Goal: Task Accomplishment & Management: Manage account settings

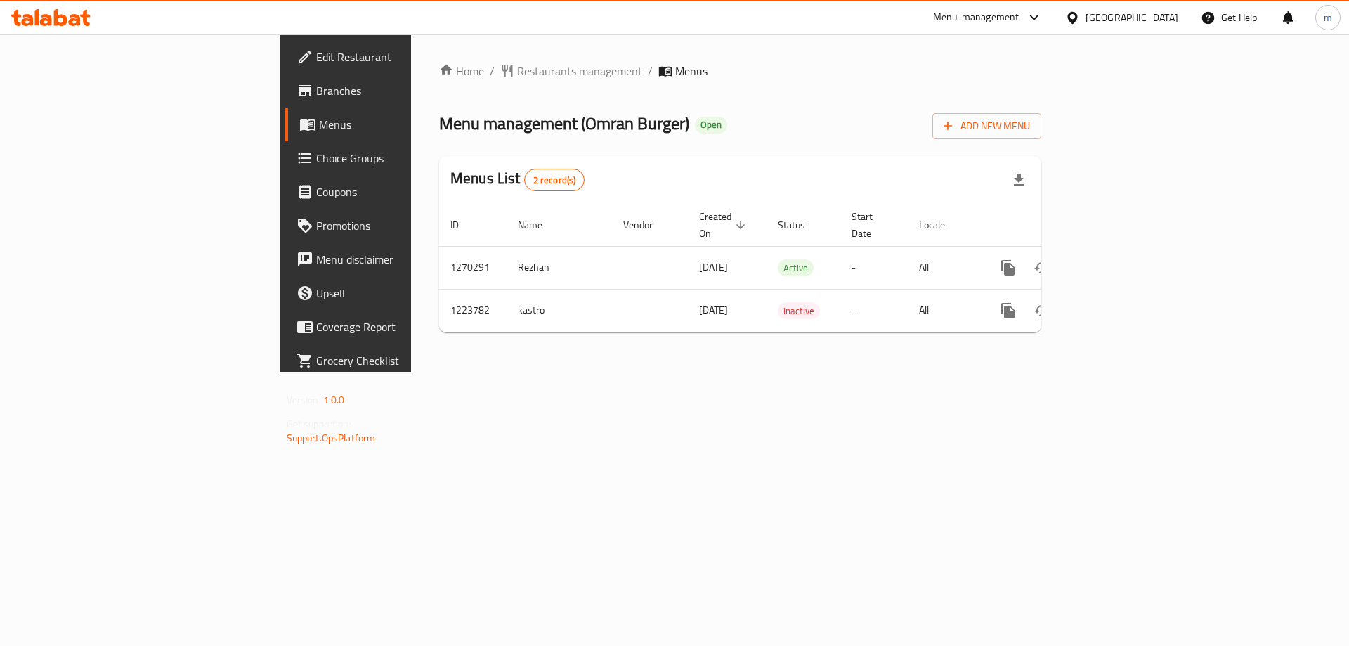
click at [934, 372] on div "Home / Restaurants management / Menus Menu management ( Omran Burger ) Open Add…" at bounding box center [740, 202] width 658 height 337
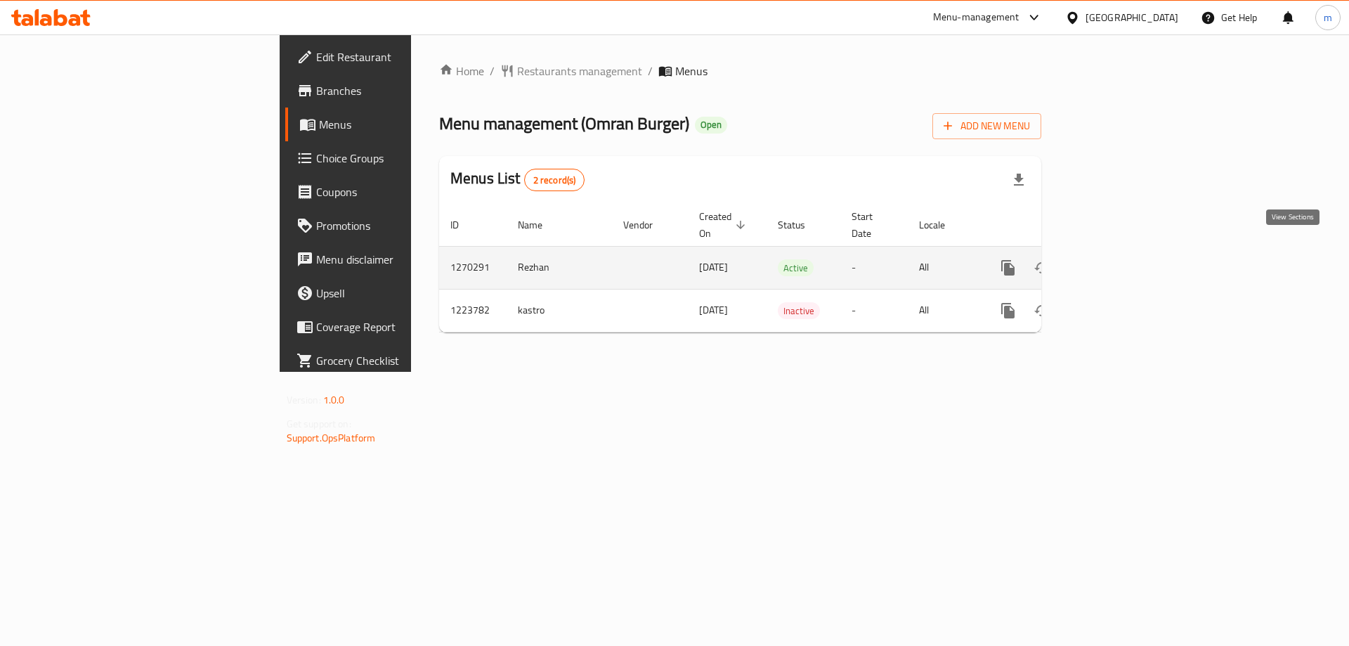
click at [1118, 259] on icon "enhanced table" at bounding box center [1109, 267] width 17 height 17
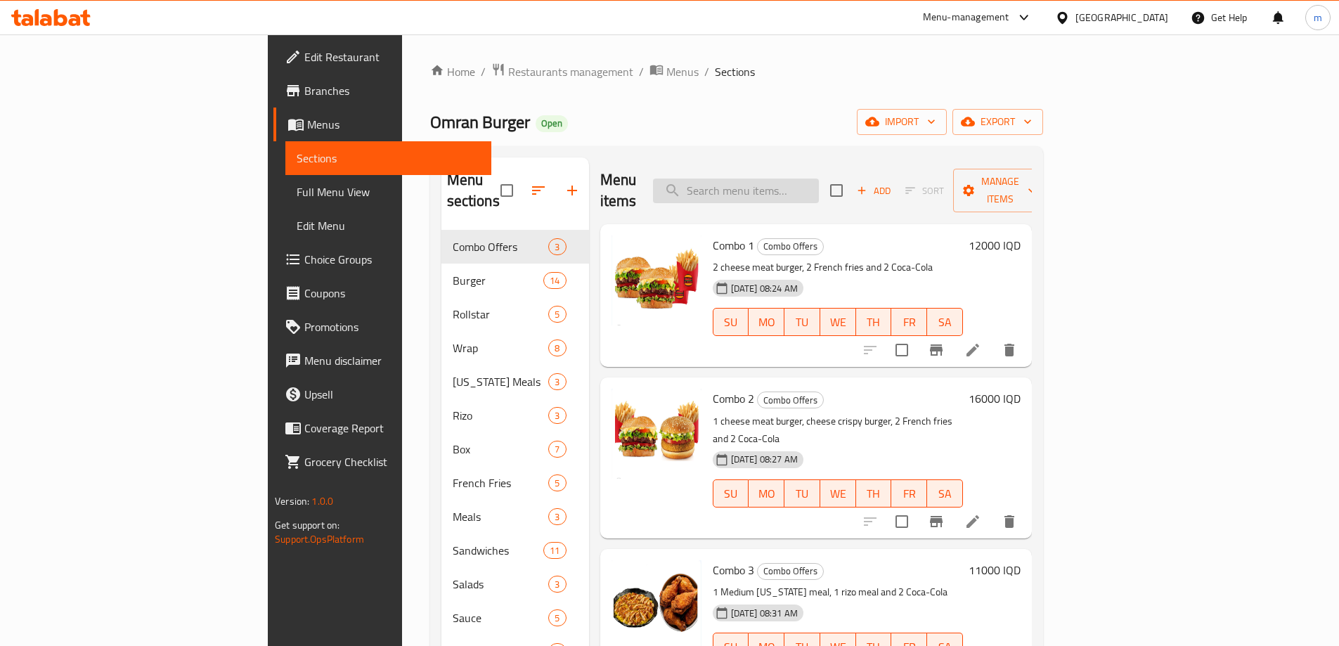
click at [815, 184] on input "search" at bounding box center [736, 191] width 166 height 25
type input "p"
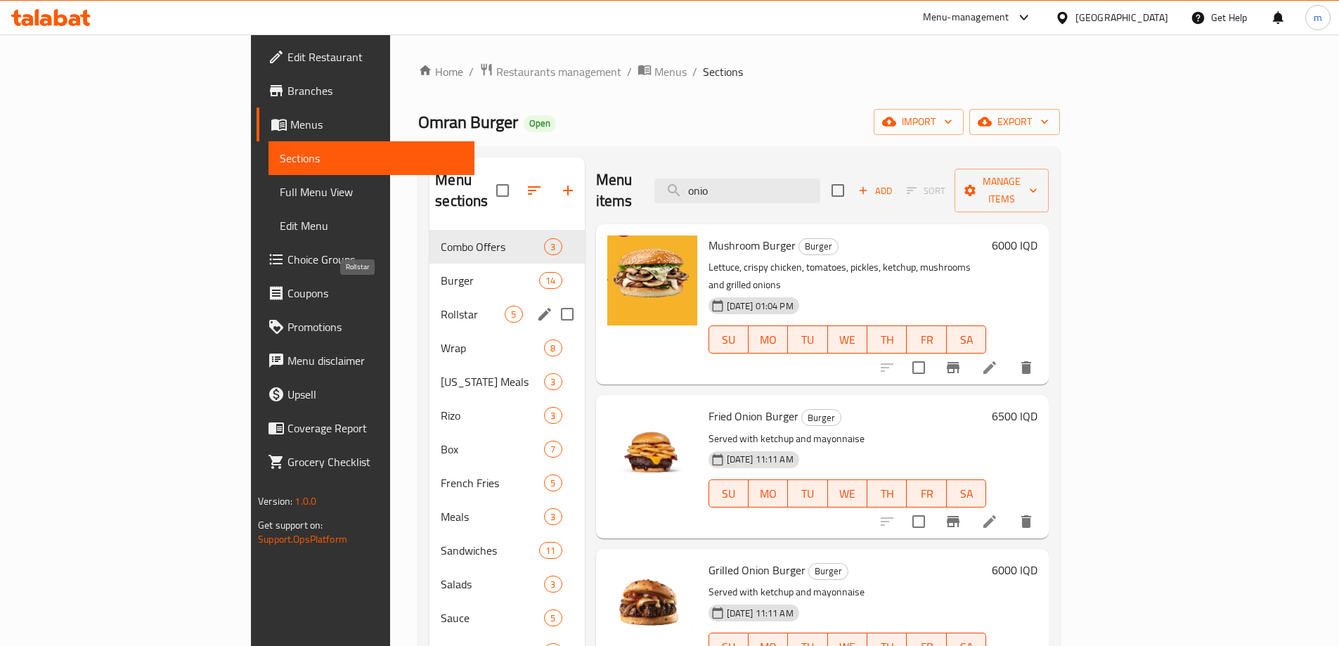
type input "onio"
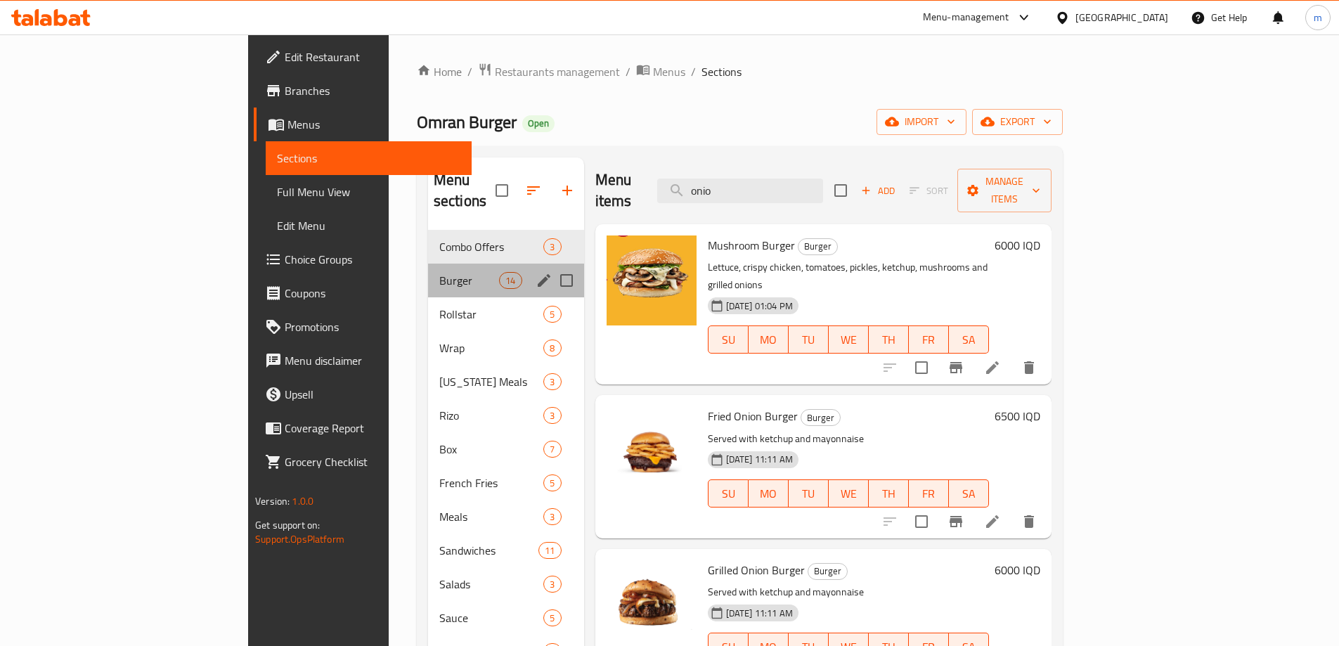
click at [428, 273] on div "Burger 14" at bounding box center [506, 281] width 156 height 34
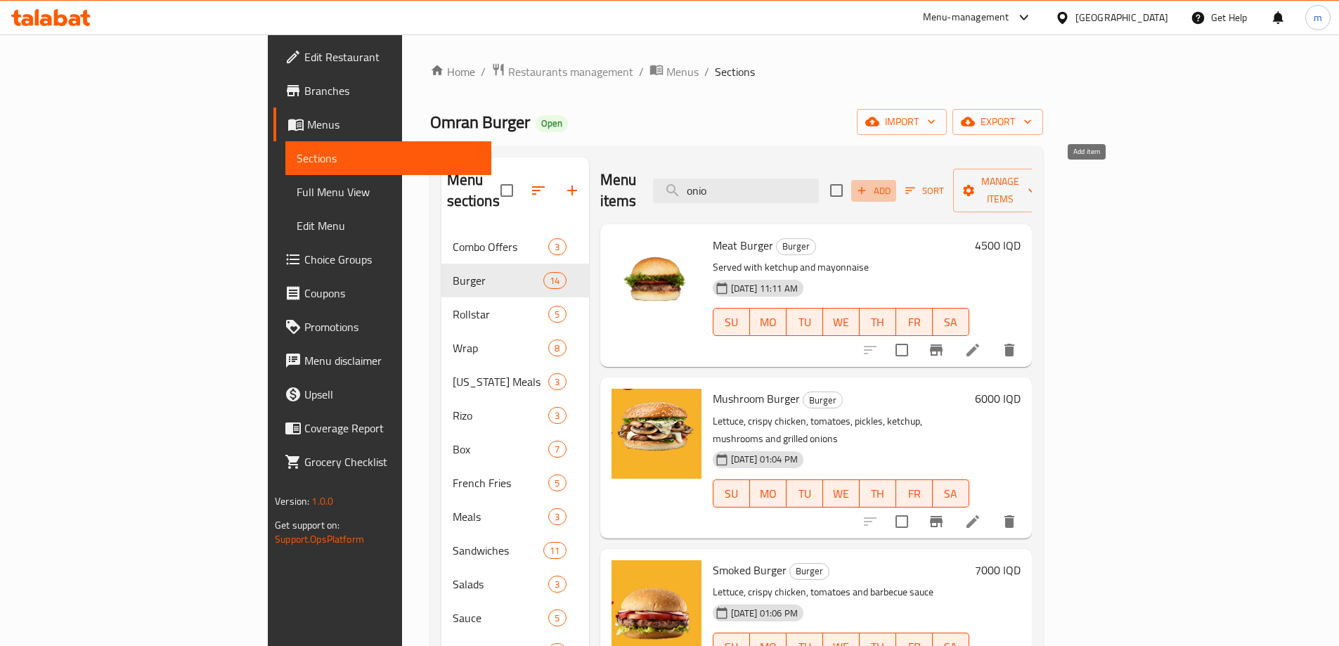
click at [893, 183] on span "Add" at bounding box center [874, 191] width 38 height 16
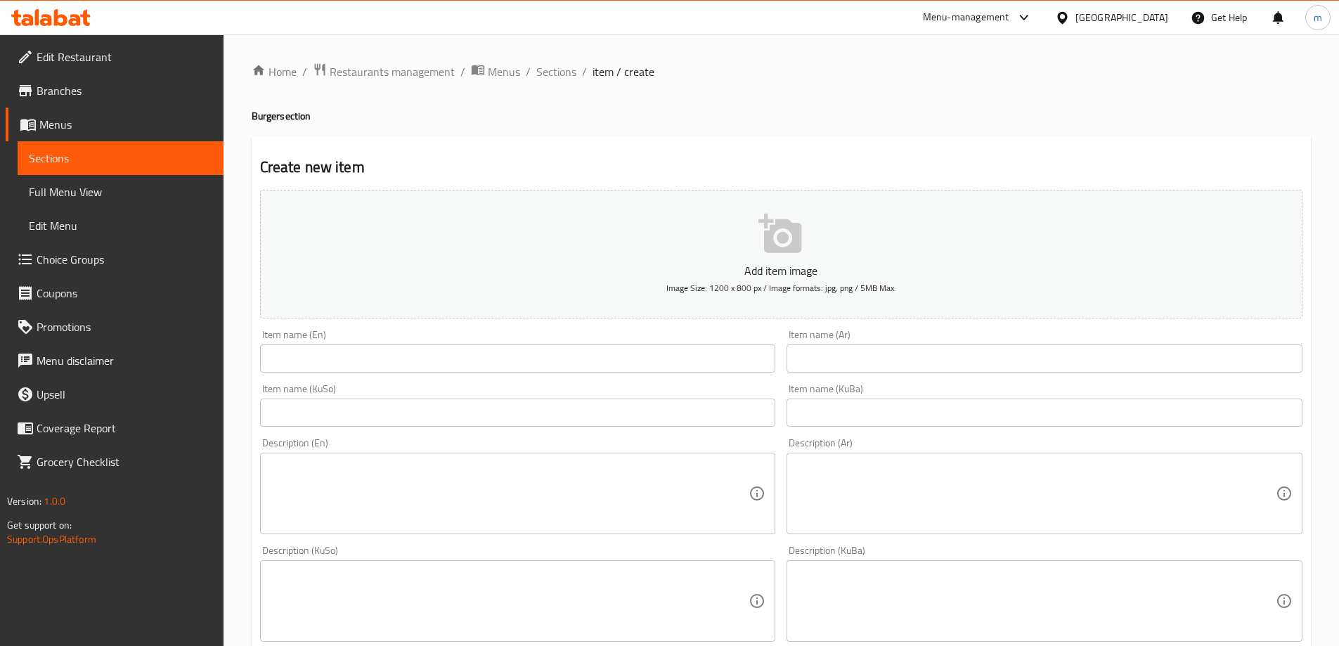
click at [721, 415] on input "text" at bounding box center [518, 412] width 516 height 28
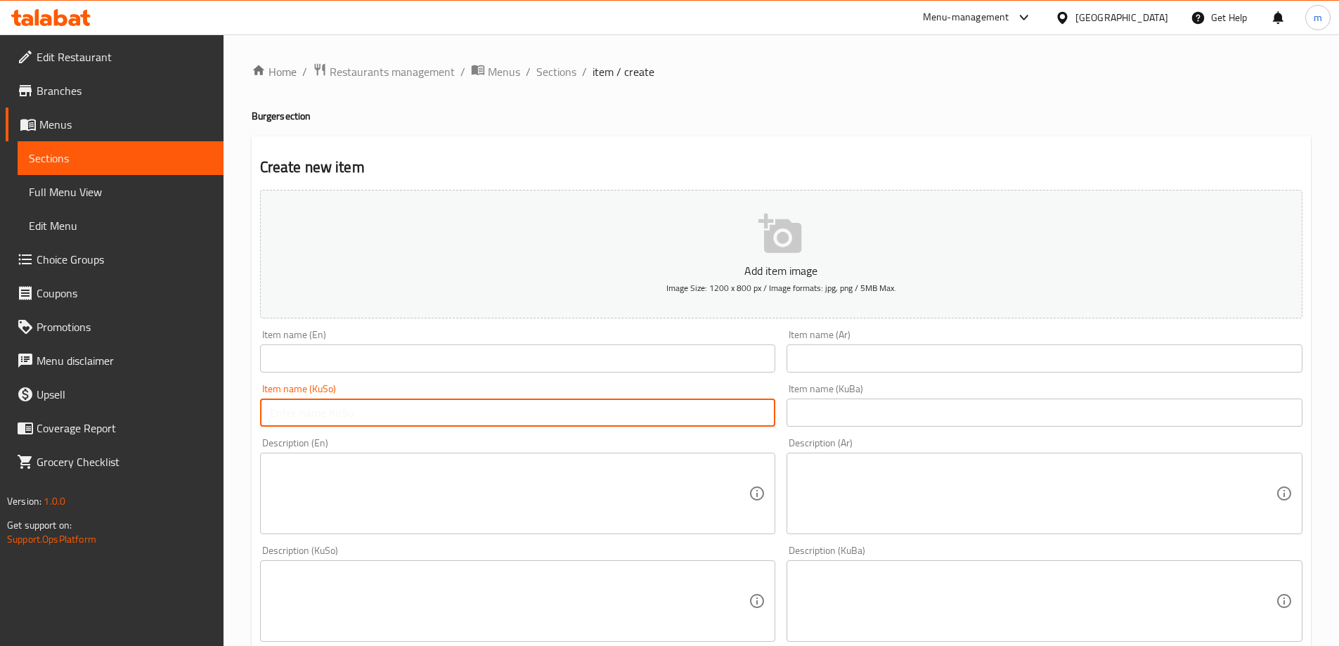
paste input "کریسبی ئونیون بورگەر. 7,000"
type input "کریسبی ئونیون بورگەر. 7,000"
click at [735, 361] on input "text" at bounding box center [518, 358] width 516 height 28
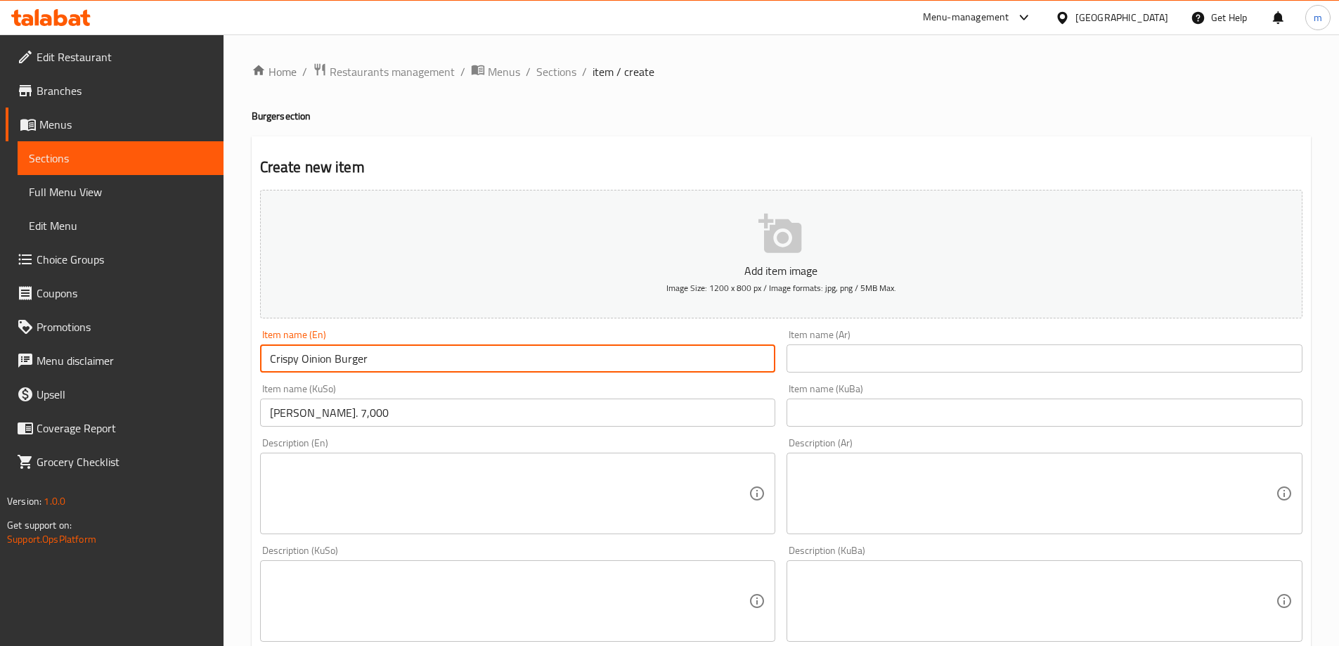
type input "Crispy Oinion Burger"
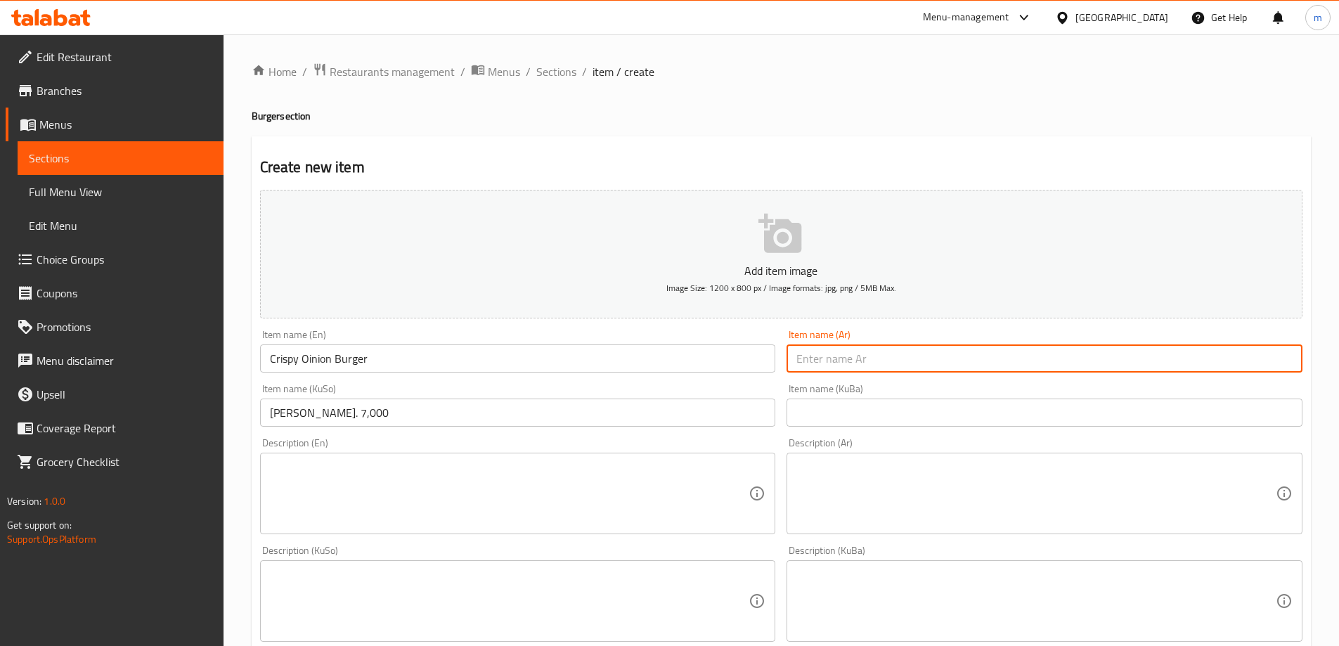
click at [867, 354] on input "text" at bounding box center [1044, 358] width 516 height 28
click at [893, 358] on input "text" at bounding box center [1044, 358] width 516 height 28
click at [1227, 359] on input "برجر بصل مقرمش" at bounding box center [1044, 358] width 516 height 28
type input "برجر بصل كرسبي"
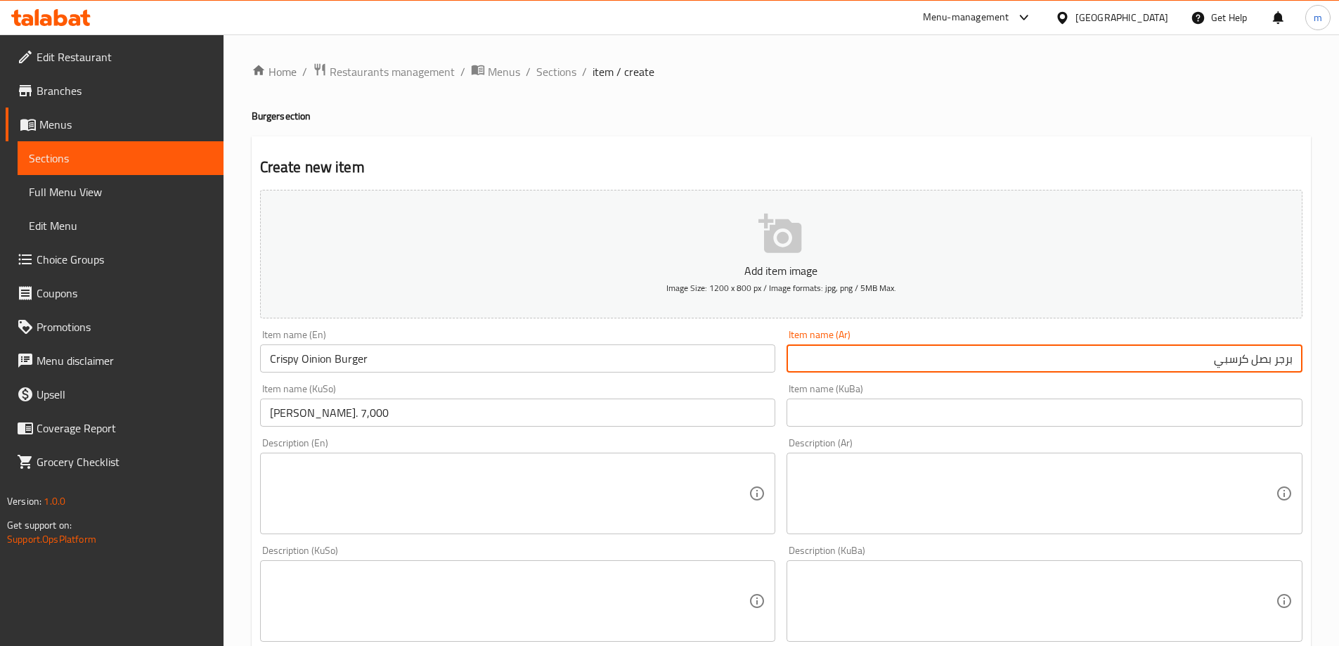
click at [708, 403] on input "کریسبی ئونیون بورگەر. 7,000" at bounding box center [518, 412] width 516 height 28
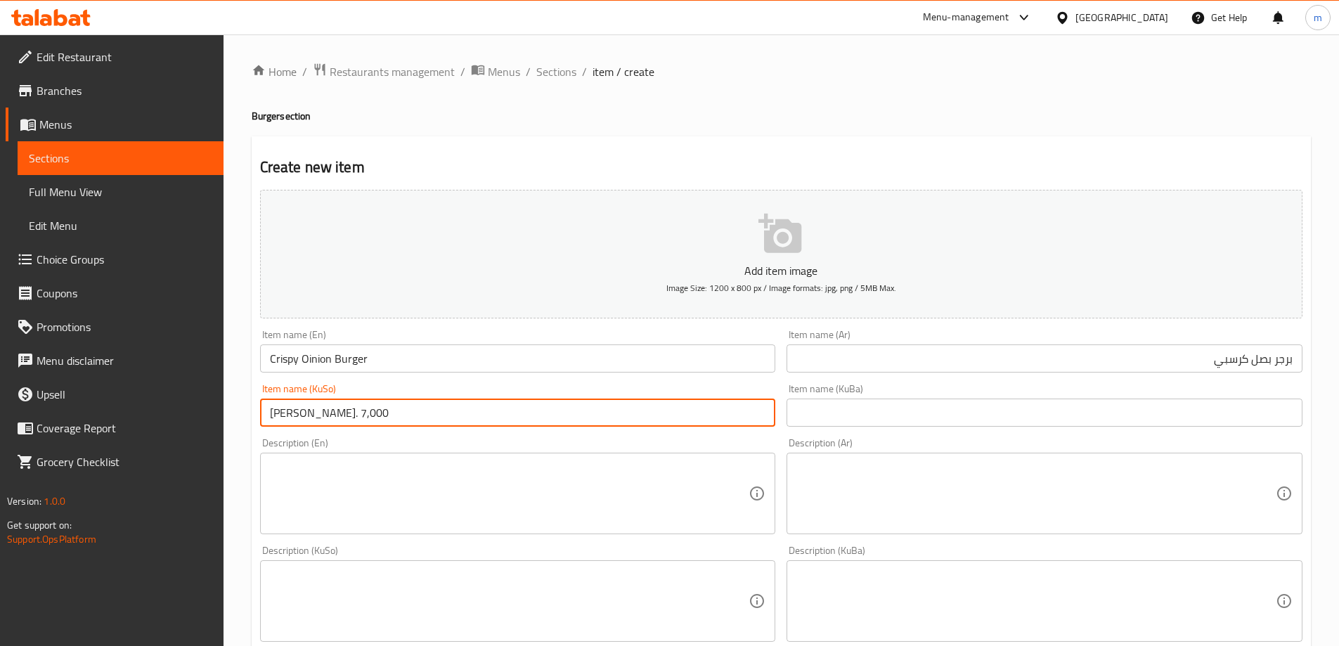
click at [708, 403] on input "کریسبی ئونیون بورگەر. 7,000" at bounding box center [518, 412] width 516 height 28
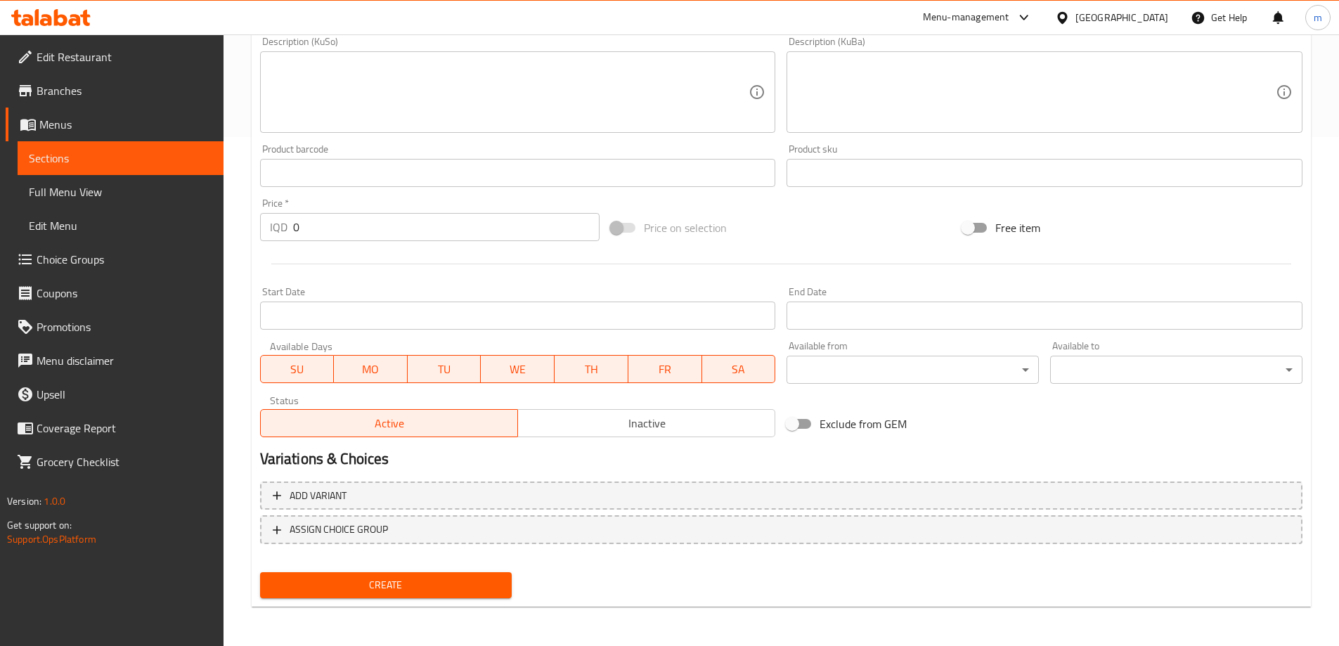
type input "بەرگری پیازی کریسپی"
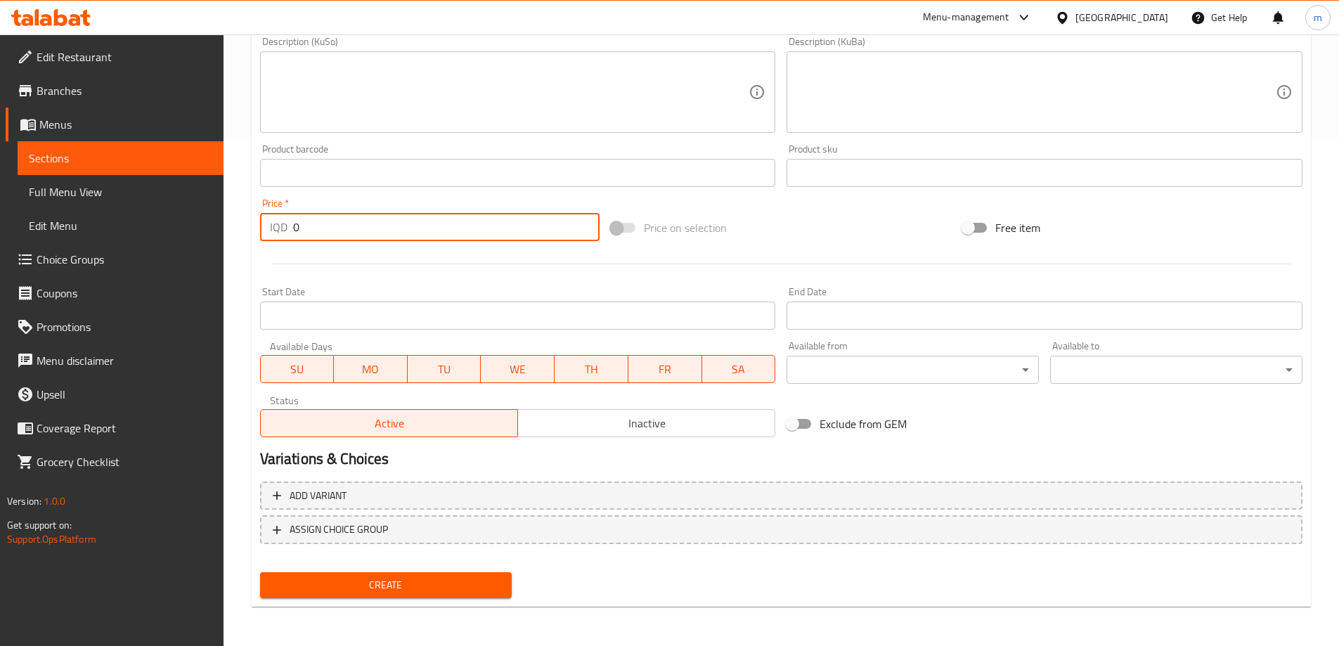
drag, startPoint x: 294, startPoint y: 232, endPoint x: 315, endPoint y: 224, distance: 22.5
click at [310, 226] on input "0" at bounding box center [446, 227] width 307 height 28
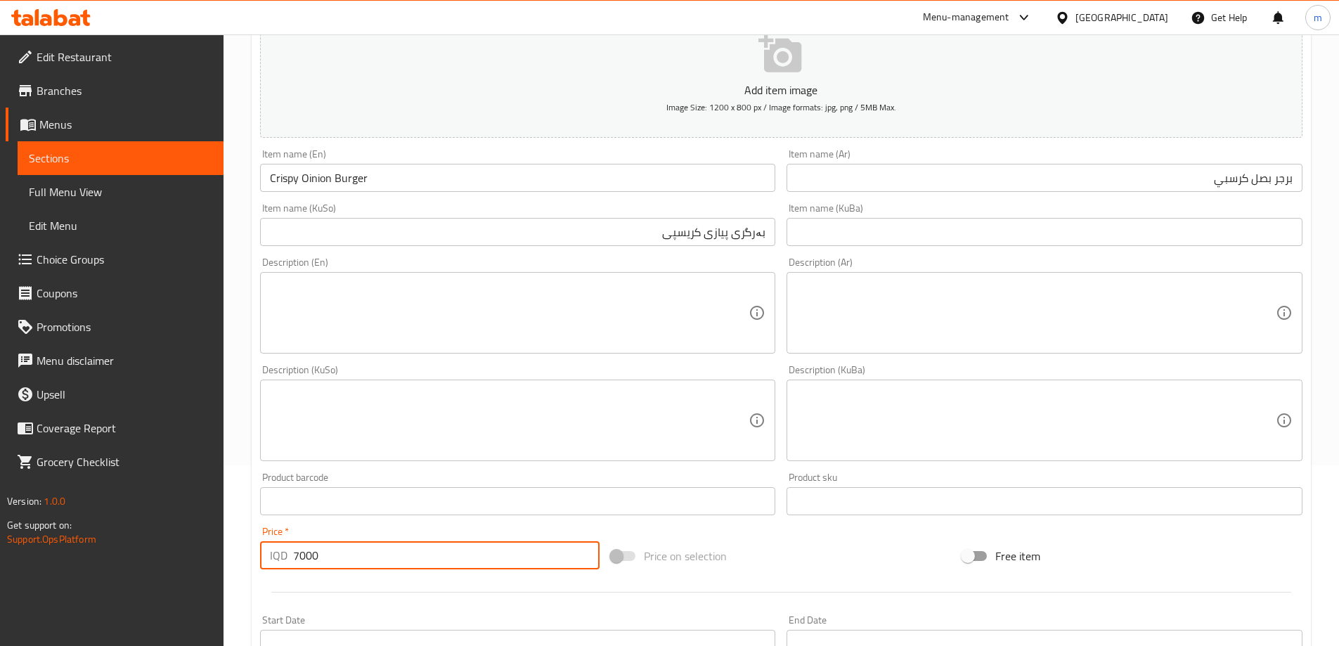
type input "7000"
click at [661, 220] on input "بەرگری پیازی کریسپی" at bounding box center [518, 232] width 516 height 28
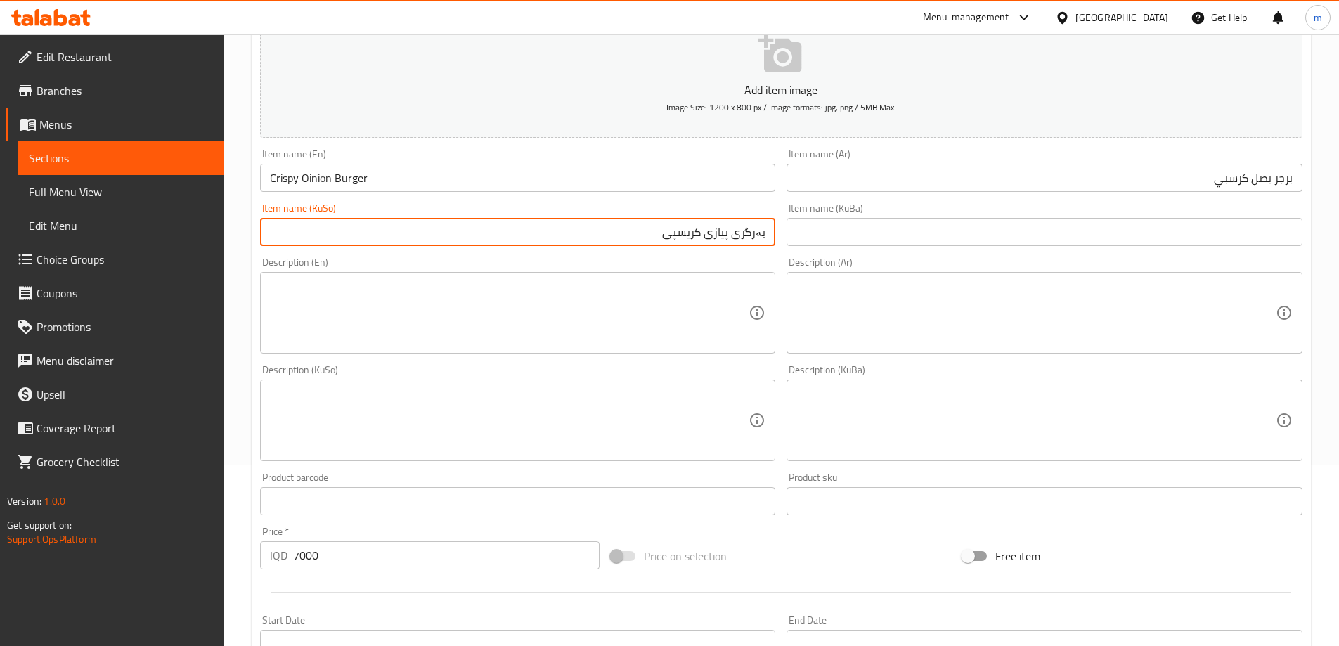
click at [697, 241] on input "بەرگری پیازی کریسپی" at bounding box center [518, 232] width 516 height 28
click at [914, 222] on input "text" at bounding box center [1044, 232] width 516 height 28
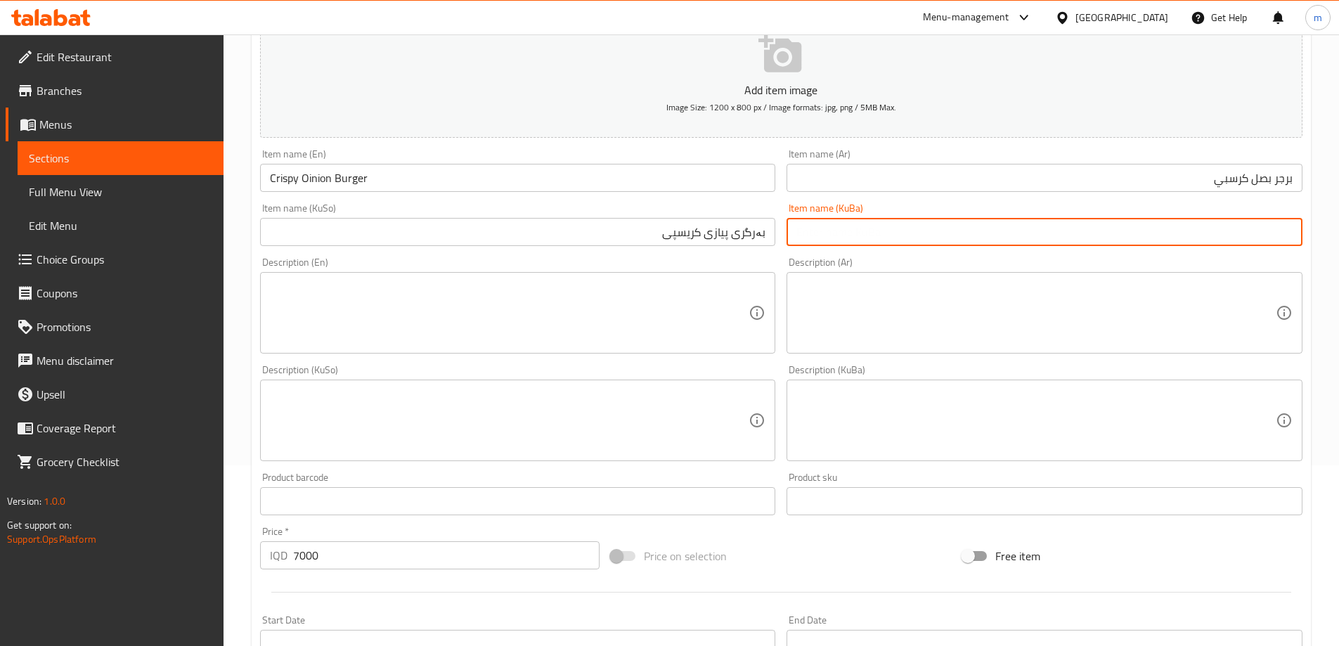
paste input "بەرگری پیازی کریسپی"
type input "بەرگری پیازی کریسپی"
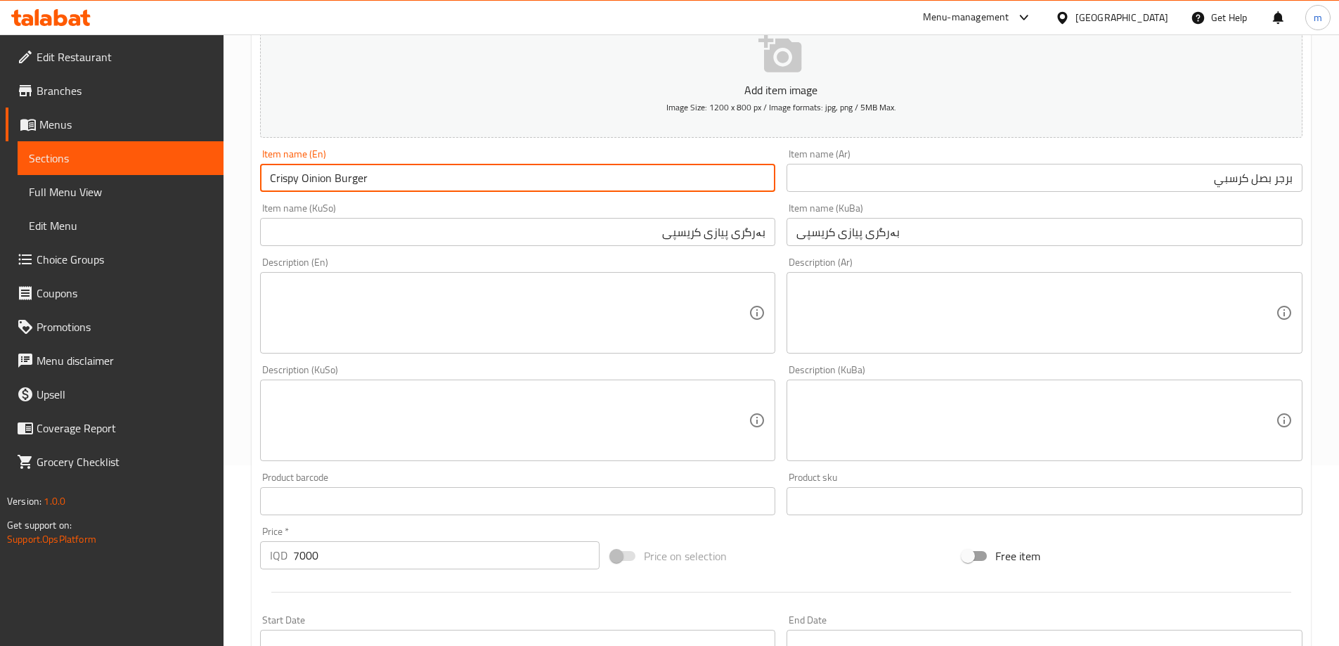
click at [696, 186] on input "Crispy Oinion Burger" at bounding box center [518, 178] width 516 height 28
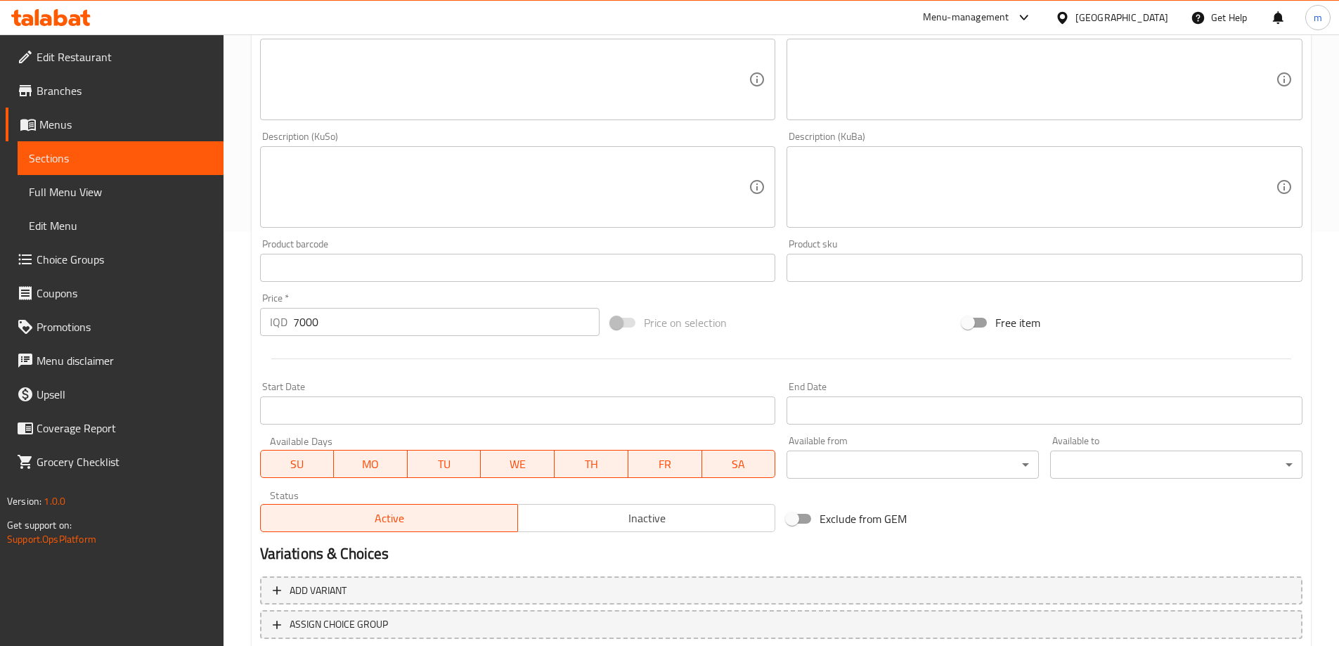
scroll to position [509, 0]
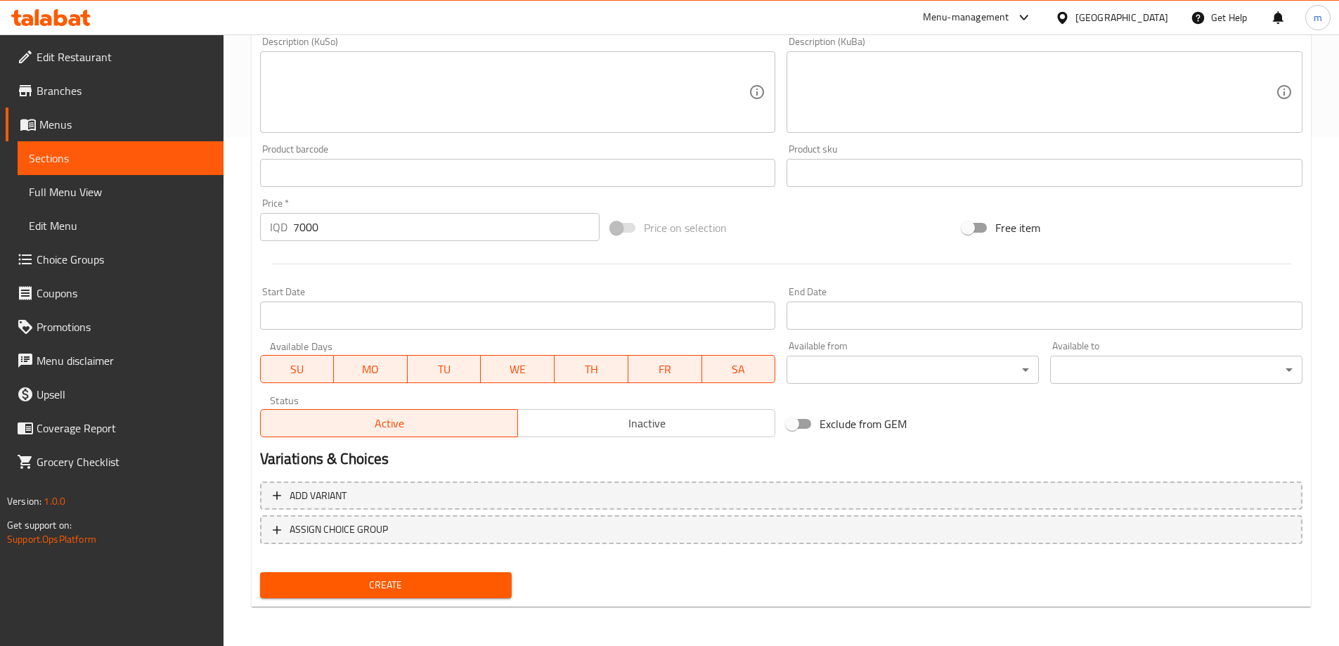
click at [370, 579] on span "Create" at bounding box center [386, 585] width 230 height 18
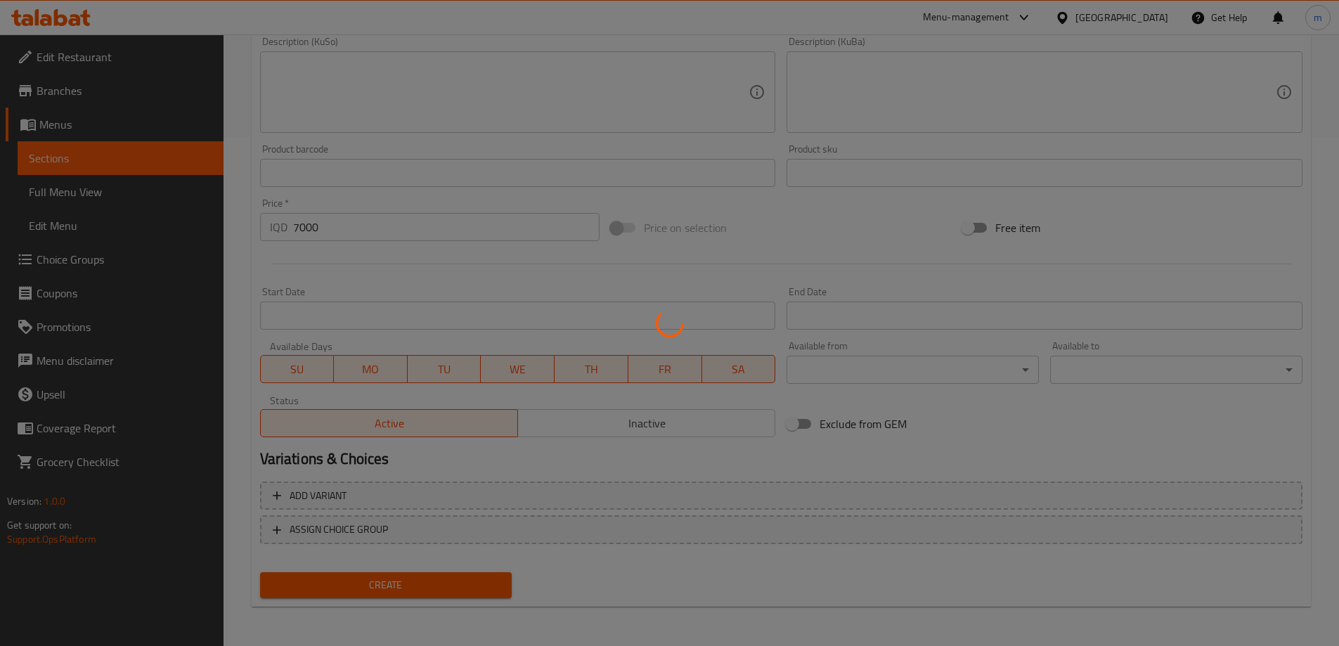
type input "0"
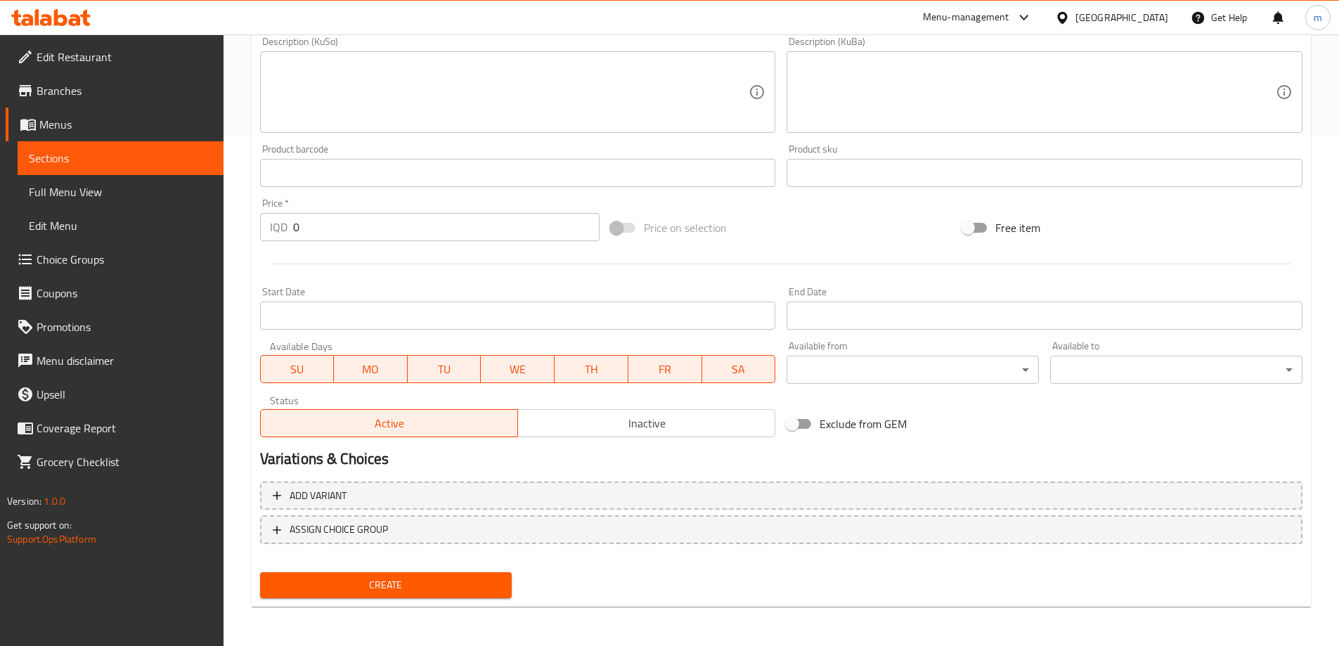
click at [59, 176] on link "Full Menu View" at bounding box center [121, 192] width 206 height 34
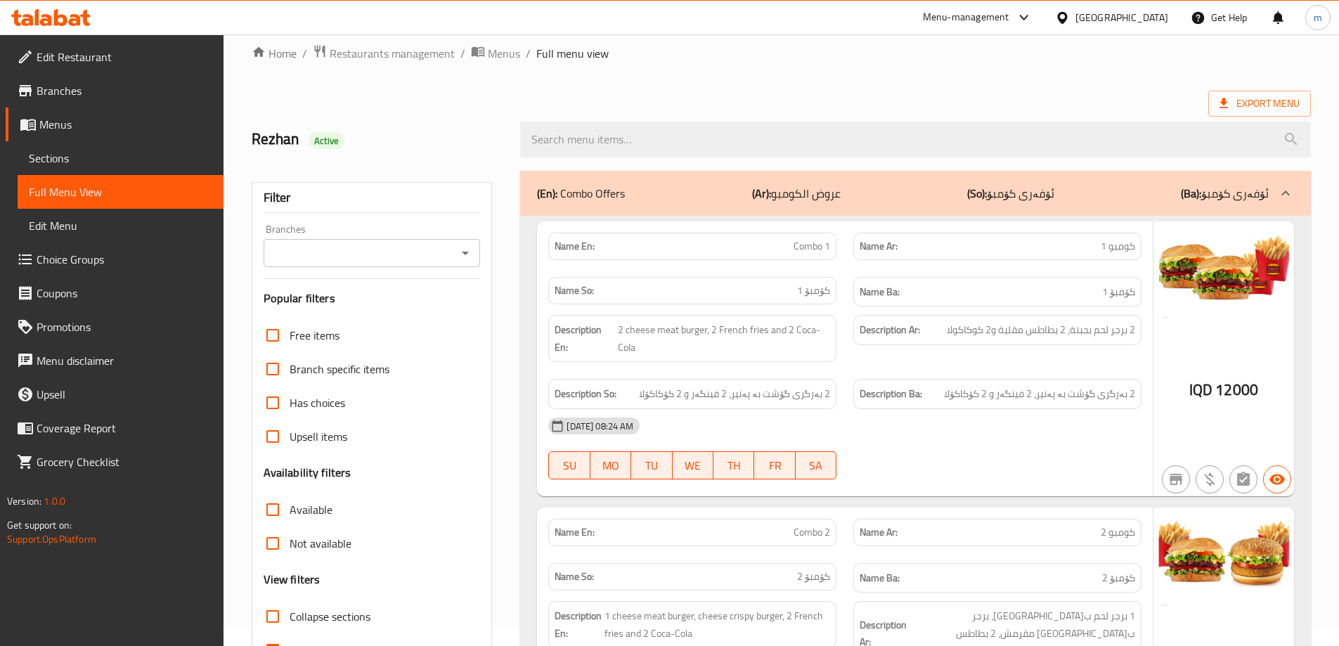
scroll to position [17, 0]
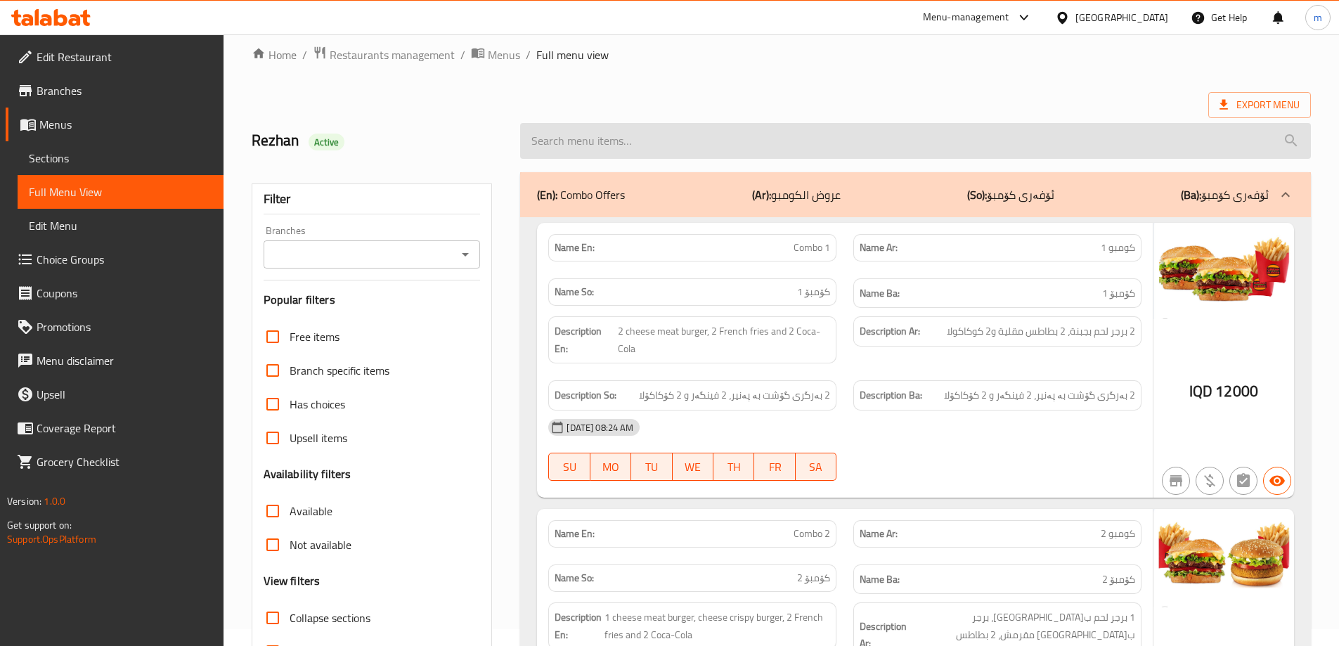
click at [669, 150] on input "search" at bounding box center [915, 141] width 791 height 36
paste input "340623933"
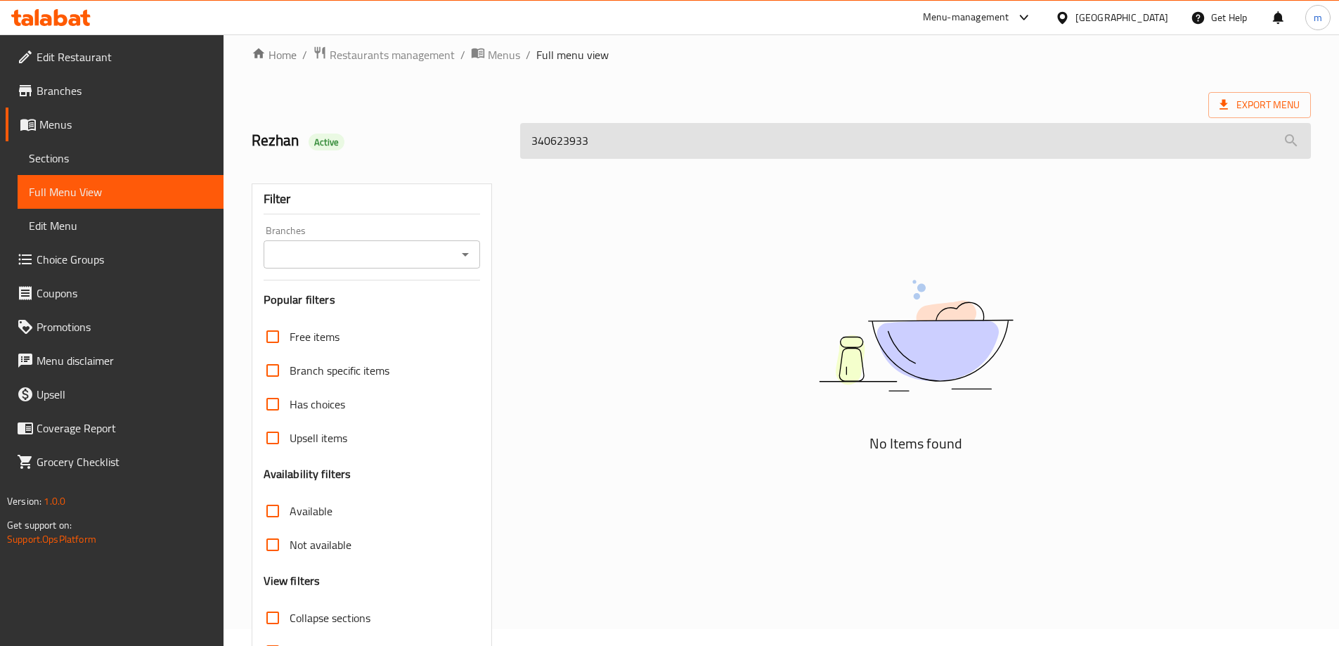
click at [581, 145] on input "340623933" at bounding box center [915, 141] width 791 height 36
paste input "Crispy Oinion Burger"
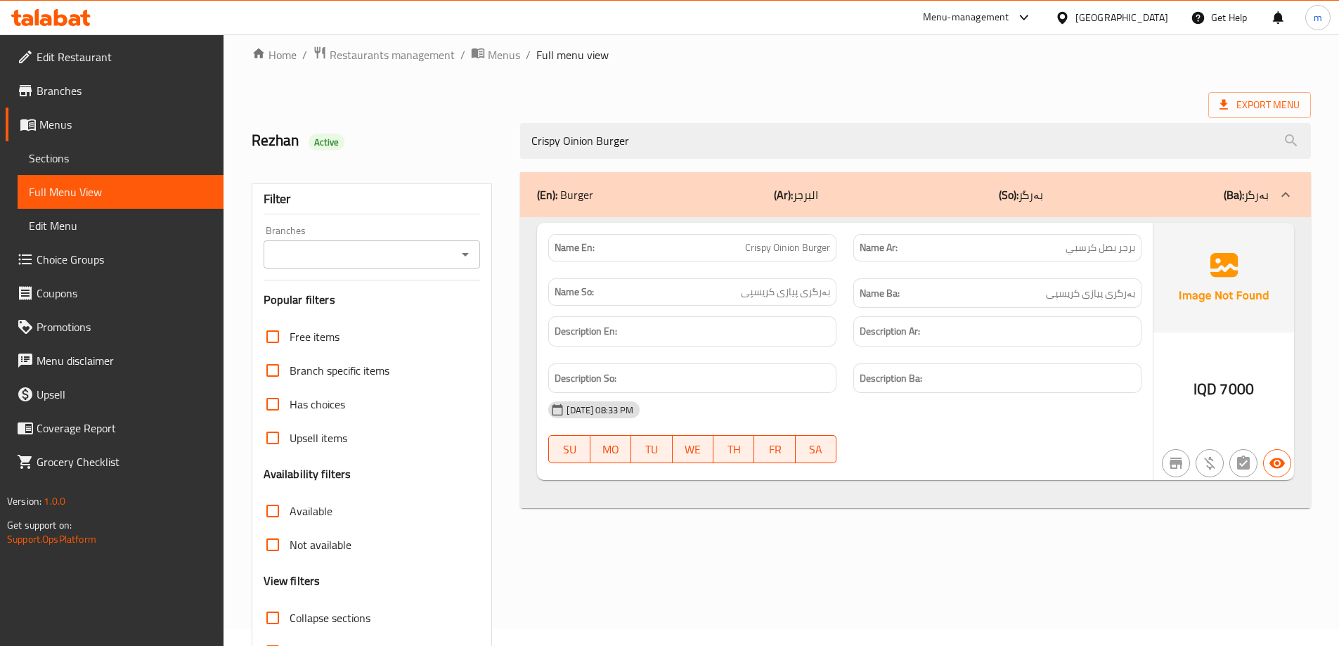
type input "Crispy Oinion Burger"
click at [427, 256] on input "Branches" at bounding box center [361, 255] width 186 height 20
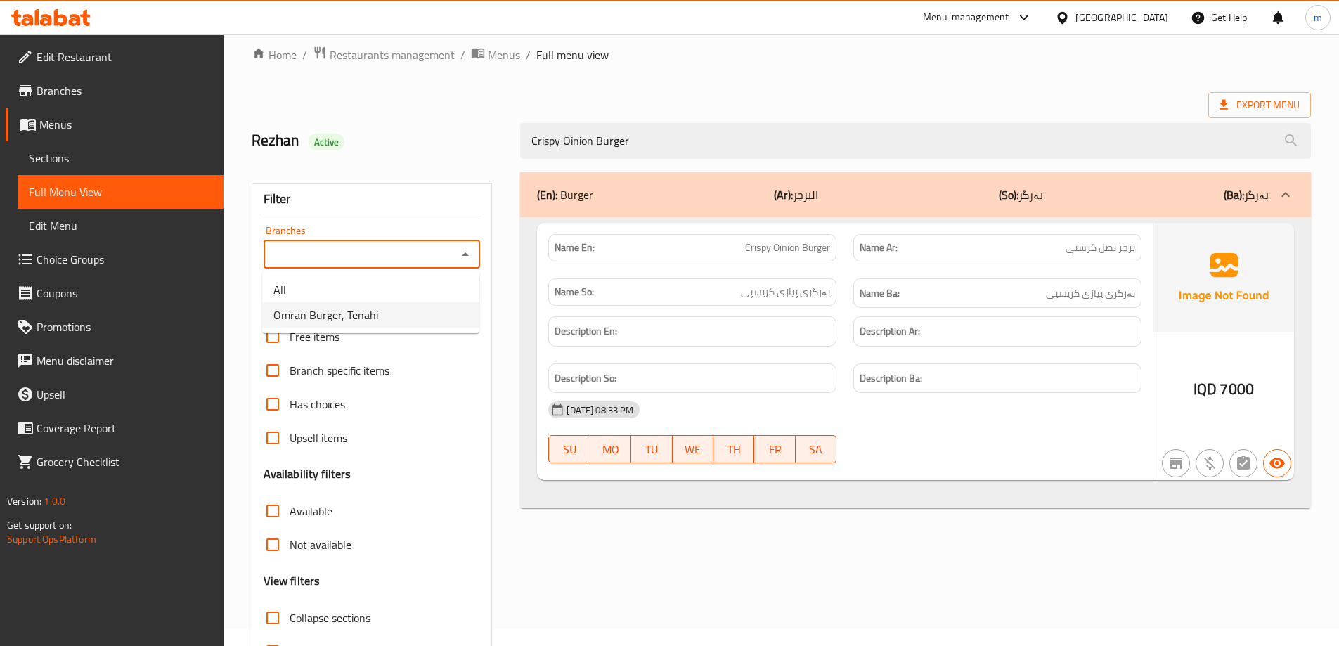
click at [398, 313] on li "Omran Burger, Tenahi" at bounding box center [370, 314] width 217 height 25
type input "Omran Burger, Tenahi"
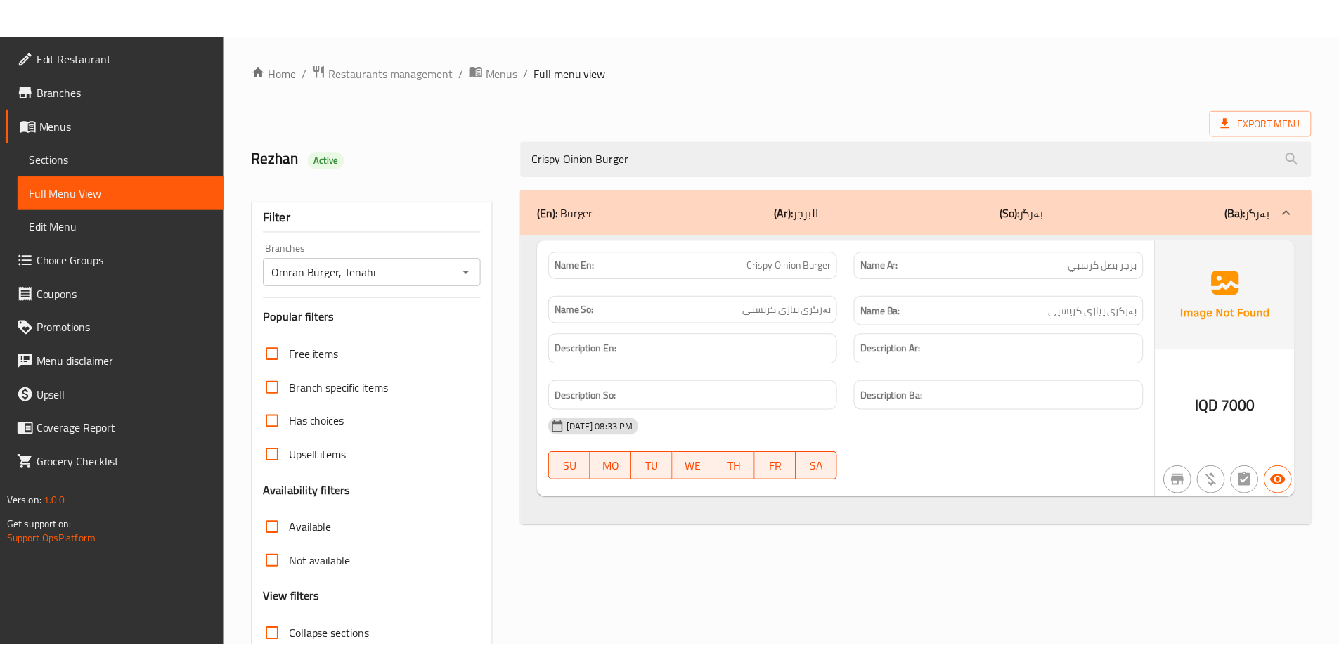
scroll to position [102, 0]
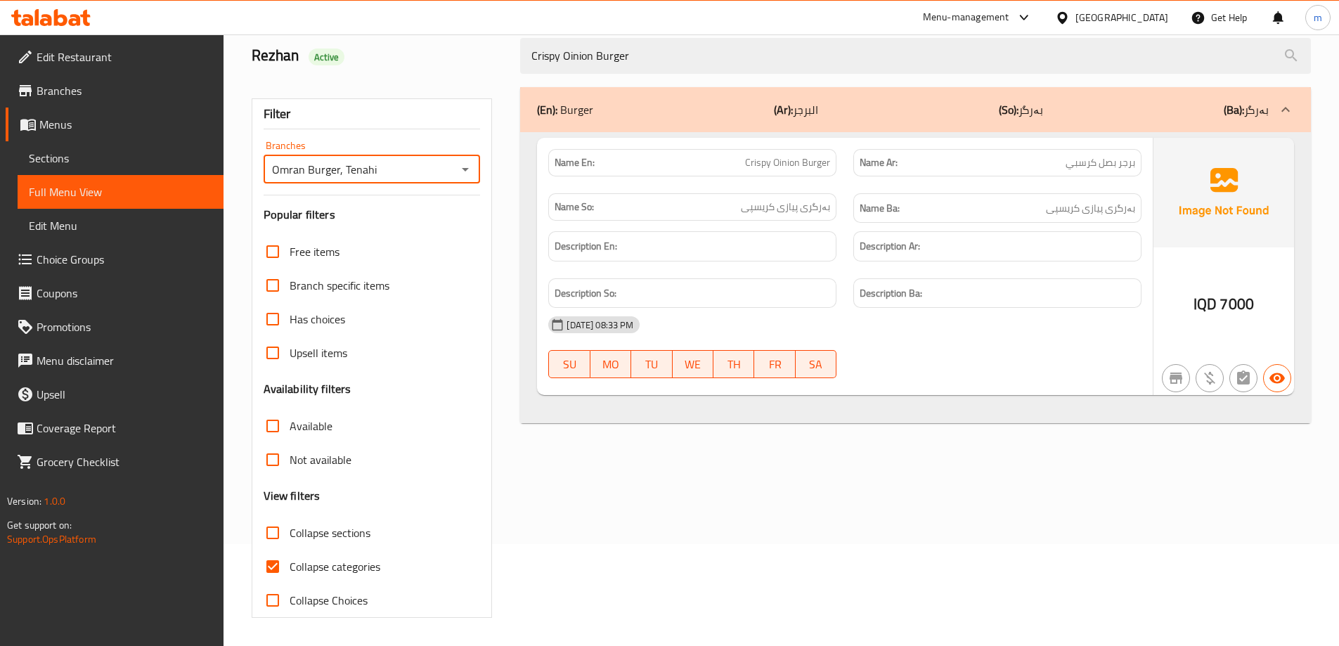
click at [90, 169] on link "Sections" at bounding box center [121, 158] width 206 height 34
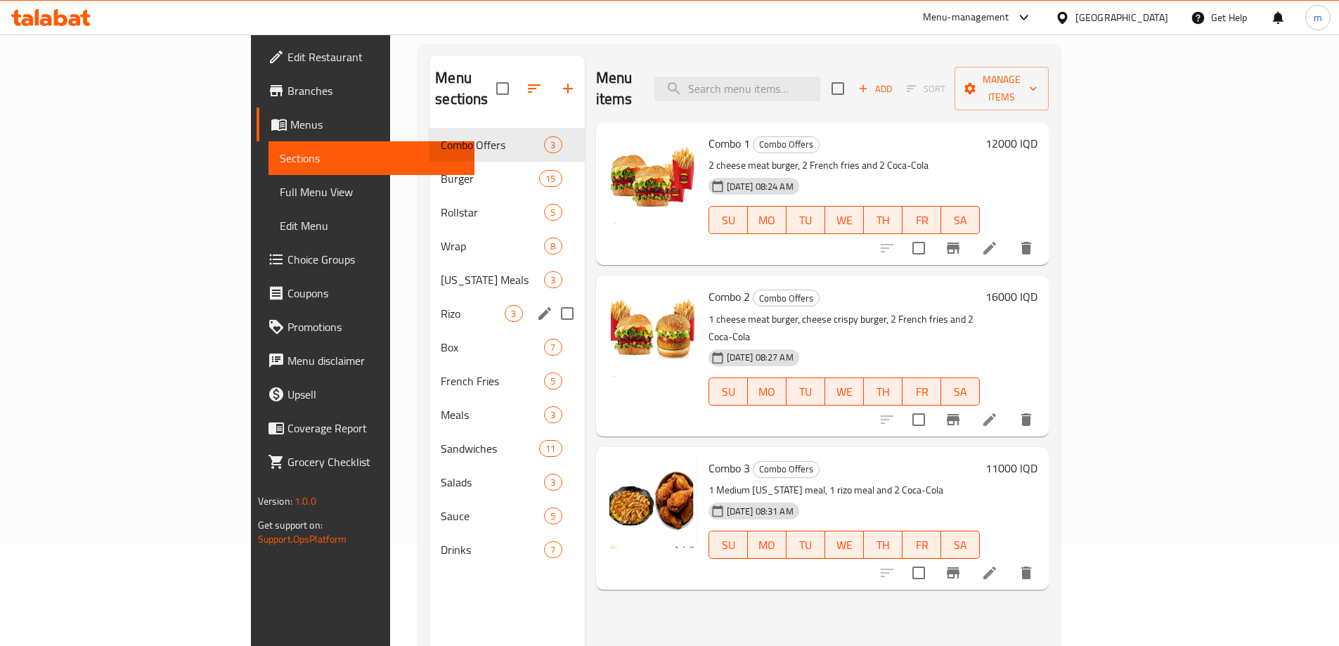
click at [441, 305] on span "Rizo" at bounding box center [473, 313] width 64 height 17
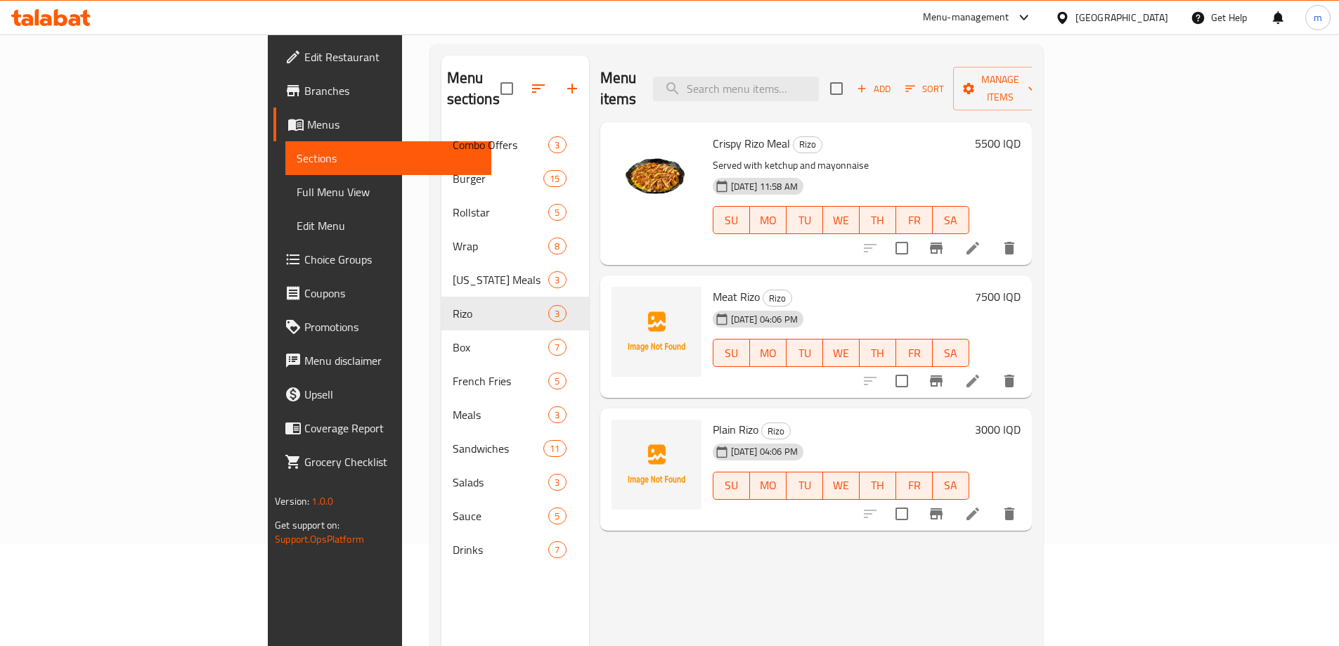
click at [27, 26] on div at bounding box center [50, 17] width 79 height 17
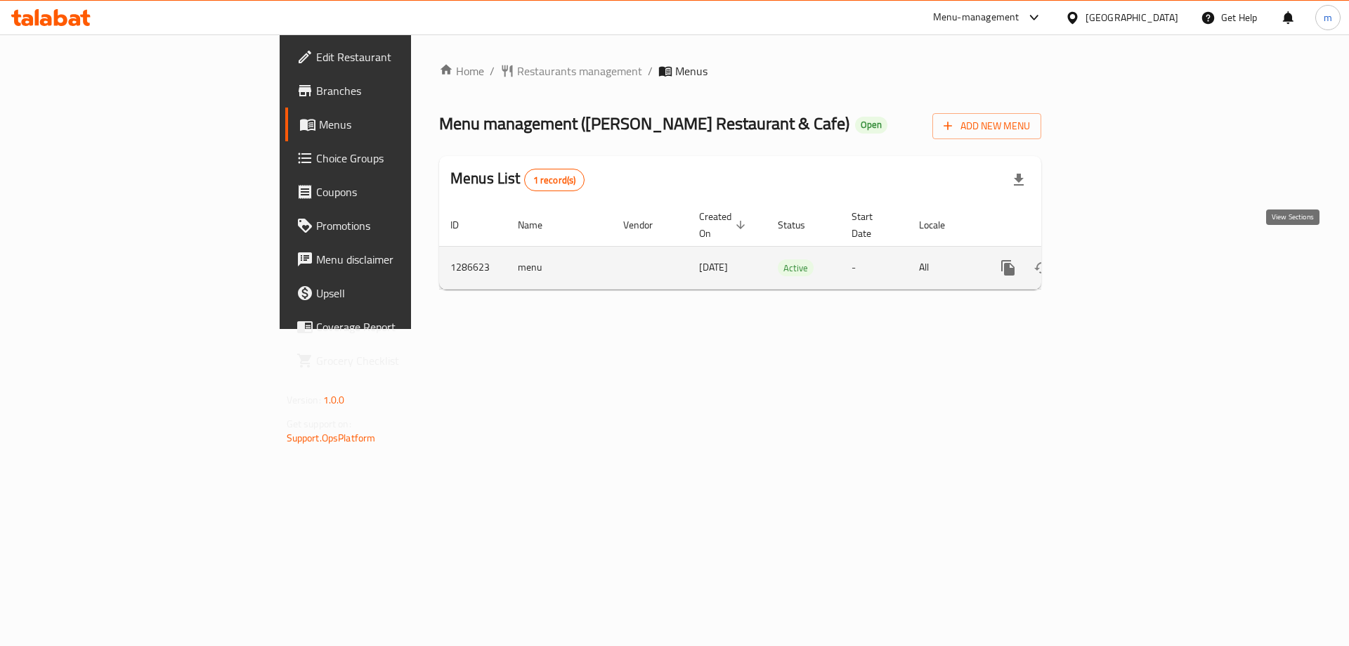
click at [1118, 259] on icon "enhanced table" at bounding box center [1109, 267] width 17 height 17
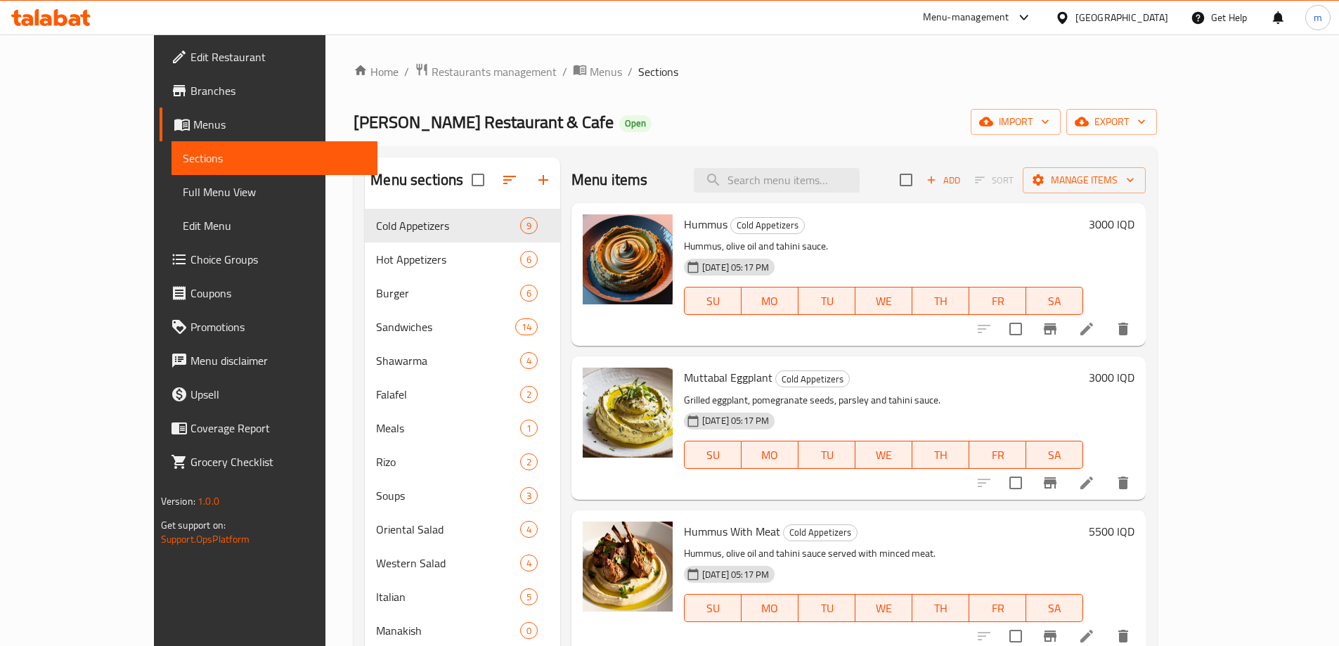
click at [183, 194] on span "Full Menu View" at bounding box center [274, 191] width 183 height 17
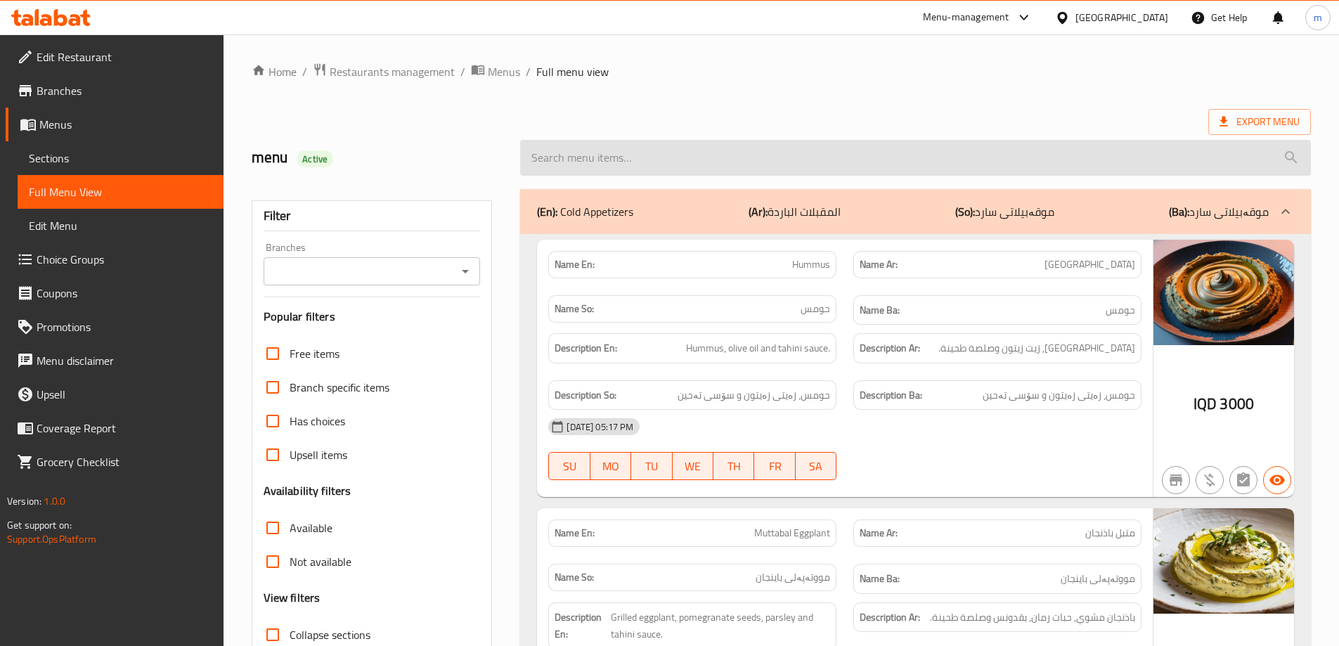
click at [659, 151] on input "search" at bounding box center [915, 158] width 791 height 36
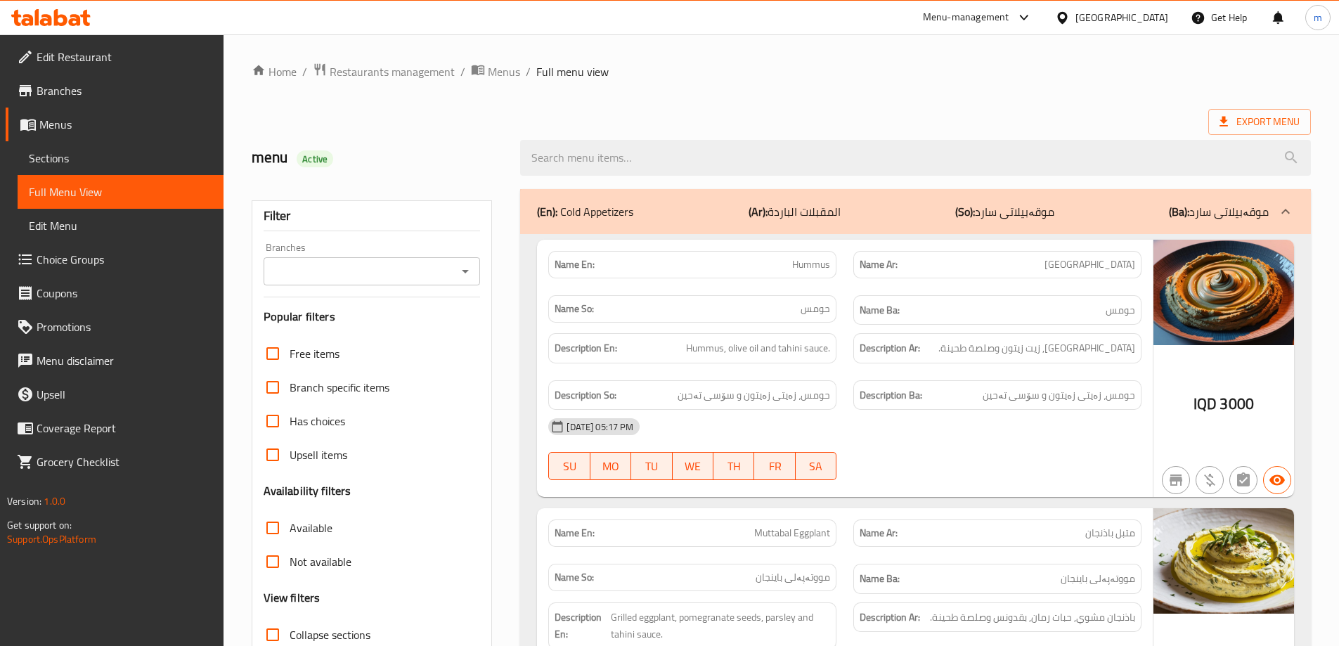
paste input "Chicken Fajita Sandwich"
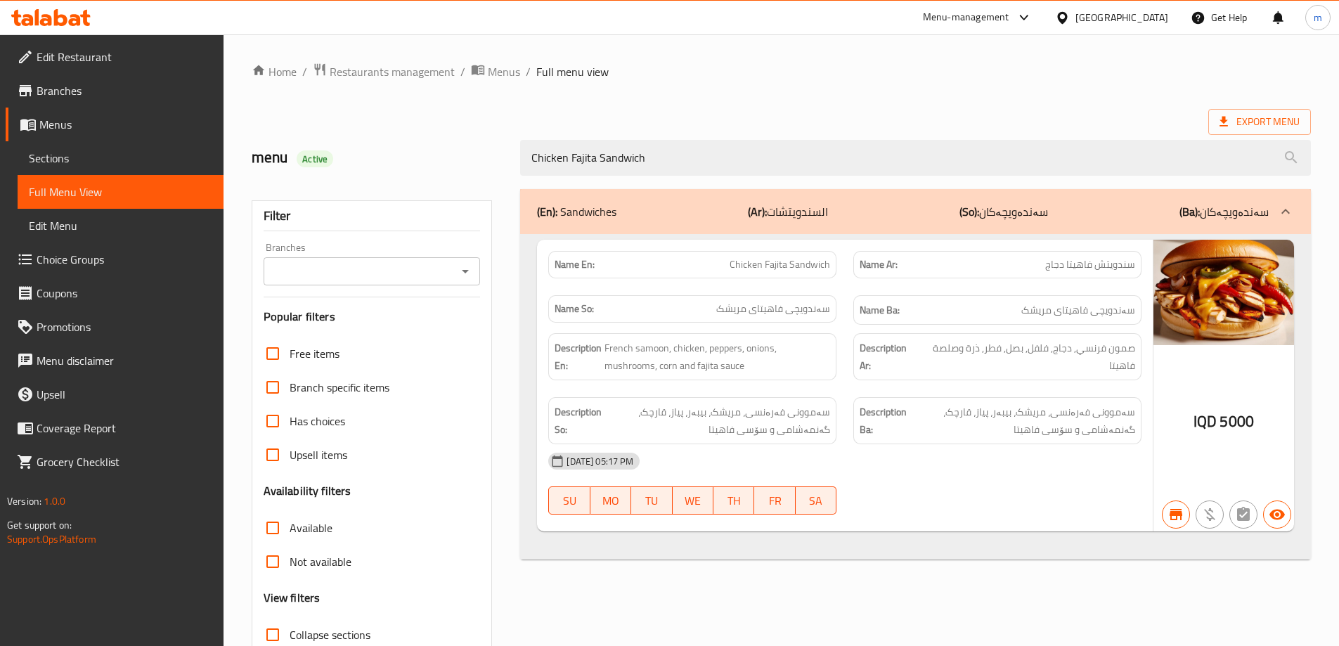
click at [475, 272] on div "Branches" at bounding box center [372, 271] width 217 height 28
type input "Chicken Fajita Sandwich"
click at [459, 266] on icon "Open" at bounding box center [465, 271] width 17 height 17
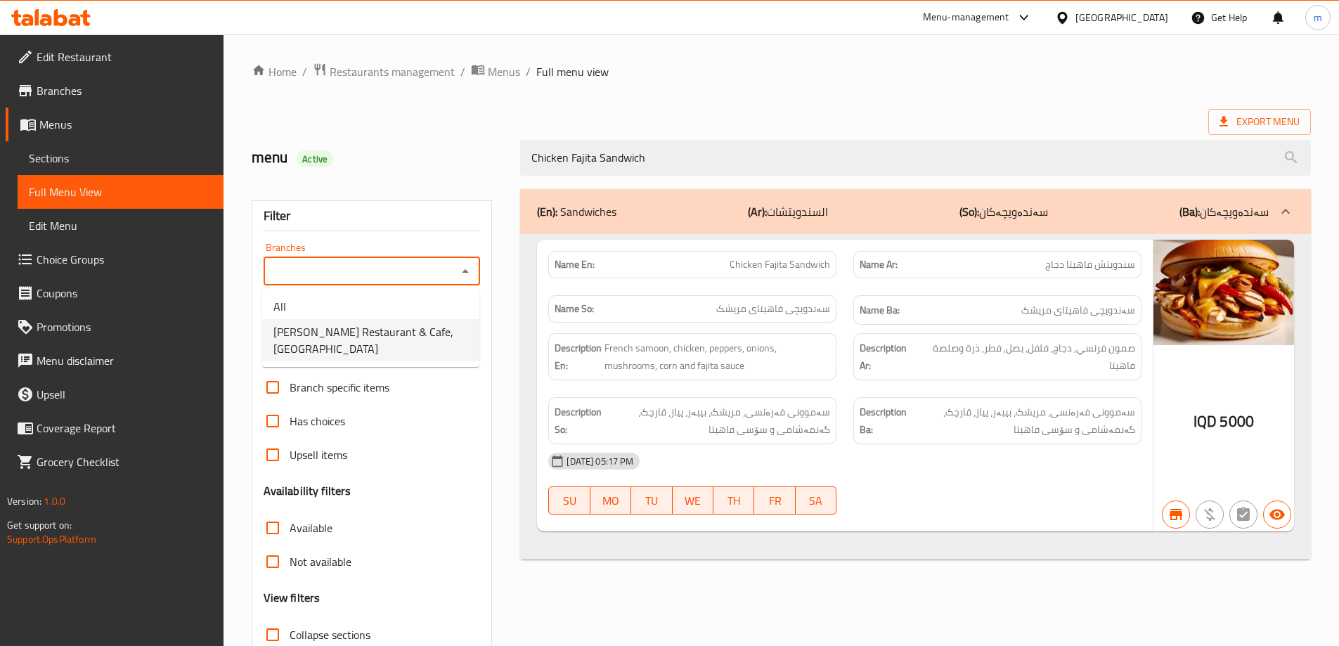
click at [363, 320] on li "Qaser Alhamdani Restaurant & Cafe, Ankawa" at bounding box center [370, 340] width 217 height 42
type input "Qaser Alhamdani Restaurant & Cafe, Ankawa"
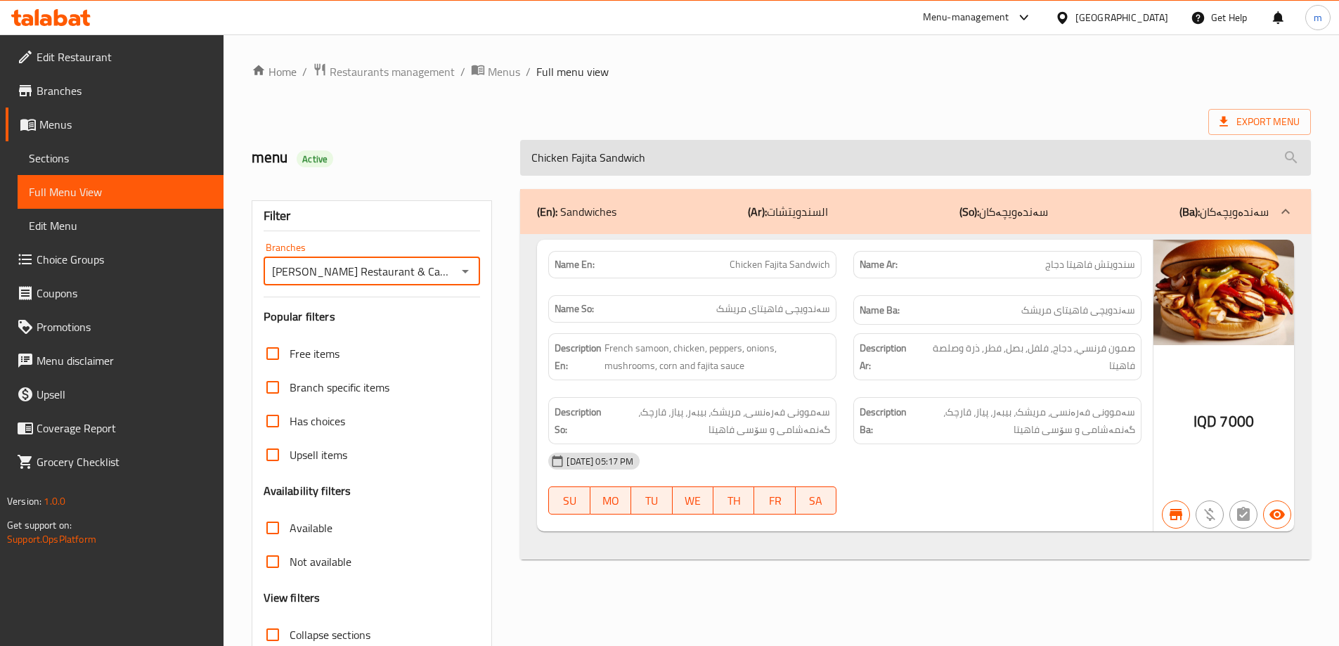
click at [603, 158] on input "Chicken Fajita Sandwich" at bounding box center [915, 158] width 791 height 36
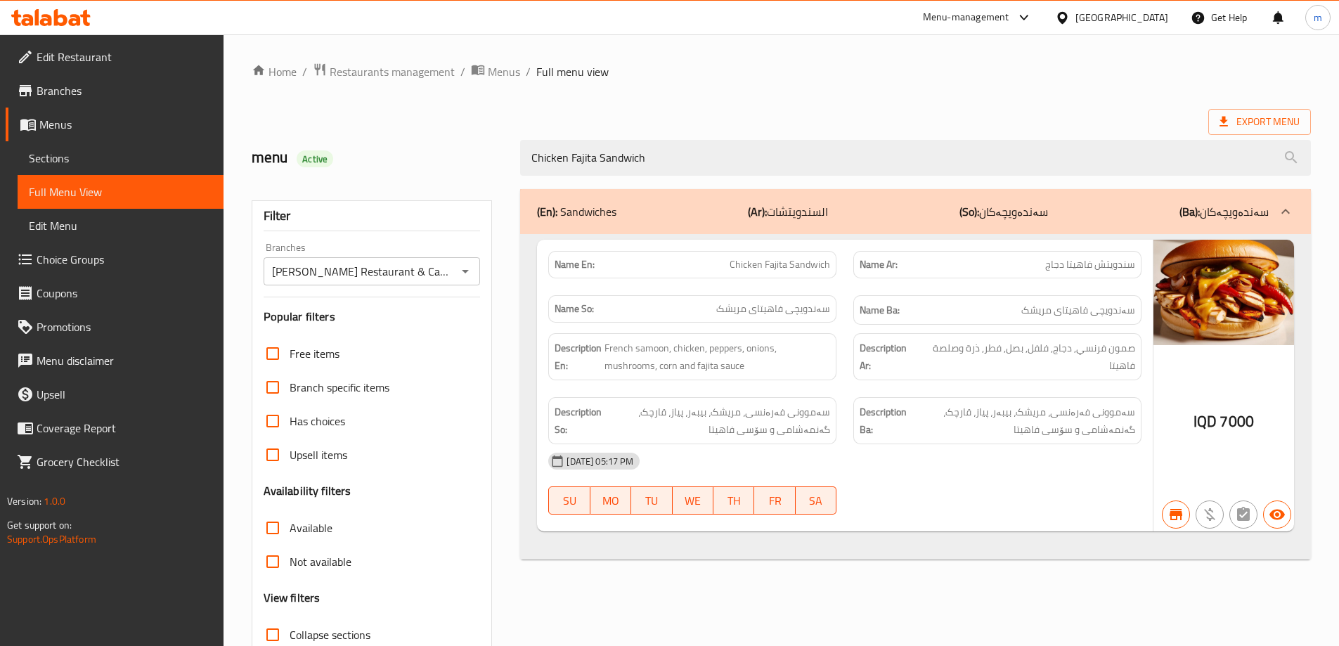
paste input "Burger"
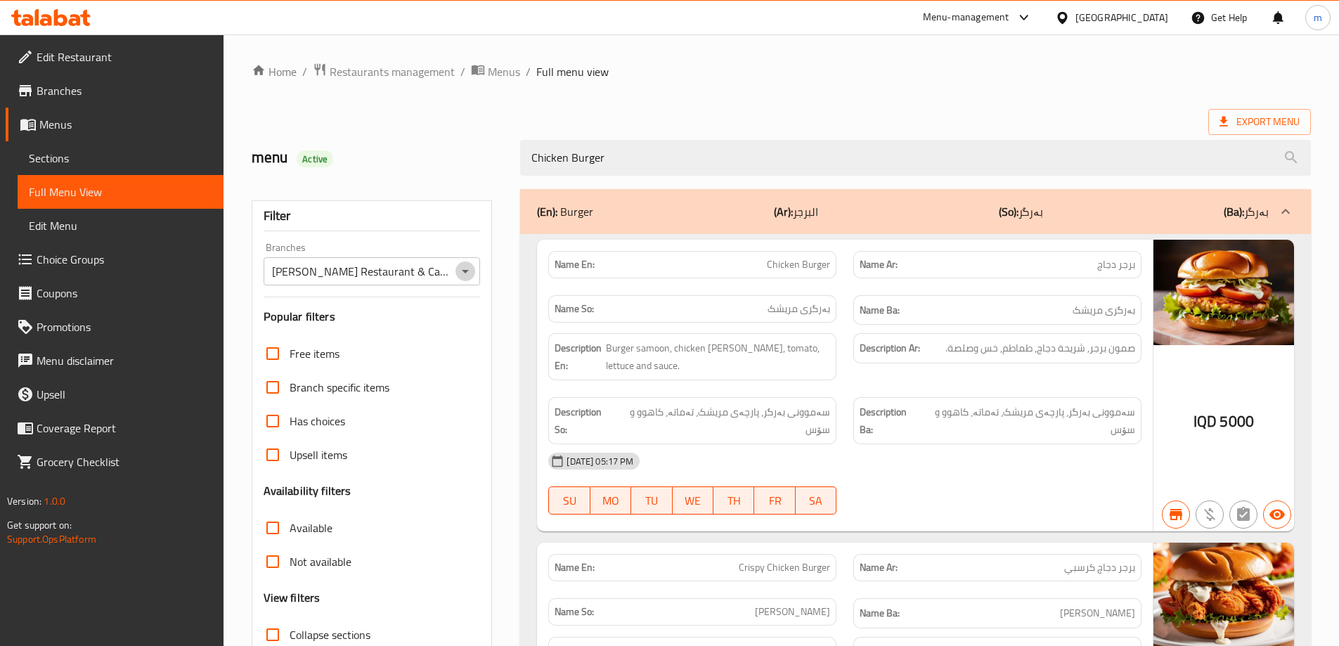
click at [467, 263] on icon "Open" at bounding box center [465, 271] width 17 height 17
type input "Chicken Burger"
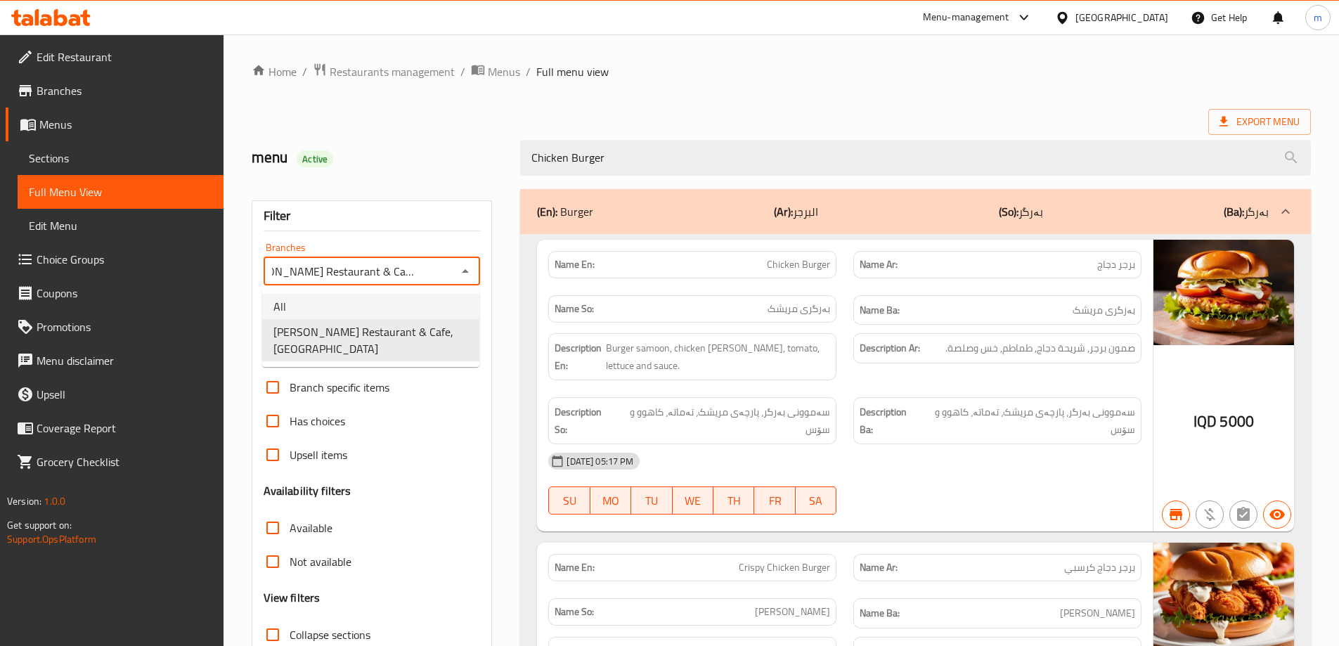
click at [398, 295] on li "All" at bounding box center [370, 306] width 217 height 25
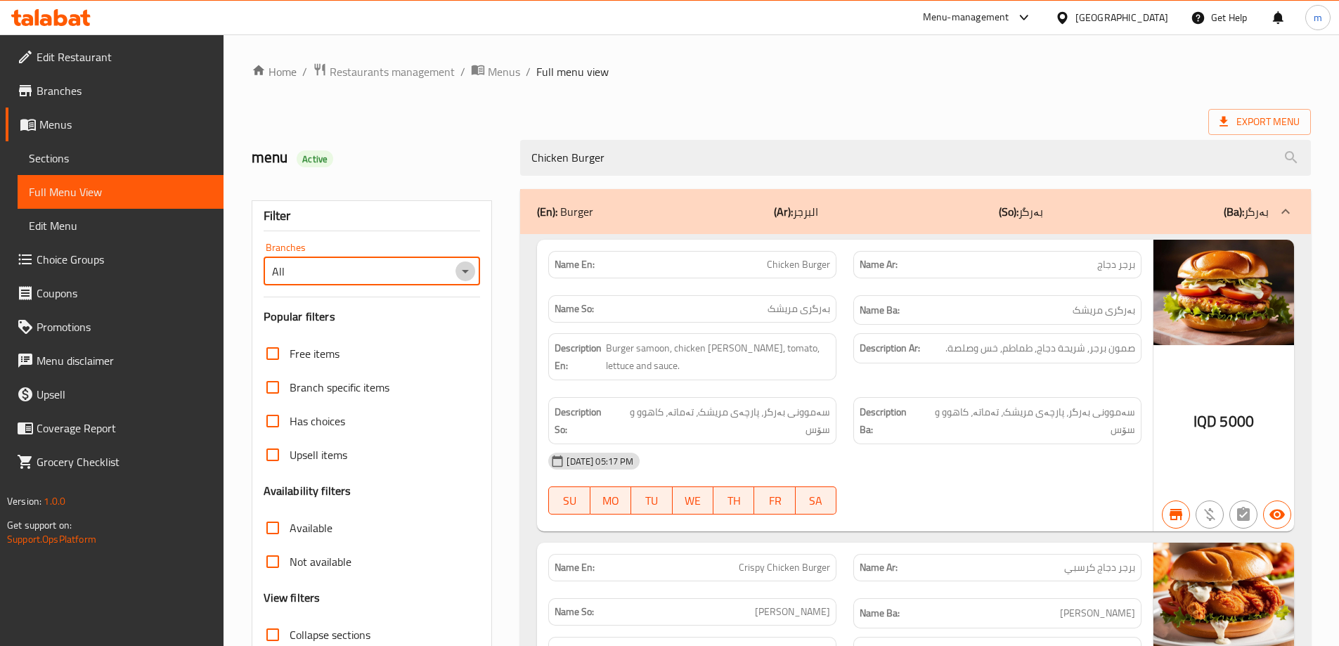
click at [467, 276] on icon "Open" at bounding box center [465, 271] width 17 height 17
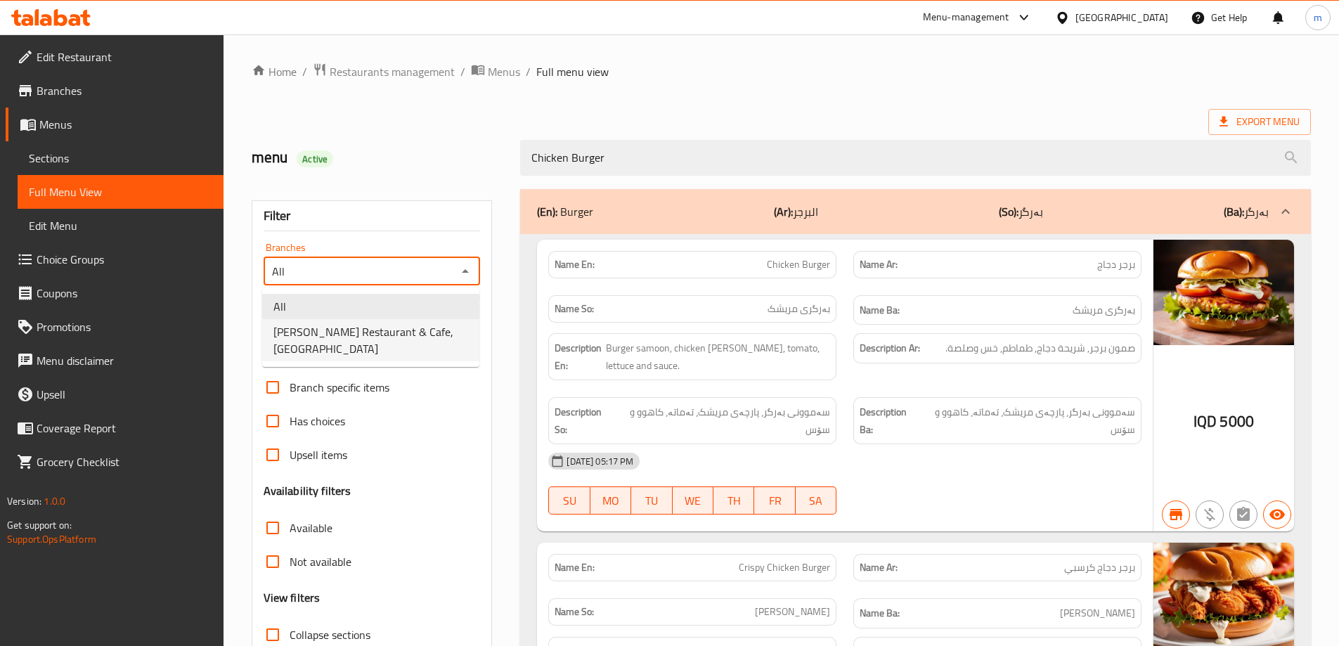
click at [386, 332] on span "Qaser Alhamdani Restaurant & Cafe, Ankawa" at bounding box center [370, 340] width 195 height 34
type input "Qaser Alhamdani Restaurant & Cafe, Ankawa"
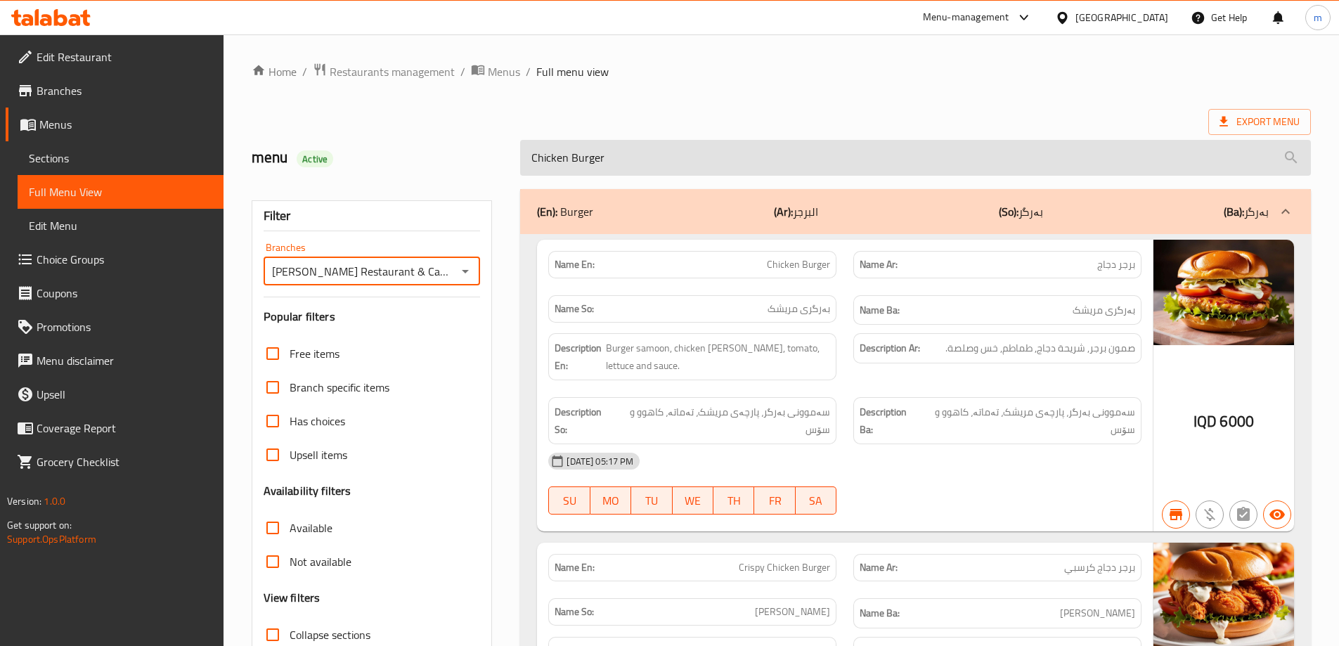
click at [669, 156] on input "Chicken Burger" at bounding box center [915, 158] width 791 height 36
click at [666, 156] on input "Chicken Burger" at bounding box center [915, 158] width 791 height 36
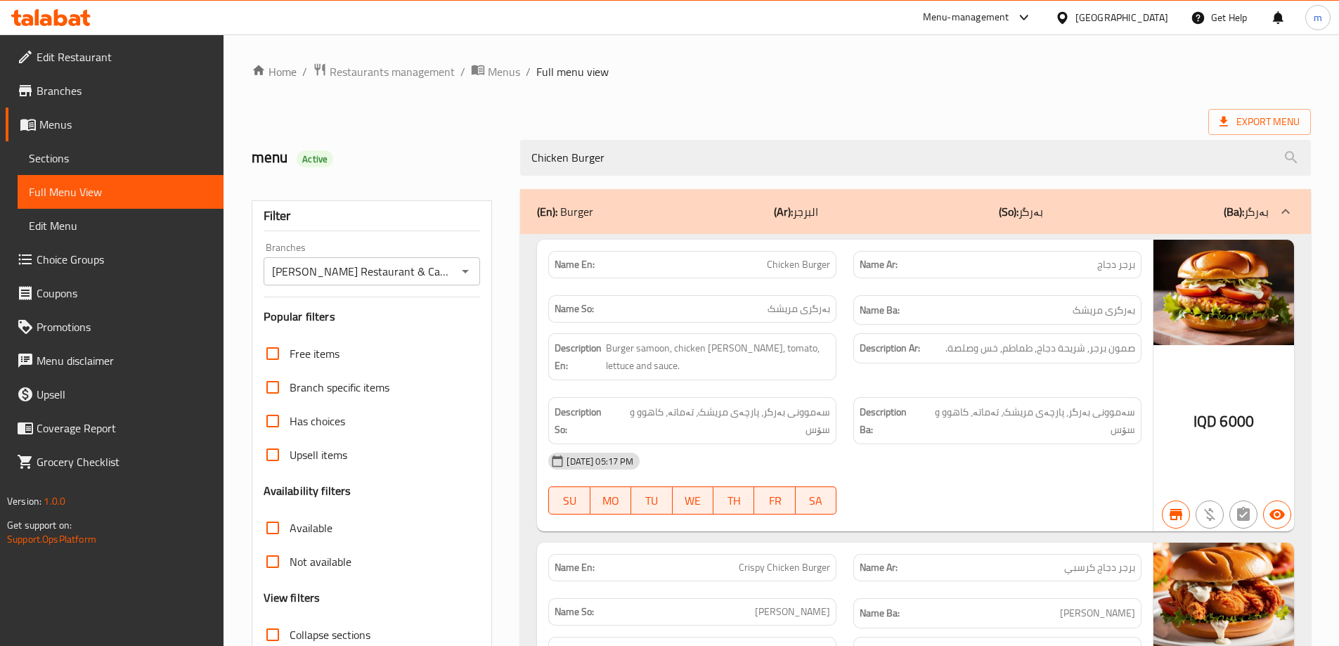
paste input "Hummus"
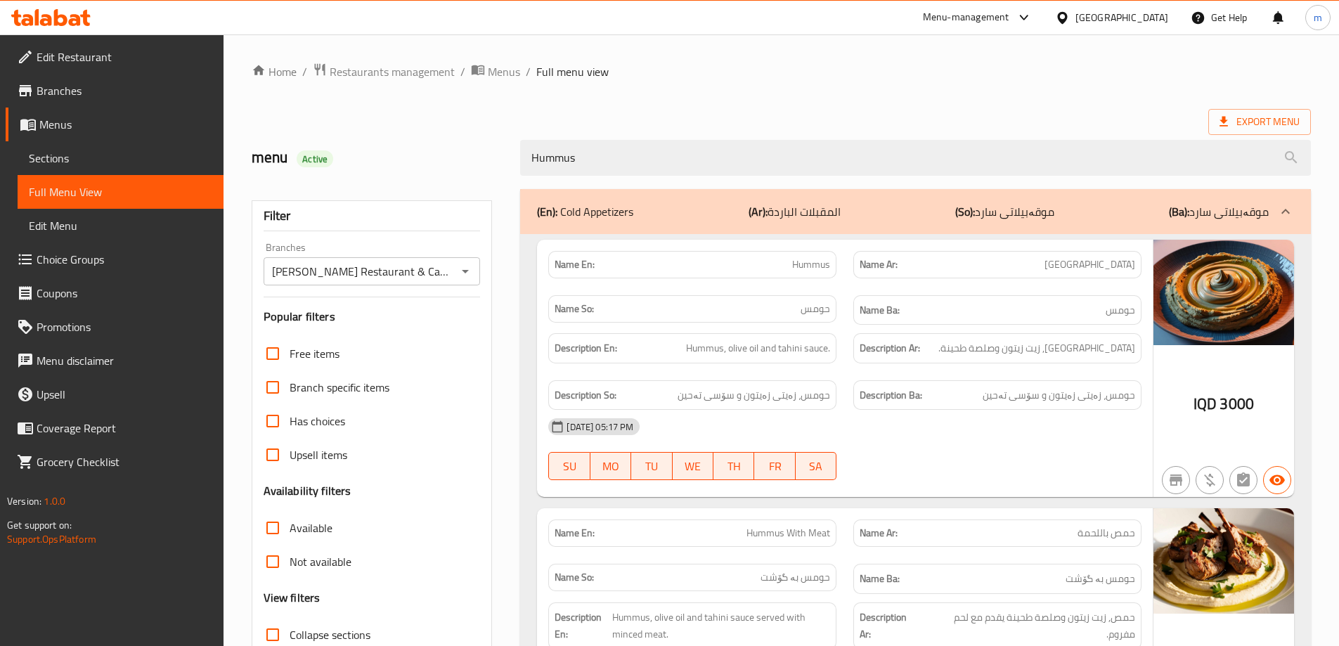
type input "Hummus"
click at [456, 286] on div "Filter Branches Qaser Alhamdani Restaurant & Cafe, Ankawa Branches Popular filt…" at bounding box center [372, 459] width 241 height 519
click at [460, 271] on icon "Open" at bounding box center [465, 271] width 17 height 17
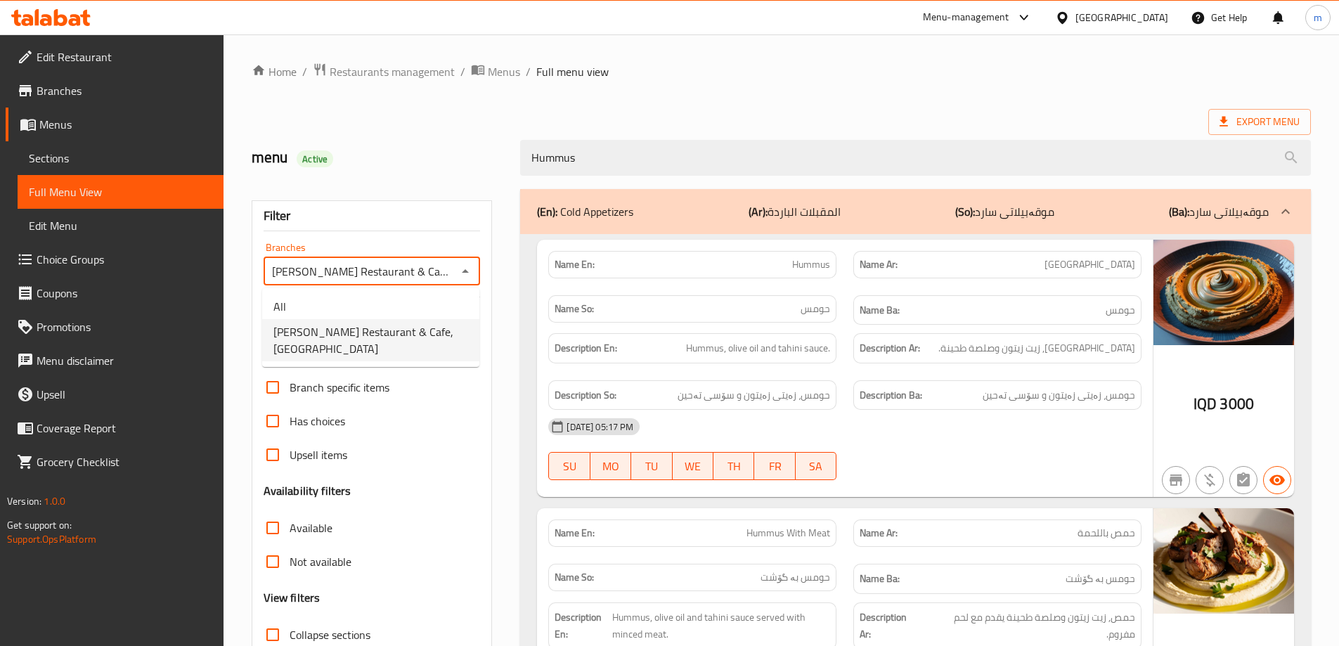
scroll to position [0, 34]
click at [413, 305] on li "All" at bounding box center [370, 306] width 217 height 25
click at [462, 266] on icon "Open" at bounding box center [465, 271] width 17 height 17
click at [382, 344] on span "Qaser Alhamdani Restaurant & Cafe, Ankawa" at bounding box center [370, 340] width 195 height 34
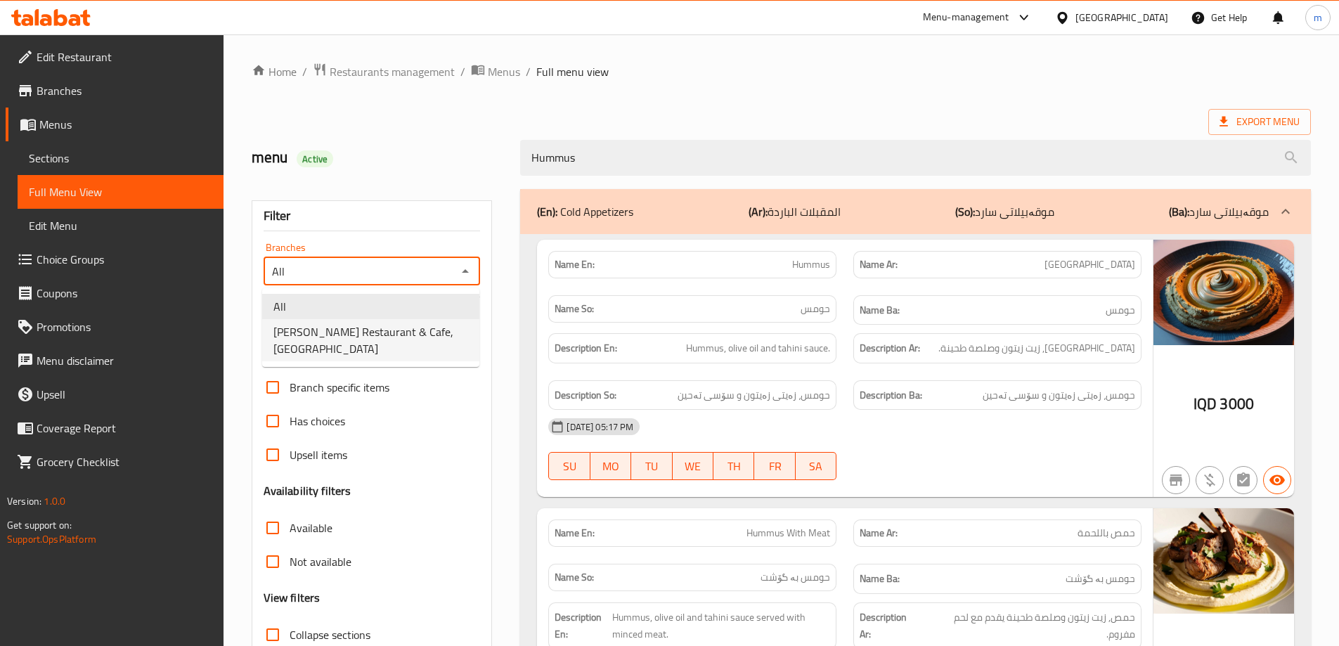
type input "Qaser Alhamdani Restaurant & Cafe, Ankawa"
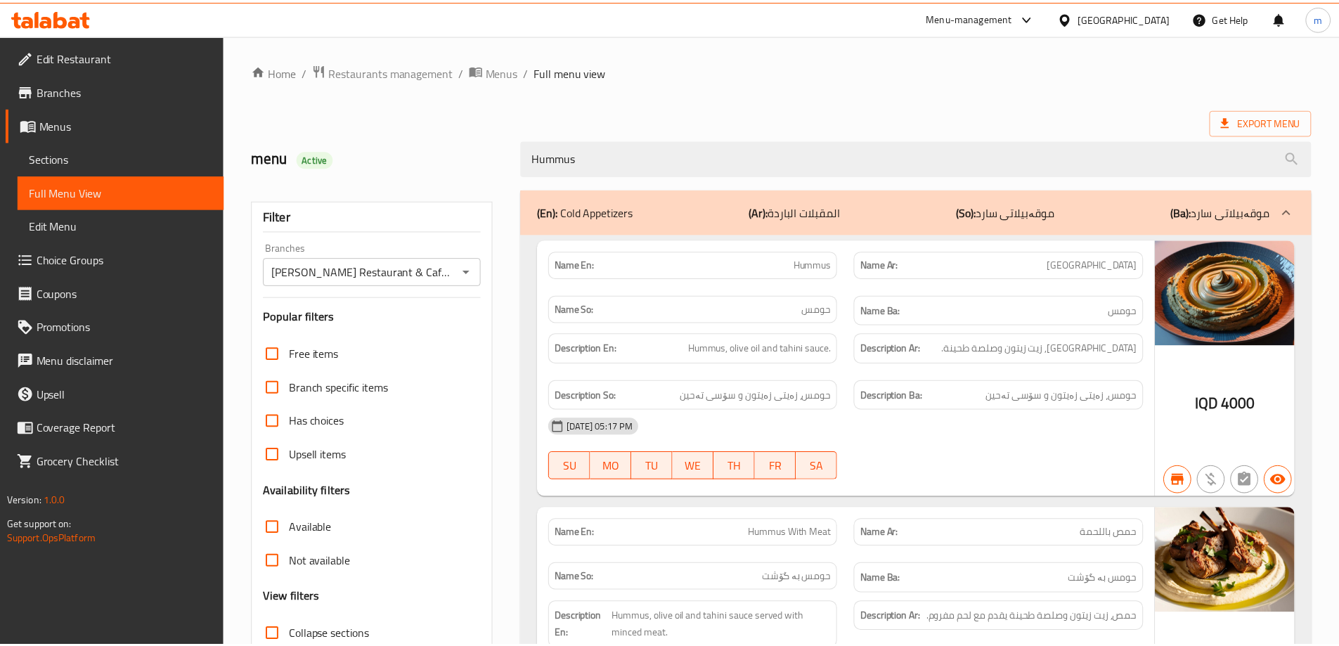
scroll to position [211, 0]
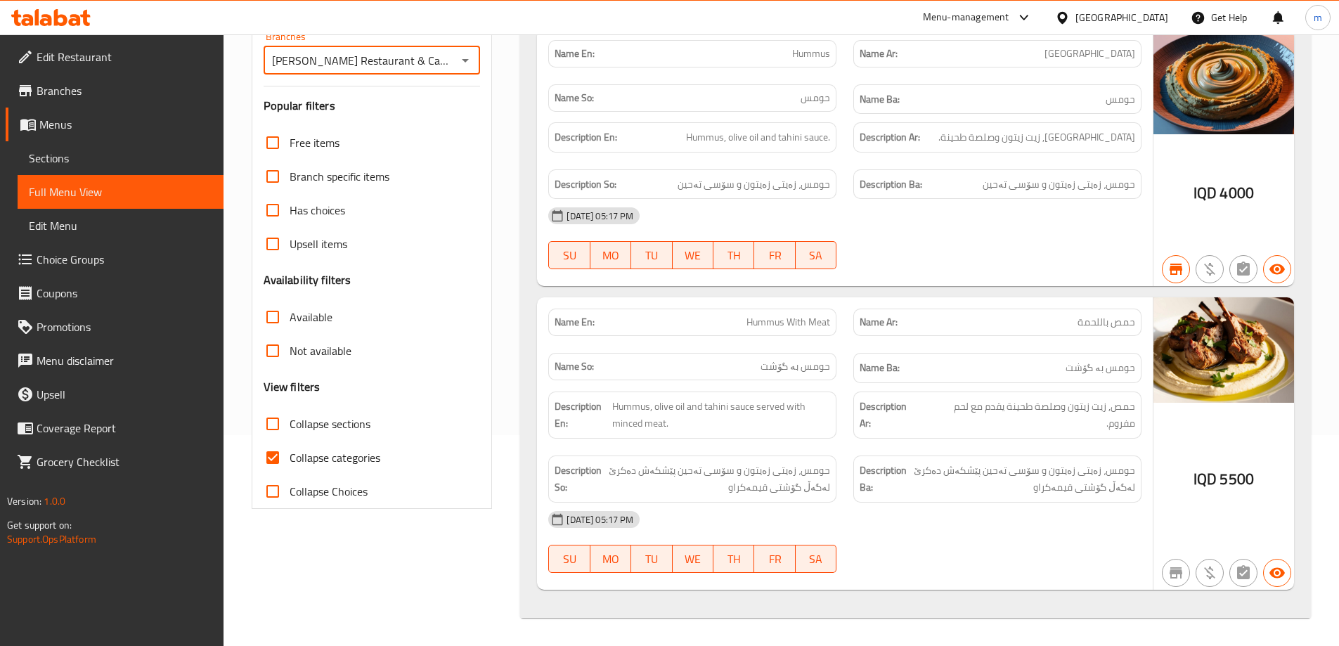
click at [80, 19] on icon at bounding box center [75, 20] width 12 height 12
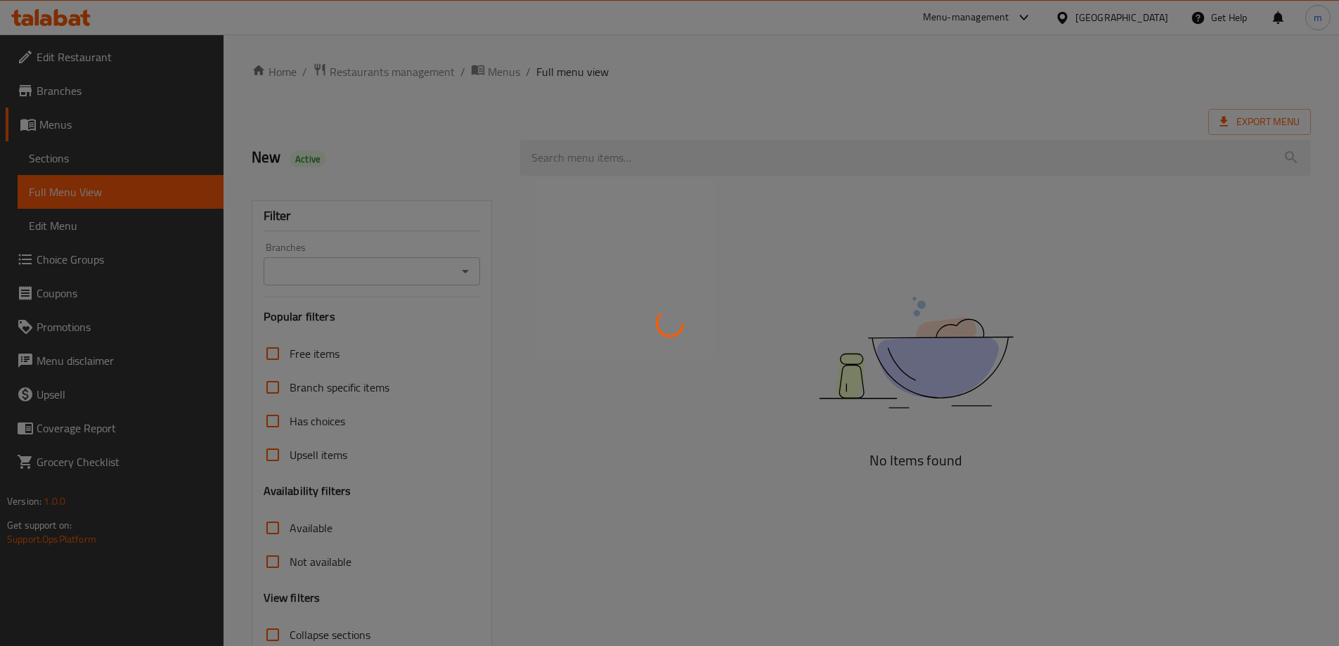
click at [41, 13] on div at bounding box center [669, 323] width 1339 height 646
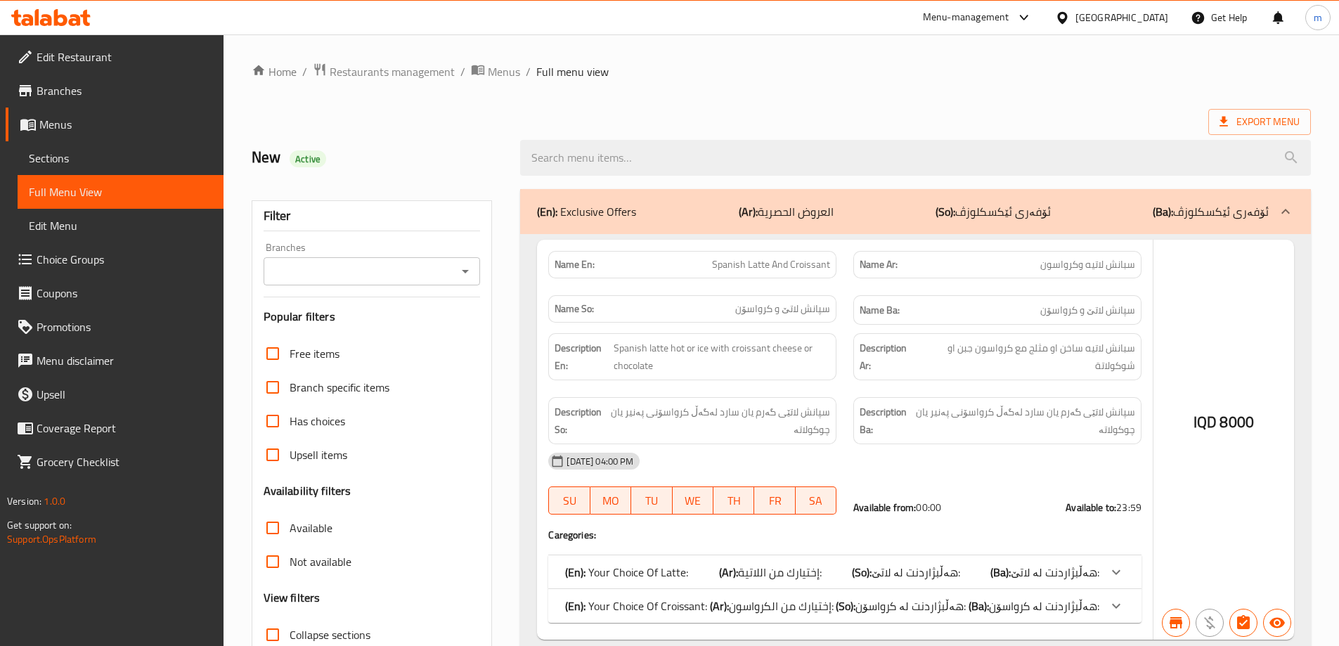
click at [41, 13] on div at bounding box center [669, 323] width 1339 height 646
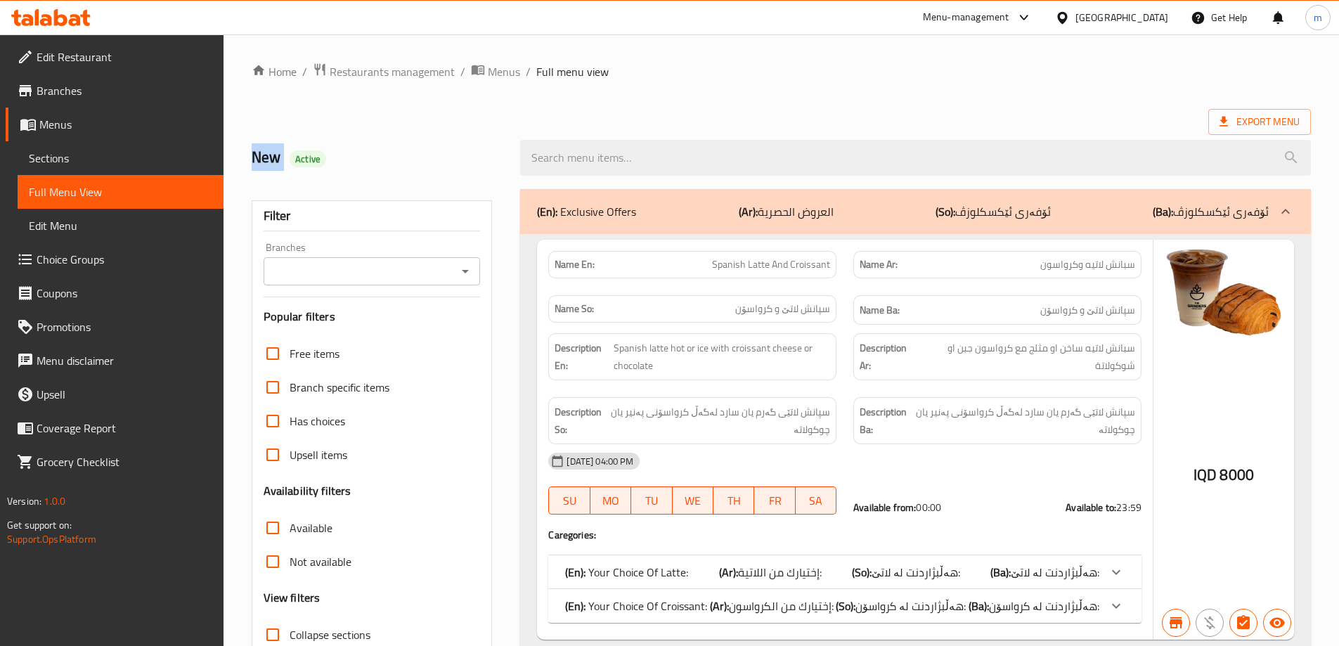
click at [77, 26] on div at bounding box center [50, 17] width 79 height 17
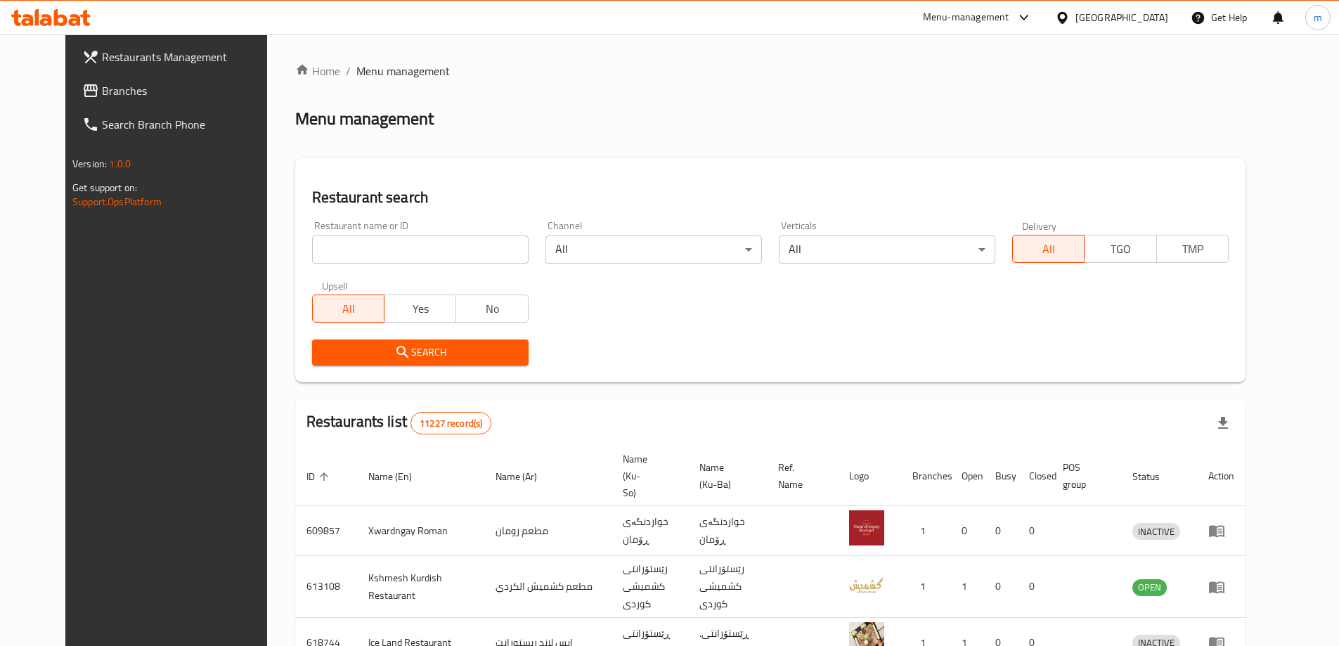
click at [312, 252] on input "search" at bounding box center [420, 249] width 216 height 28
paste input "659686"
type input "659686"
click button "Search" at bounding box center [420, 352] width 216 height 26
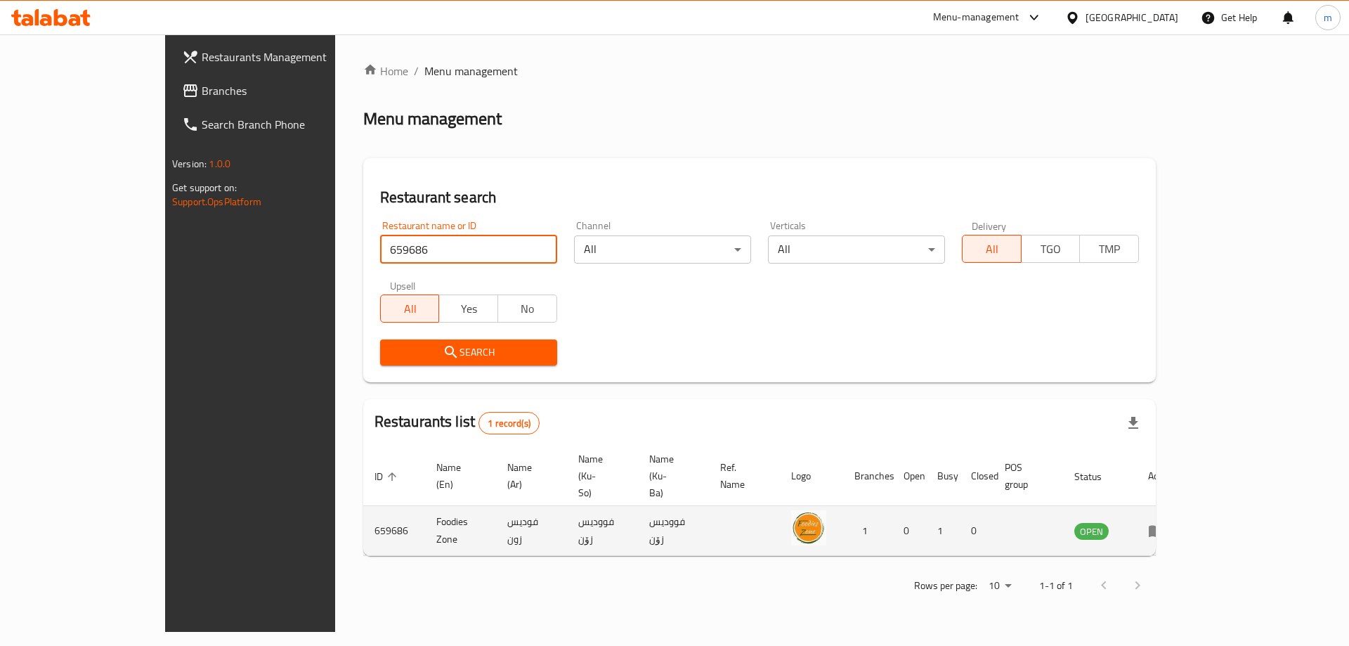
click at [1174, 522] on link "enhanced table" at bounding box center [1161, 530] width 26 height 17
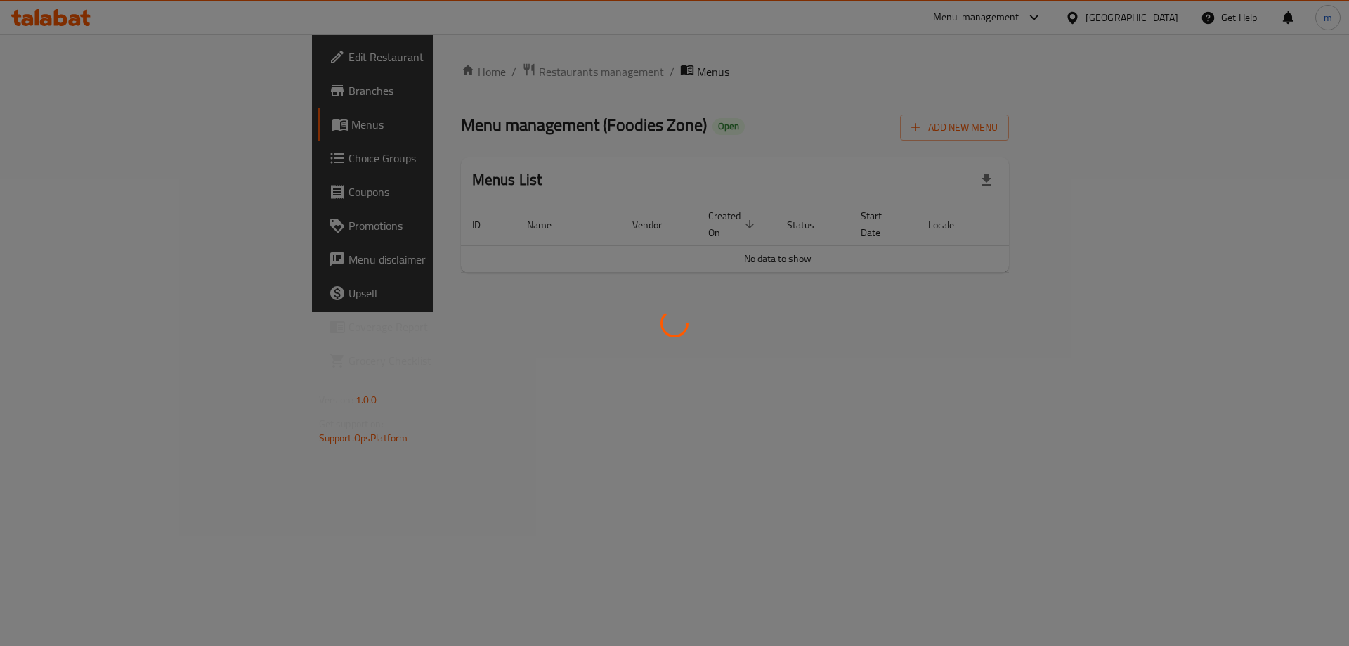
click at [60, 88] on div at bounding box center [674, 323] width 1349 height 646
click at [60, 90] on div at bounding box center [674, 323] width 1349 height 646
click at [52, 91] on div at bounding box center [674, 323] width 1349 height 646
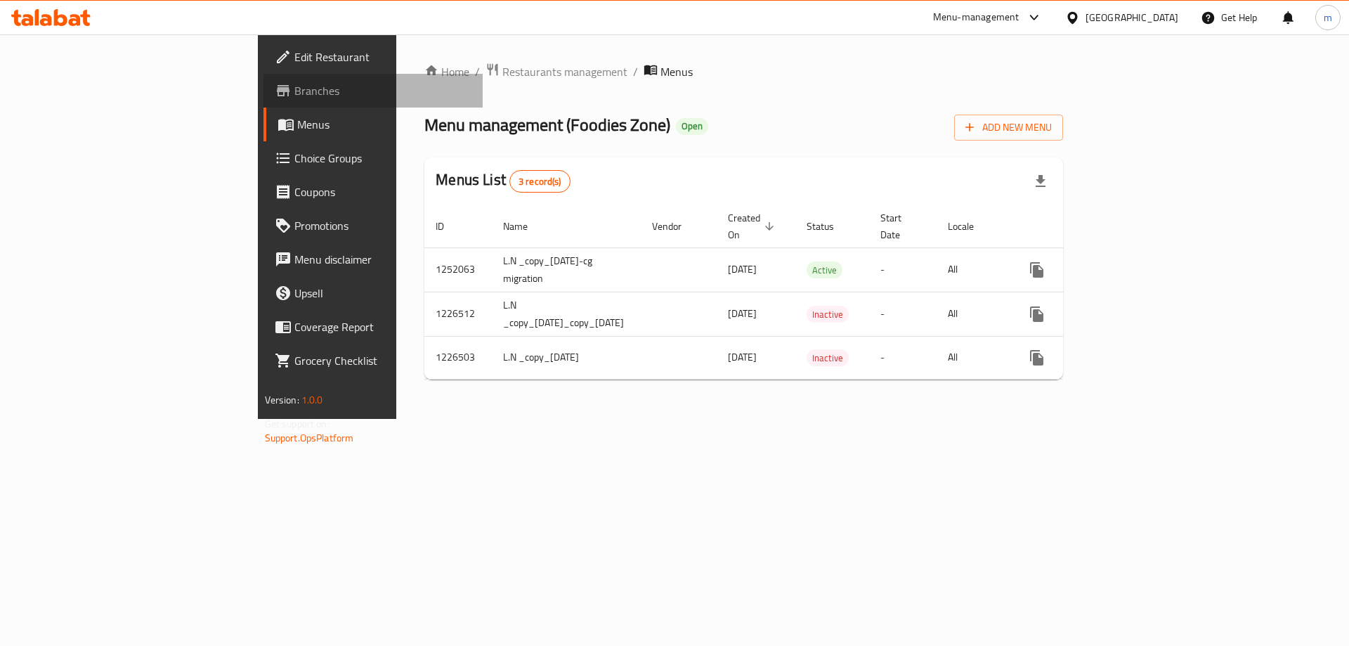
click at [294, 91] on span "Branches" at bounding box center [383, 90] width 178 height 17
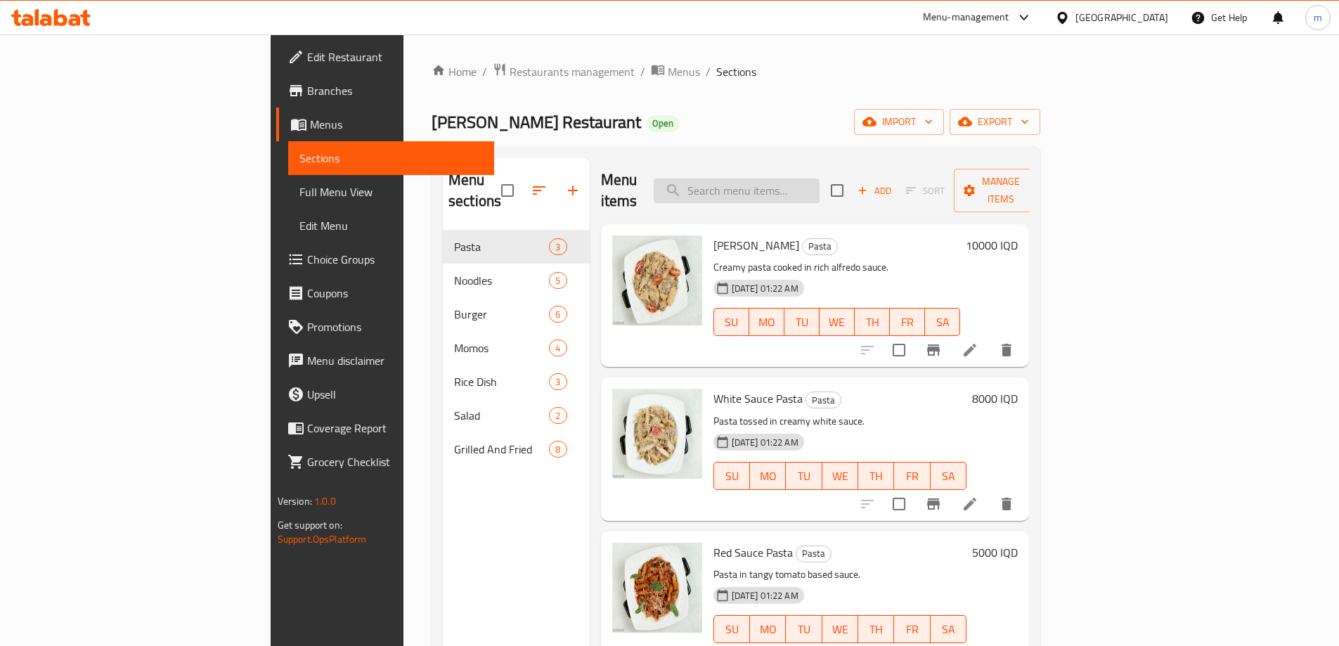
click at [817, 179] on input "search" at bounding box center [737, 191] width 166 height 25
paste input "Twister"
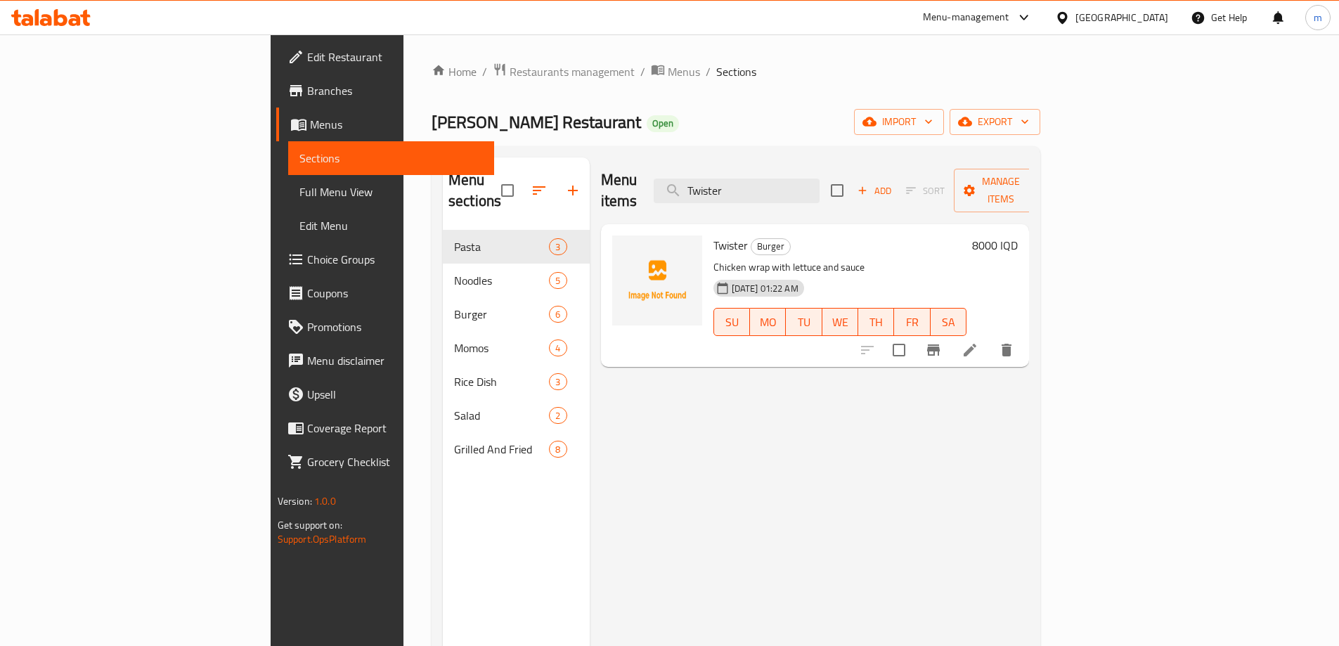
type input "Twister"
click at [990, 337] on li at bounding box center [969, 349] width 39 height 25
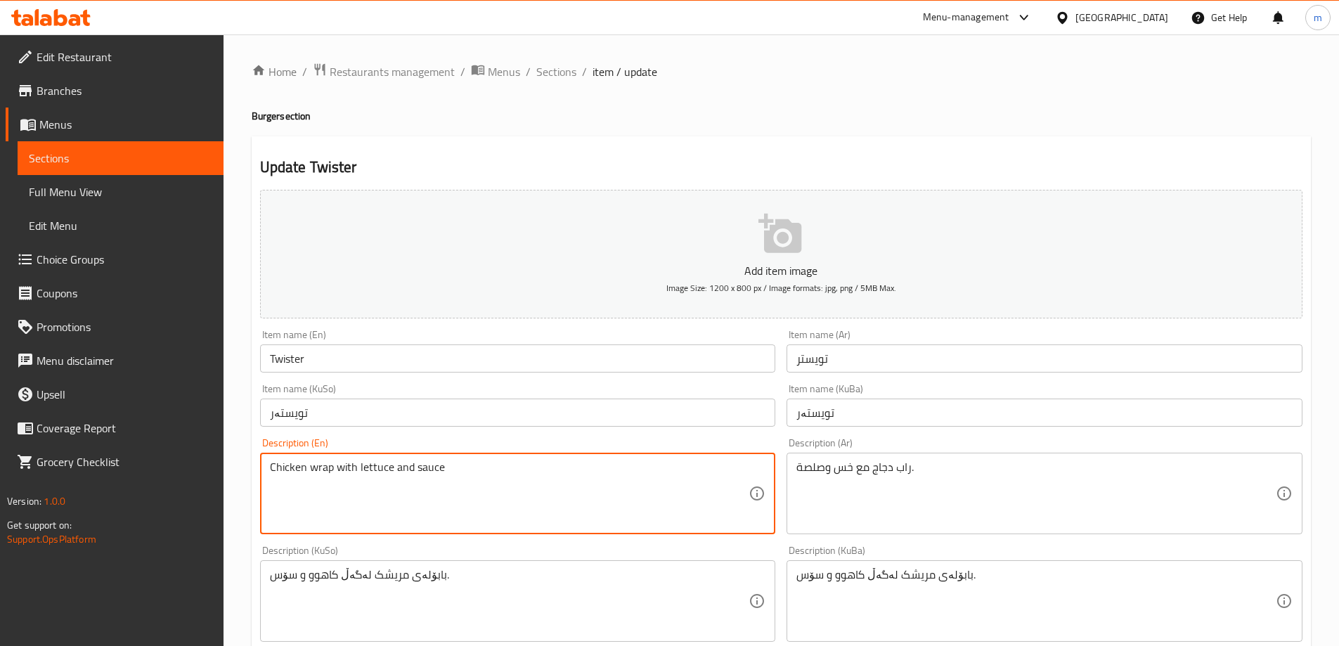
drag, startPoint x: 437, startPoint y: 469, endPoint x: 441, endPoint y: 476, distance: 7.6
click at [441, 476] on textarea "Chicken wrap with lettuce and sauce" at bounding box center [509, 493] width 479 height 67
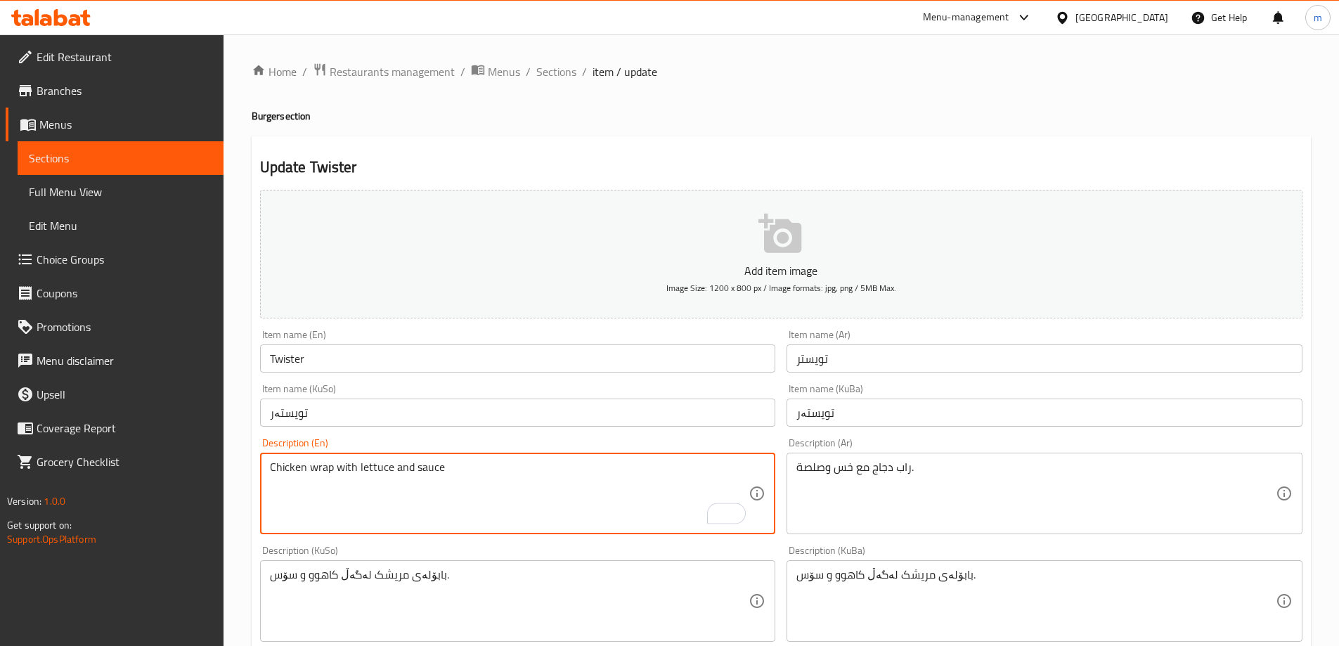
click at [455, 478] on textarea "Chicken wrap with lettuce and sauce" at bounding box center [509, 493] width 479 height 67
paste textarea "Chicken wrap with lettuce, sauce, French Fries"
drag, startPoint x: 458, startPoint y: 467, endPoint x: 264, endPoint y: 458, distance: 193.5
click at [264, 458] on div "Chicken wrap with lettuce and sauce Chicken wrap with lettuce, sauce, French Fr…" at bounding box center [518, 494] width 516 height 82
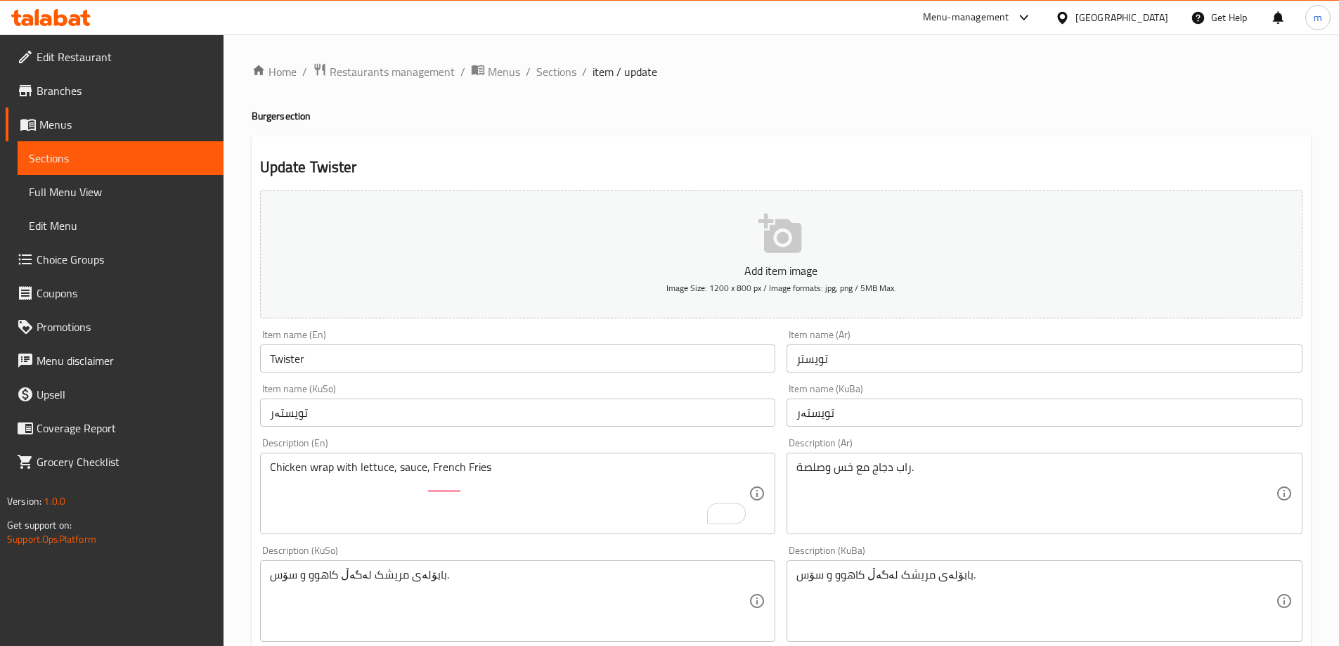
click at [268, 483] on div "Chicken wrap with lettuce, sauce, French Fries Description (En)" at bounding box center [518, 494] width 516 height 82
click at [268, 484] on div "Chicken wrap with lettuce, sauce, French Fries Description (En)" at bounding box center [518, 494] width 516 height 82
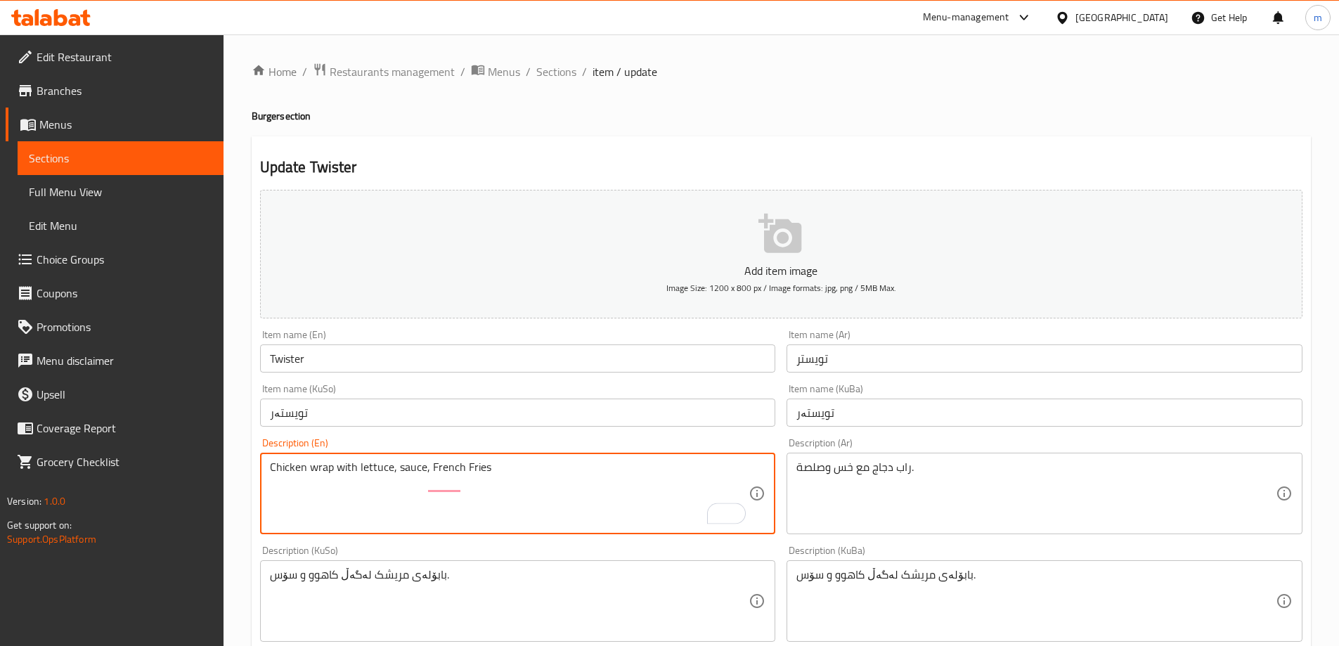
click at [271, 485] on textarea "Chicken wrap with lettuce, sauce, French Fries" at bounding box center [509, 493] width 479 height 67
click at [427, 469] on textarea "Chicken wrap with lettuce, sauce, French Fries" at bounding box center [509, 493] width 479 height 67
click at [468, 502] on textarea "Chicken wrap with lettuce, sauce and French Fries" at bounding box center [509, 493] width 479 height 67
type textarea "Chicken wrap with lettuce, sauce and French Fries"
click at [829, 491] on textarea "راب دجاج مع خس وصلصة." at bounding box center [1035, 493] width 479 height 67
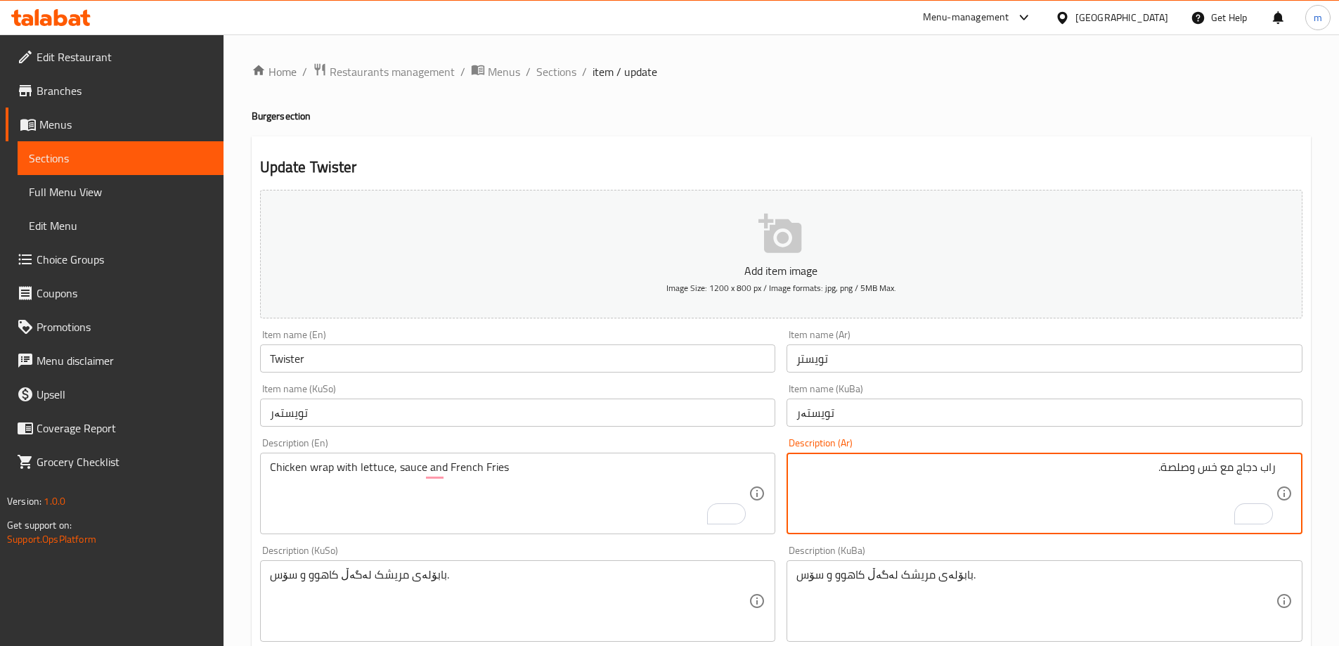
drag, startPoint x: 1219, startPoint y: 464, endPoint x: 1239, endPoint y: 472, distance: 22.1
click at [1239, 472] on textarea "راب دجاج مع خس وصلصة." at bounding box center [1035, 493] width 479 height 67
drag, startPoint x: 1205, startPoint y: 465, endPoint x: 1216, endPoint y: 470, distance: 11.6
click at [1216, 470] on textarea "راب دجاج، خس وصلصة." at bounding box center [1035, 493] width 479 height 67
drag, startPoint x: 1179, startPoint y: 471, endPoint x: 1172, endPoint y: 469, distance: 7.3
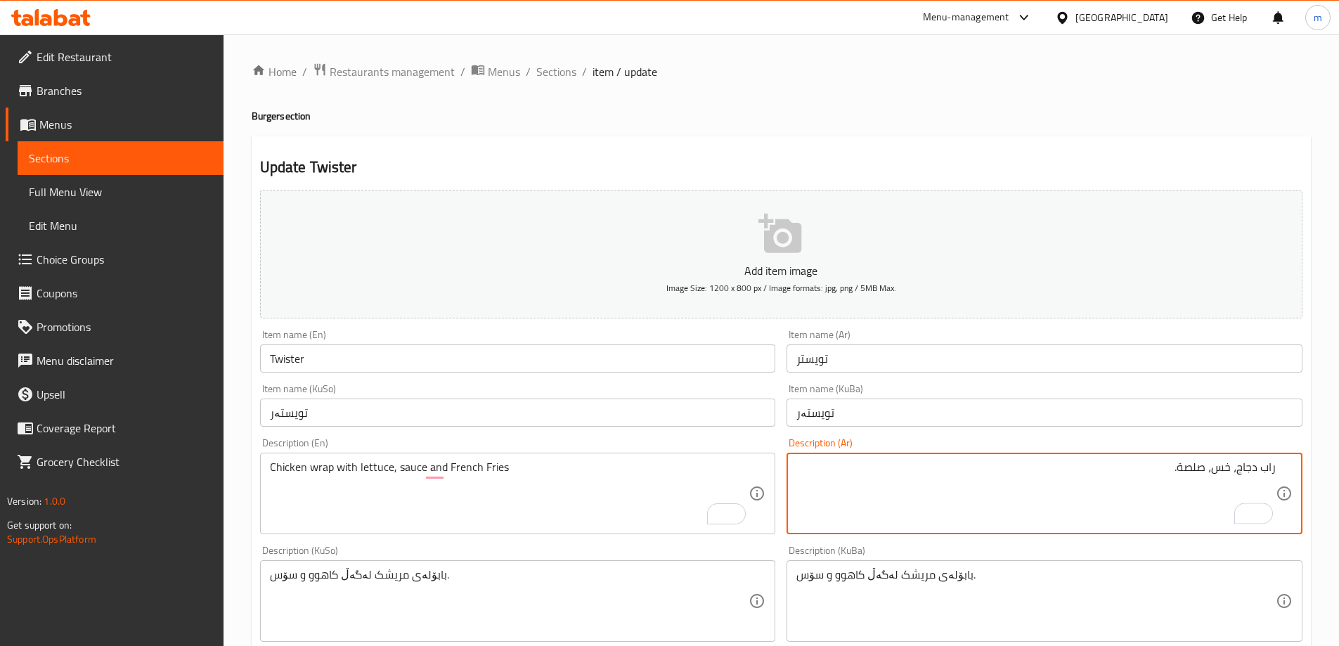
click at [1172, 469] on textarea "راب دجاج، خس، صلصة." at bounding box center [1035, 493] width 479 height 67
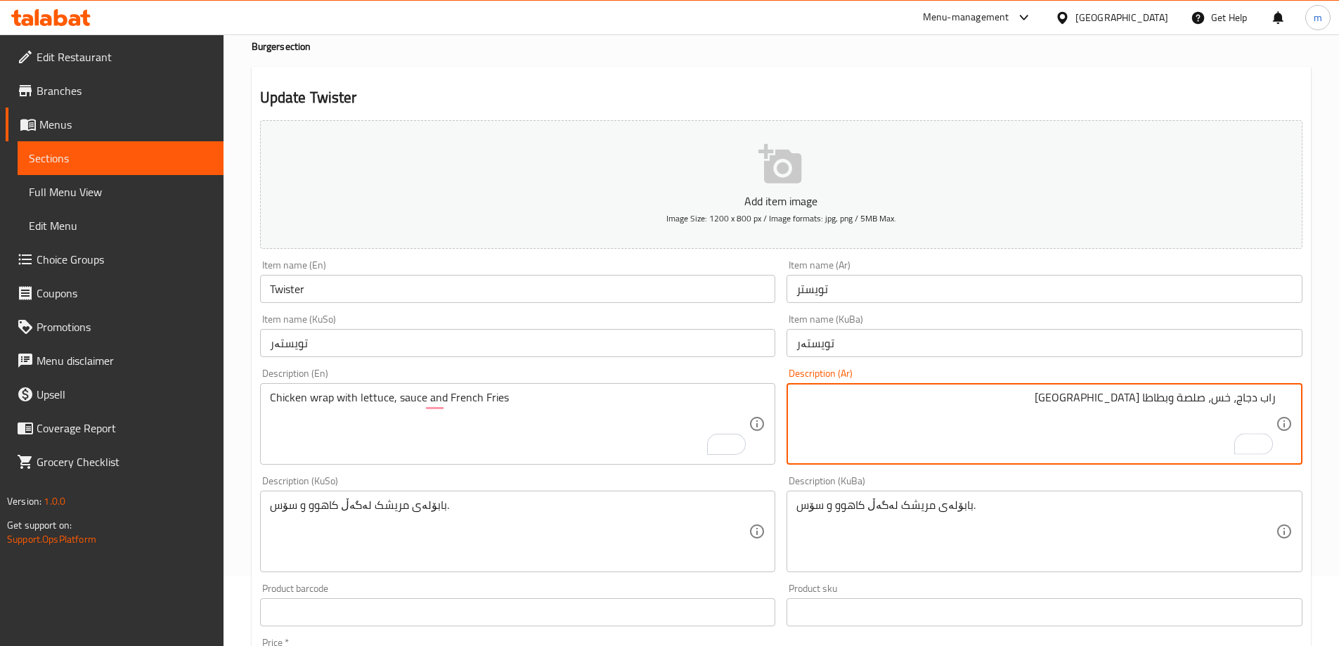
scroll to position [72, 0]
type textarea "راب دجاج، خس، صلصة وبطاطا مقلية"
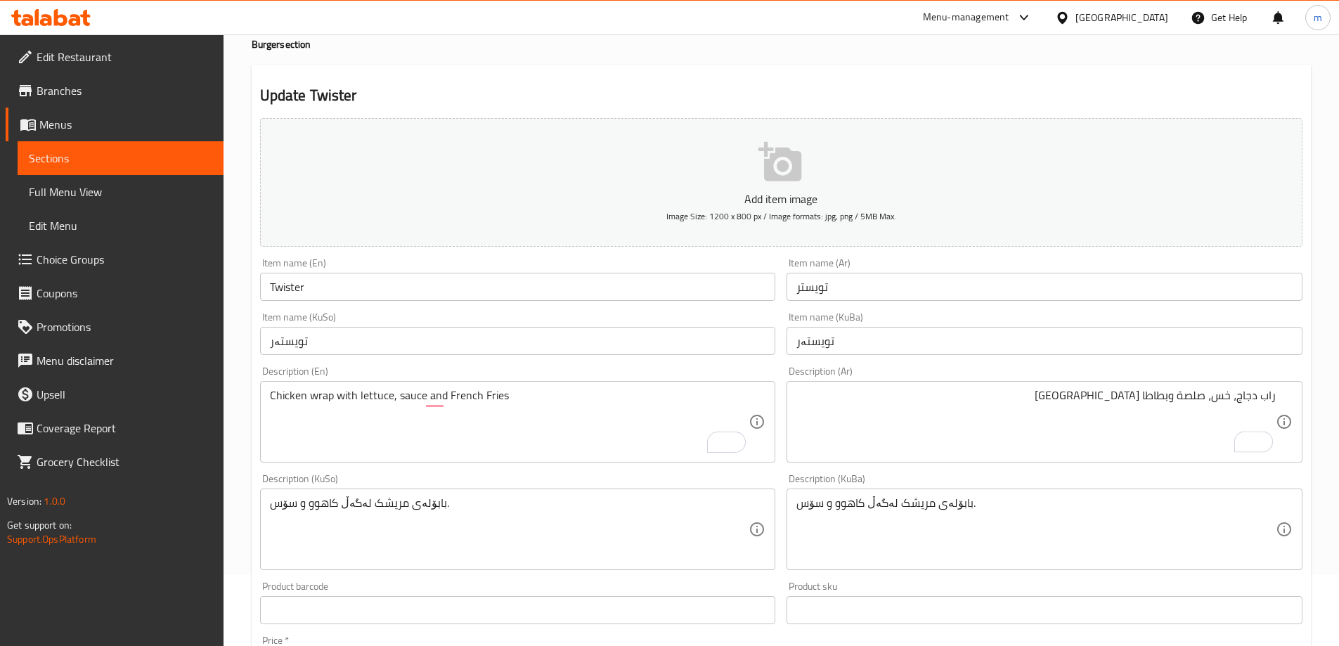
click at [583, 485] on div "Description (KuSo) بابۆلەی مریشک لەگەڵ کاهوو و سۆس. Description (KuSo)" at bounding box center [518, 522] width 516 height 96
click at [572, 512] on textarea "بابۆلەی مریشک لەگەڵ کاهوو و سۆس." at bounding box center [509, 529] width 479 height 67
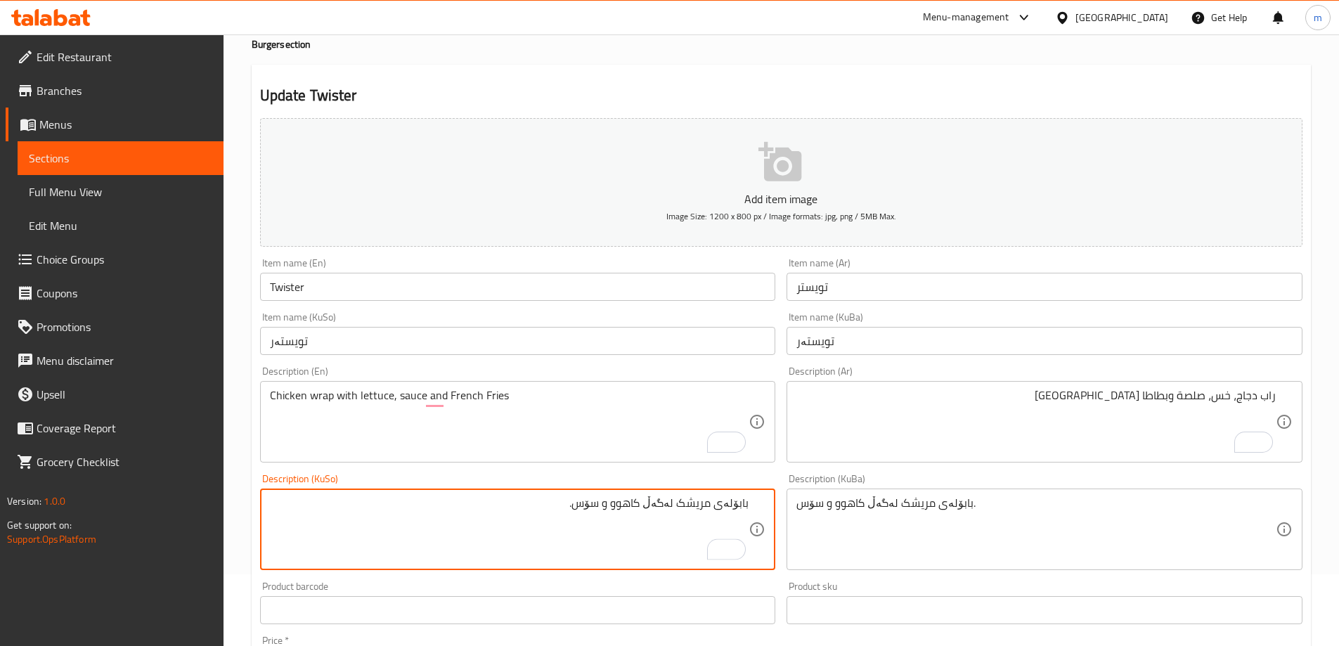
click at [666, 500] on textarea "بابۆلەی مریشک لەگەڵ کاهوو و سۆس." at bounding box center [509, 529] width 479 height 67
click at [668, 499] on textarea "بابۆلەی مریشک لەگەڵ کاهوو و سۆس." at bounding box center [509, 529] width 479 height 67
click at [669, 502] on textarea "بابۆلەی مریشک لەگەڵ کاهوو و سۆس." at bounding box center [509, 529] width 479 height 67
drag, startPoint x: 637, startPoint y: 505, endPoint x: 647, endPoint y: 510, distance: 10.7
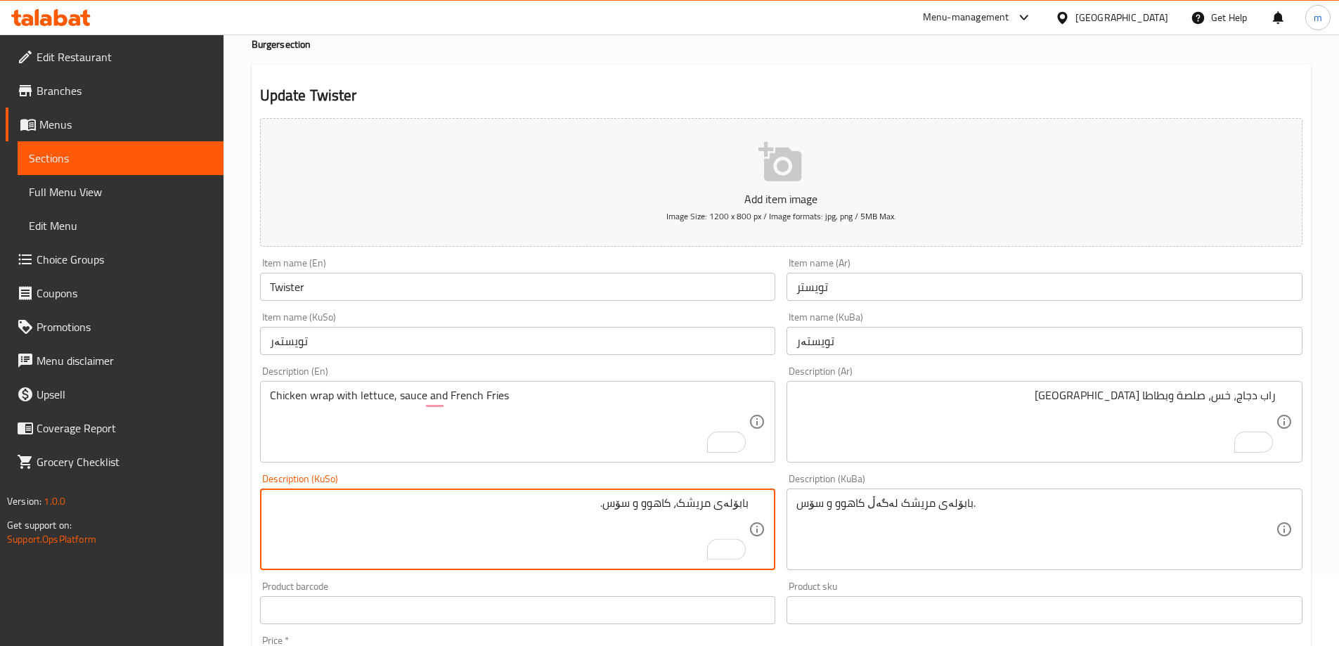
click at [647, 510] on textarea "بابۆلەی مریشک، کاهوو و سۆس." at bounding box center [509, 529] width 479 height 67
drag, startPoint x: 605, startPoint y: 515, endPoint x: 620, endPoint y: 515, distance: 14.8
click at [620, 515] on textarea "بابۆلەی مریشک، کاهوو، سۆس." at bounding box center [509, 529] width 479 height 67
click at [611, 519] on textarea "بابۆلەی مریشک، کاهوو، سۆس و فینگەر" at bounding box center [509, 529] width 479 height 67
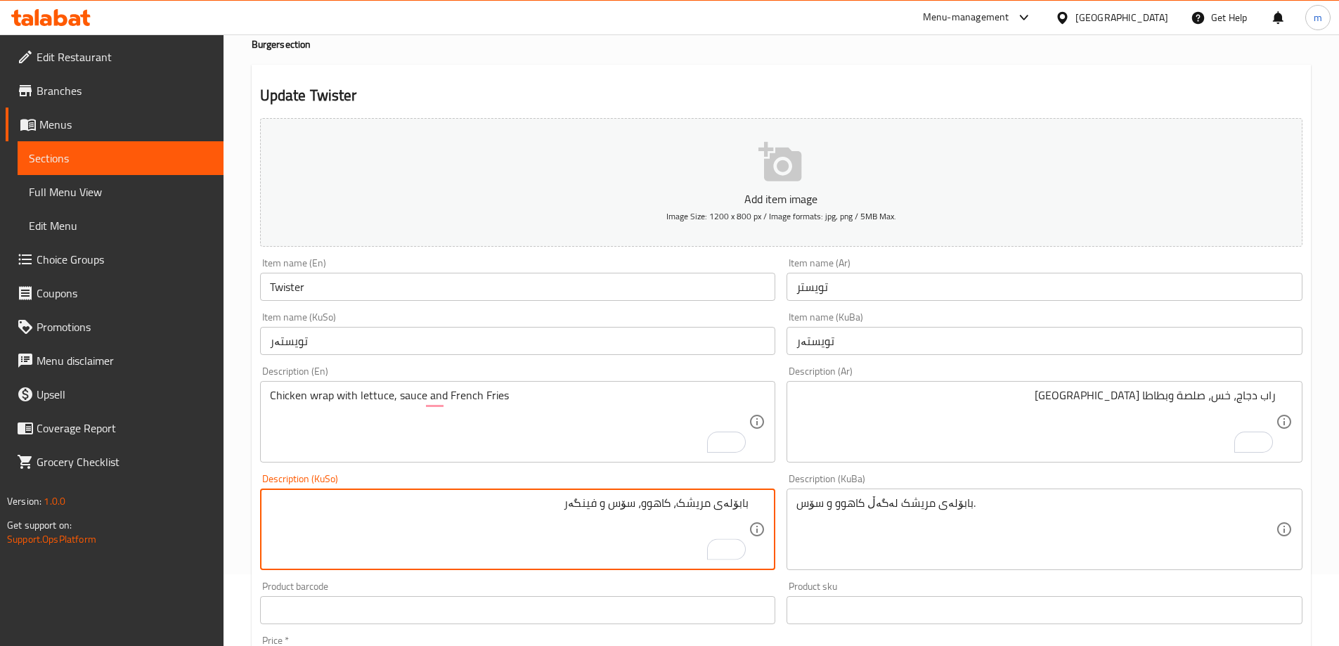
click at [611, 518] on textarea "بابۆلەی مریشک، کاهوو، سۆس و فینگەر" at bounding box center [509, 529] width 479 height 67
type textarea "بابۆلەی مریشک، کاهوو، سۆس و فینگەر"
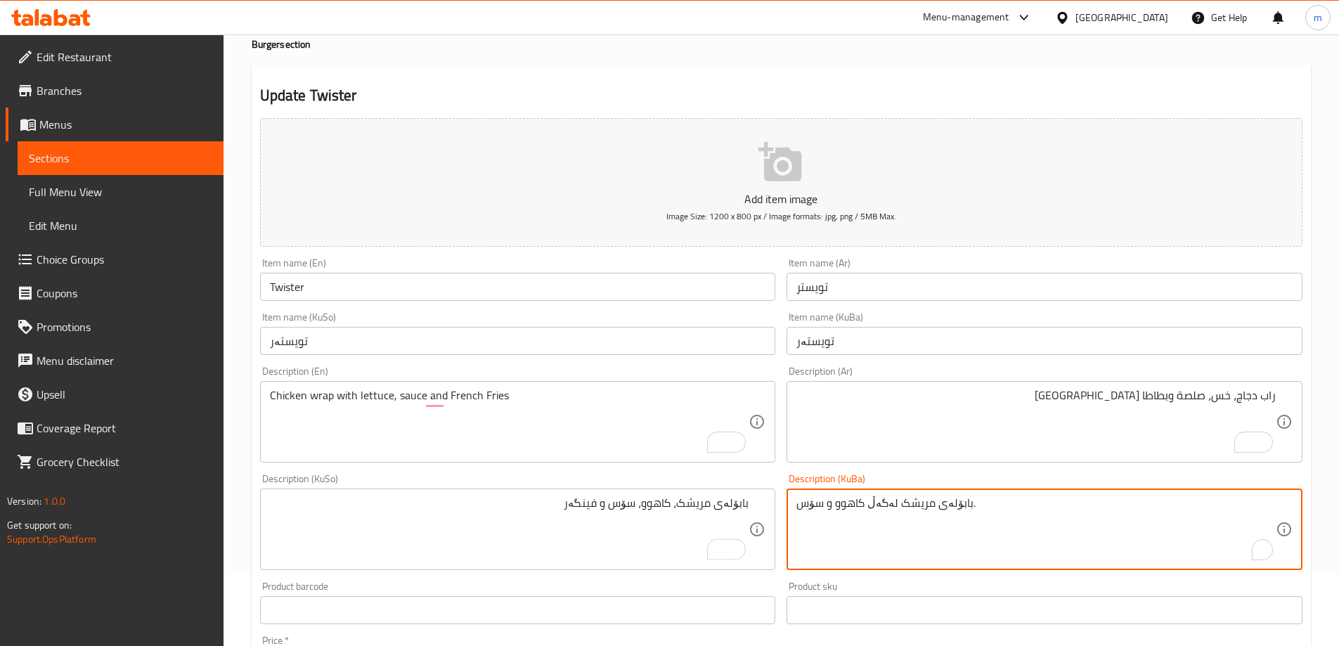
click at [925, 510] on textarea "بابۆلەی مریشک لەگەڵ کاهوو و سۆس." at bounding box center [1035, 529] width 479 height 67
click at [923, 510] on textarea "بابۆلەی مریشک لەگەڵ کاهوو و سۆس." at bounding box center [1035, 529] width 479 height 67
click at [923, 508] on textarea "بابۆلەی مریشک لەگەڵ کاهوو و سۆس." at bounding box center [1035, 529] width 479 height 67
paste textarea "، کاهوو، سۆس و فینگەر"
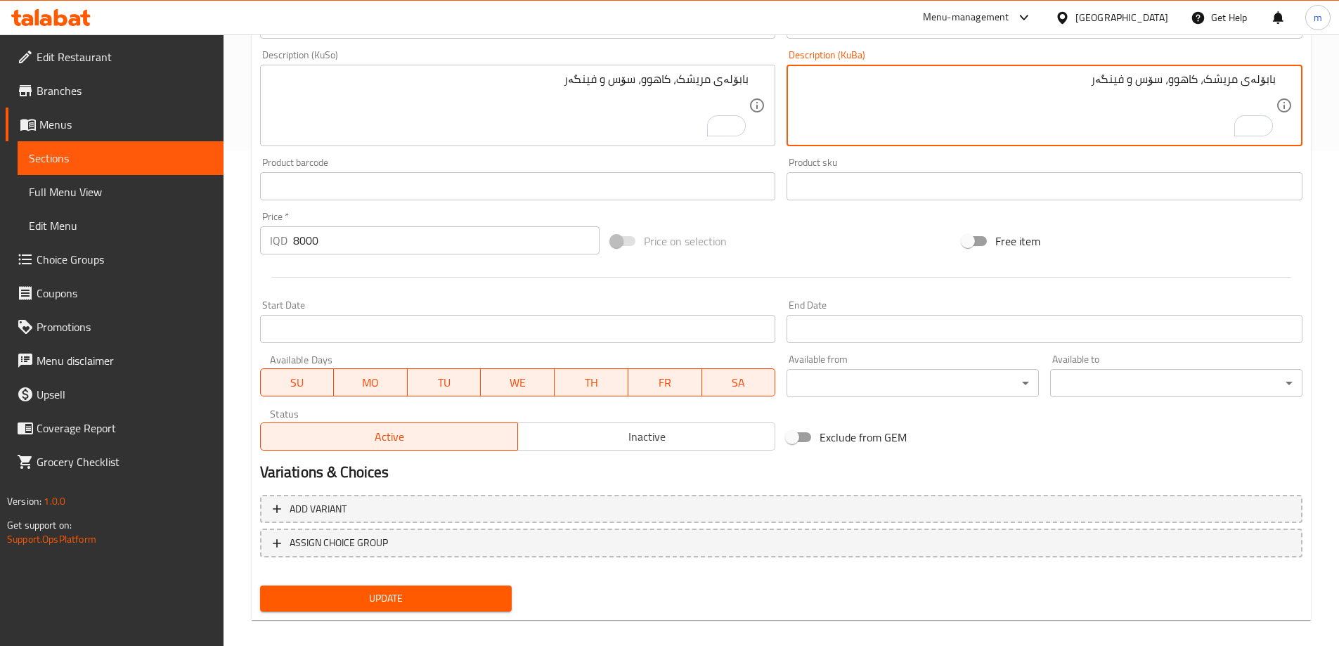
scroll to position [509, 0]
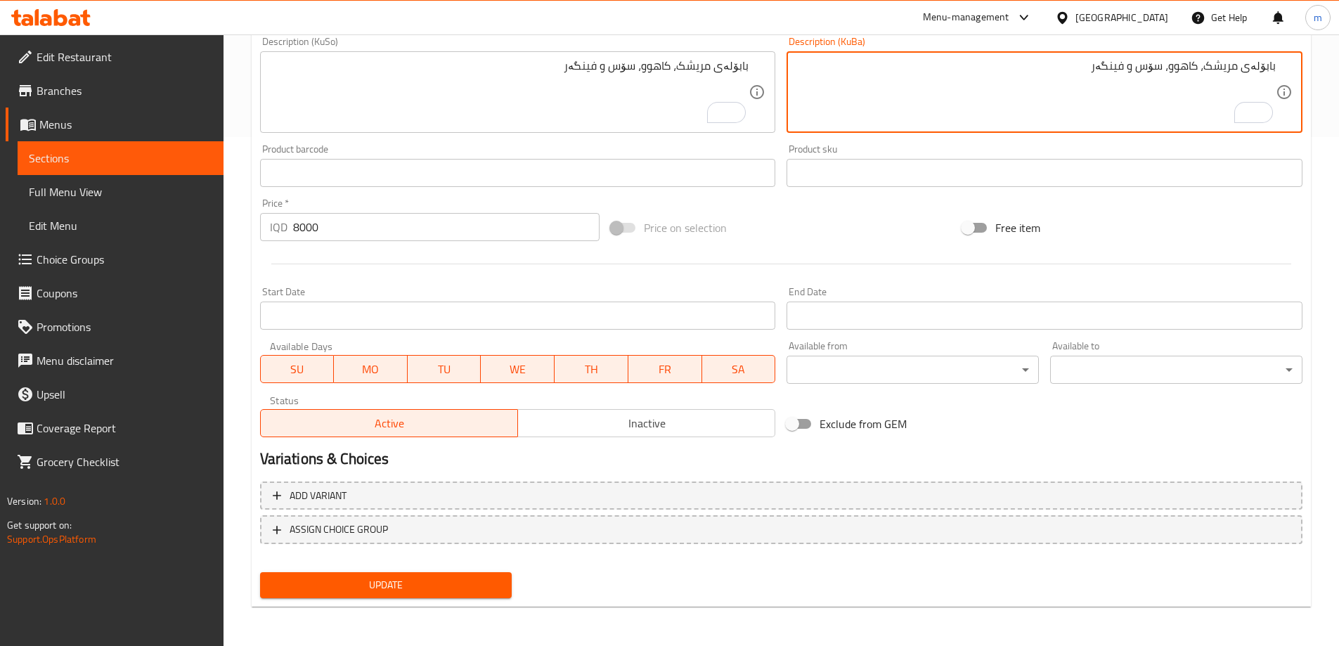
type textarea "بابۆلەی مریشک، کاهوو، سۆس و فینگەر"
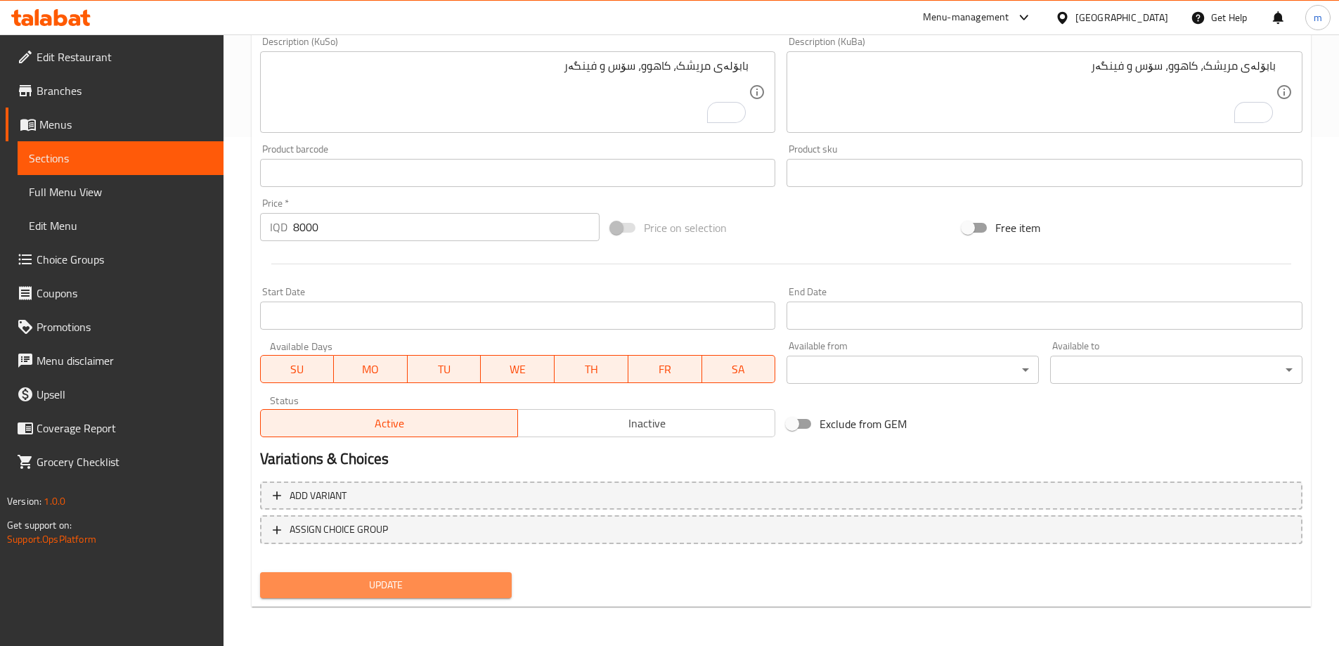
click at [453, 578] on span "Update" at bounding box center [386, 585] width 230 height 18
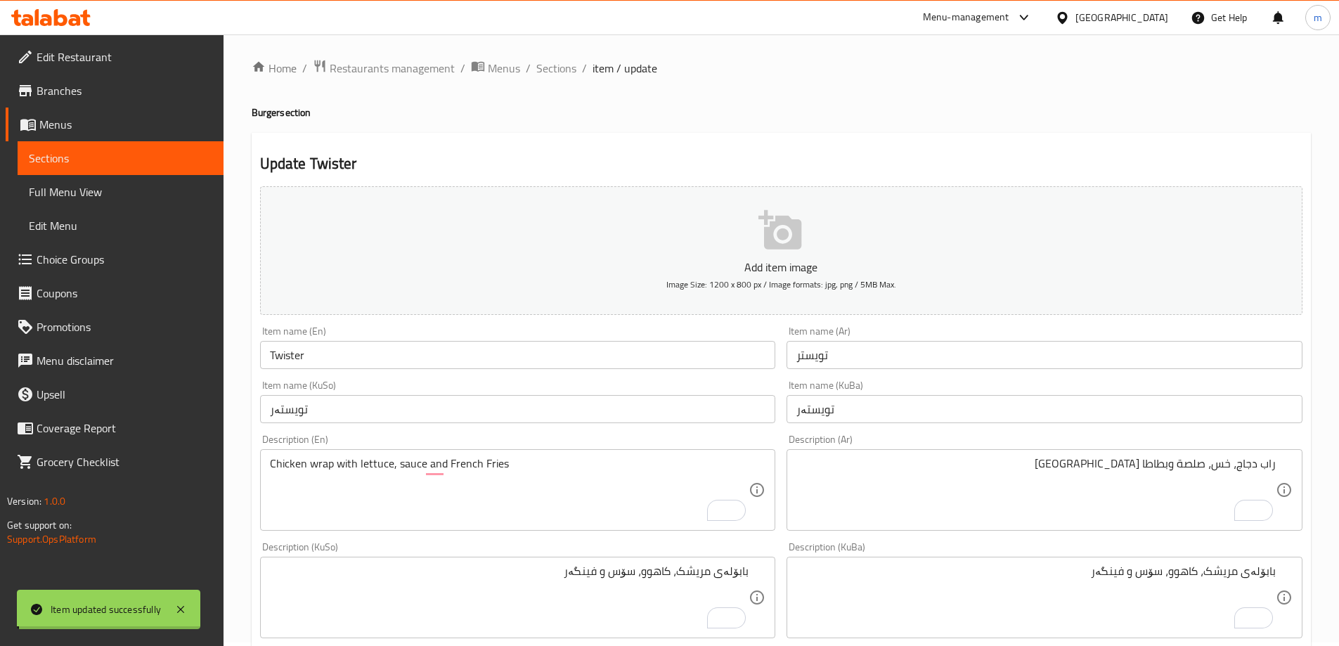
scroll to position [0, 0]
click at [291, 367] on input "Twister" at bounding box center [518, 358] width 516 height 28
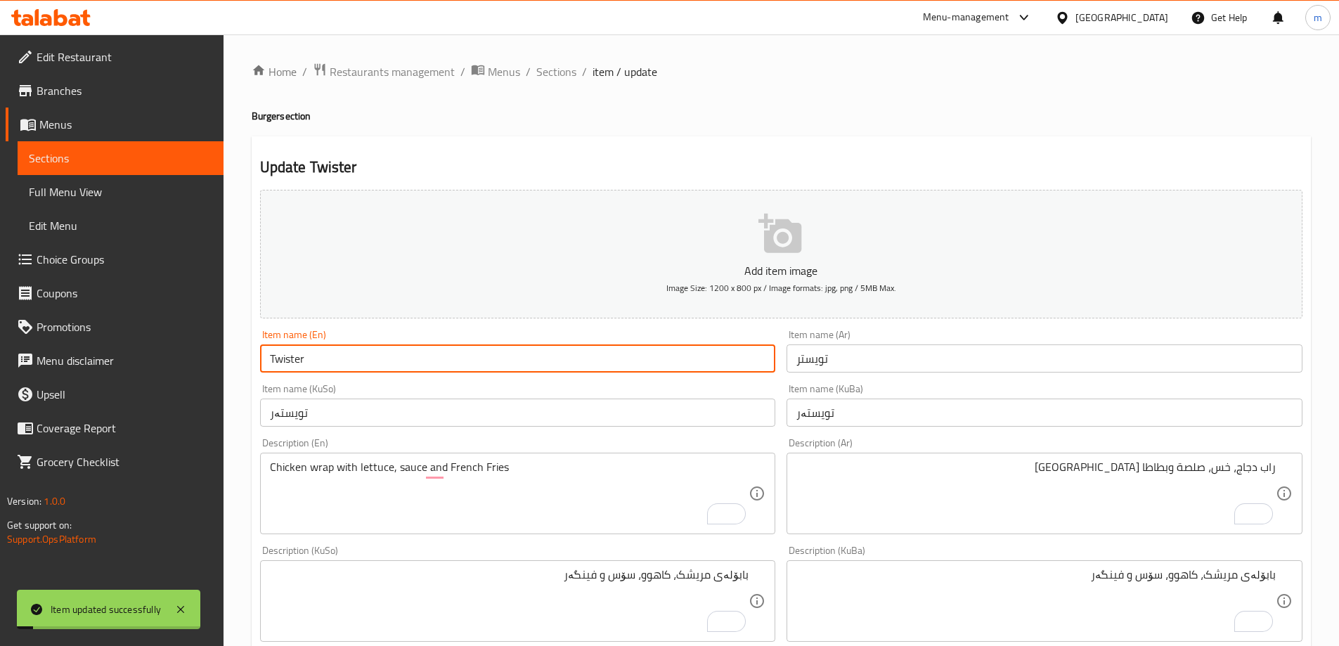
click at [291, 367] on input "Twister" at bounding box center [518, 358] width 516 height 28
click at [547, 69] on span "Sections" at bounding box center [556, 71] width 40 height 17
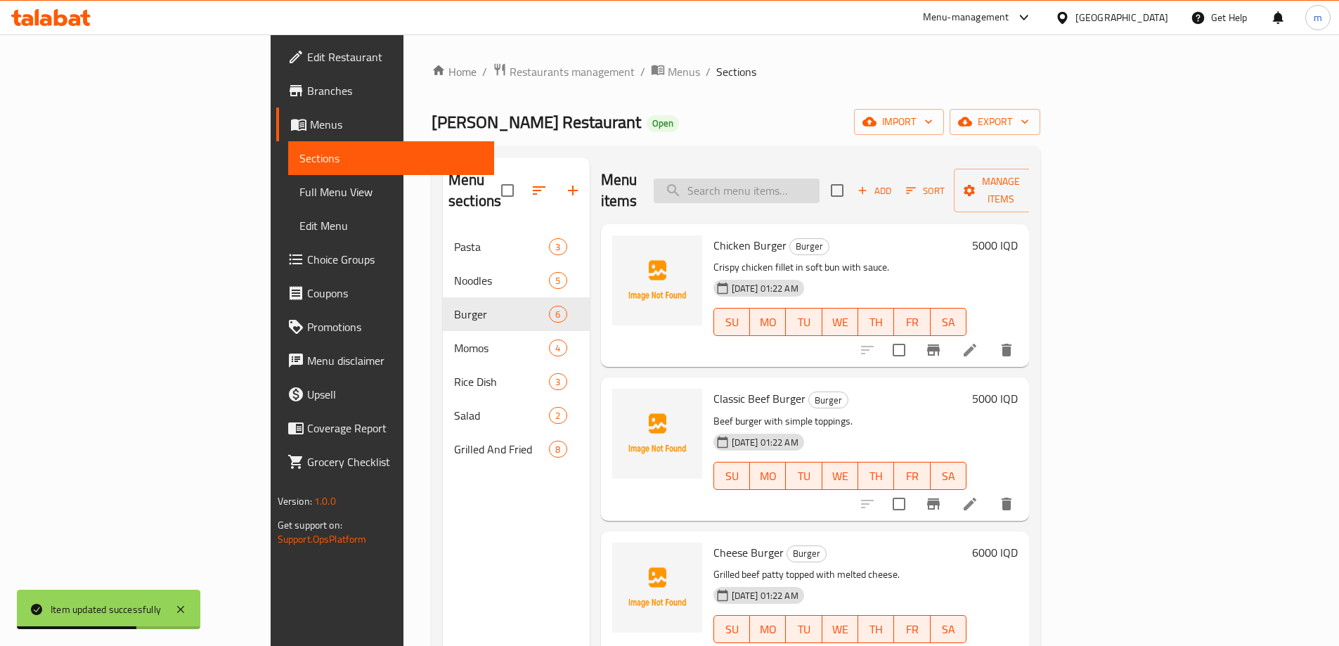
click at [788, 186] on input "search" at bounding box center [737, 191] width 166 height 25
paste input "Mushroom Beef Burge"
click at [819, 185] on input "Mushroom Beef Burge" at bounding box center [737, 191] width 166 height 25
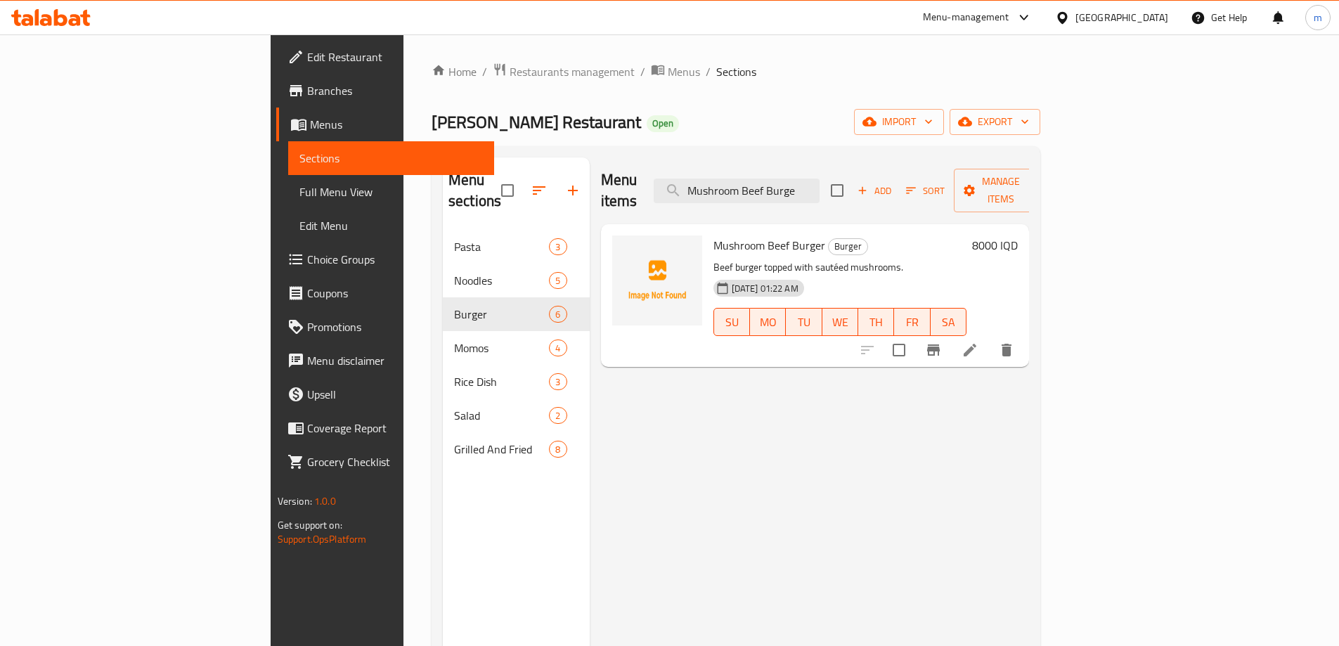
type input "Mushroom Beef Burge"
click at [978, 342] on icon at bounding box center [969, 350] width 17 height 17
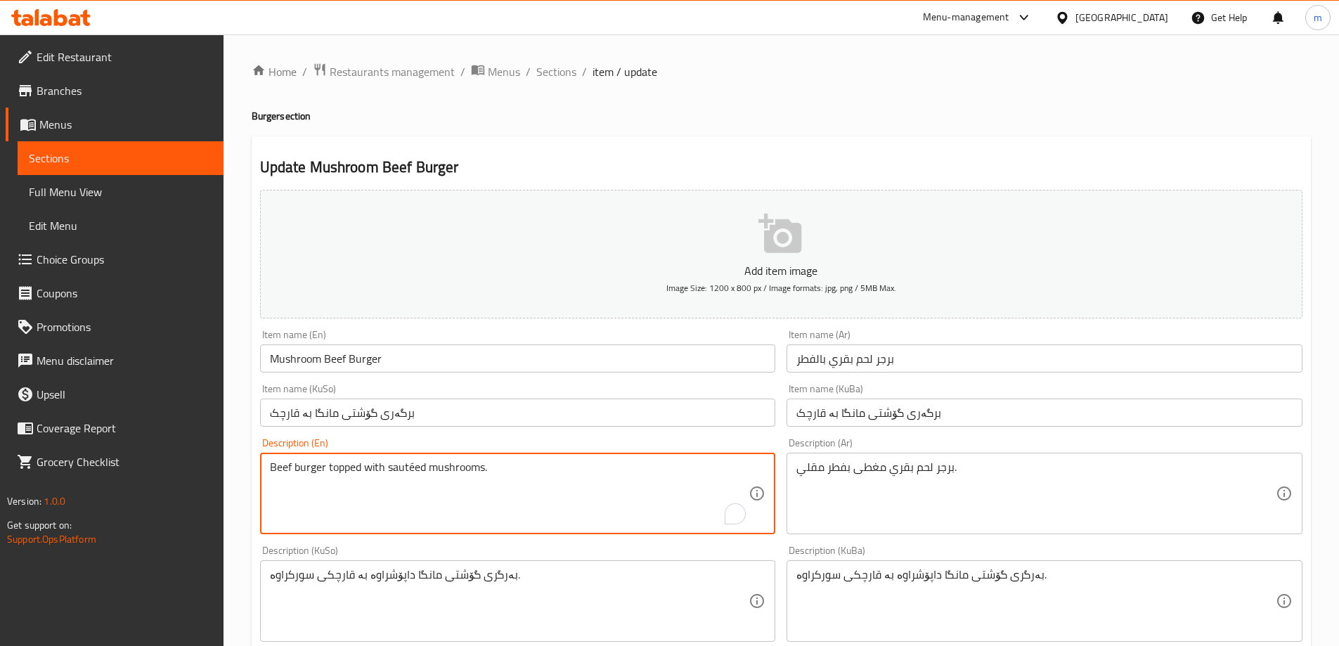
drag, startPoint x: 511, startPoint y: 465, endPoint x: 513, endPoint y: 457, distance: 8.7
click at [513, 465] on textarea "Beef burger topped with sautéed mushrooms." at bounding box center [509, 493] width 479 height 67
paste textarea "Beef burger topped with sautéed mushrooms , French Fries"
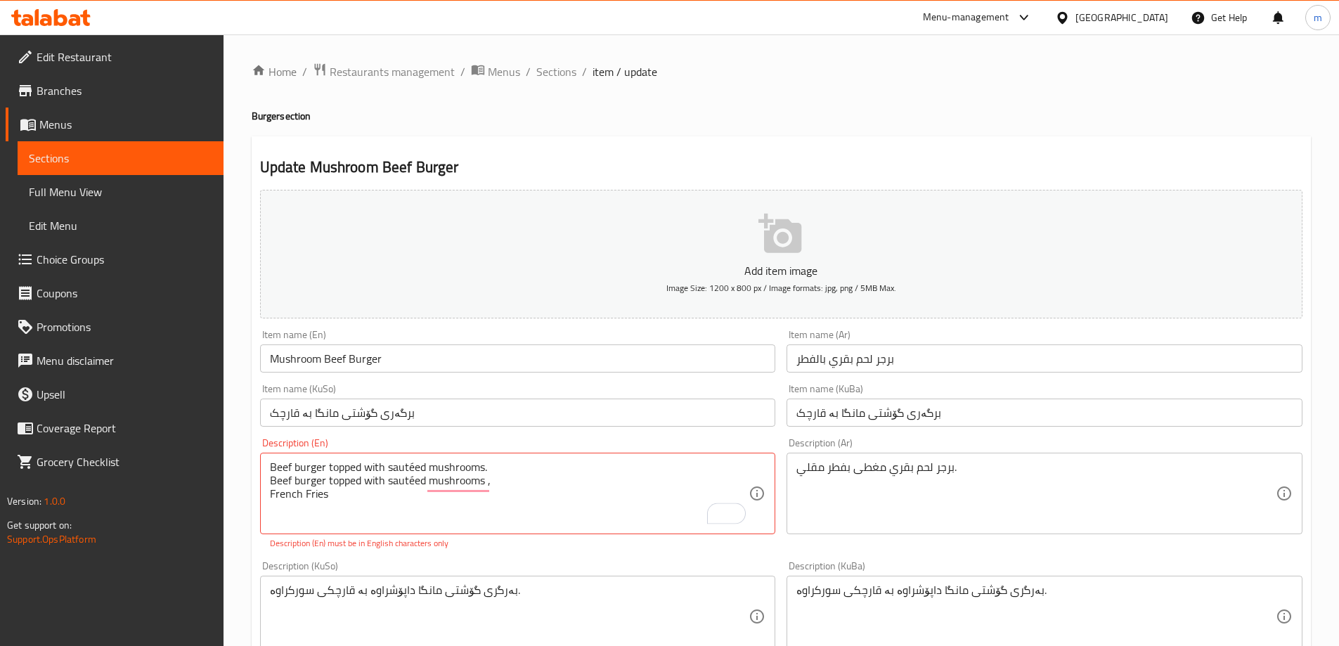
click at [268, 494] on div "Beef burger topped with sautéed mushrooms. Beef burger topped with sautéed mush…" at bounding box center [518, 494] width 516 height 82
click at [274, 496] on textarea "Beef burger topped with sautéed mushrooms. Beef burger topped with sautéed mush…" at bounding box center [509, 493] width 479 height 67
click at [268, 500] on div "Beef burger topped with sautéed mushrooms. Beef burger topped with sautéed mush…" at bounding box center [518, 494] width 516 height 82
click at [270, 497] on textarea "Beef burger topped with sautéed mushrooms. Beef burger topped with sautéed mush…" at bounding box center [509, 493] width 479 height 67
drag, startPoint x: 498, startPoint y: 463, endPoint x: 249, endPoint y: 449, distance: 249.2
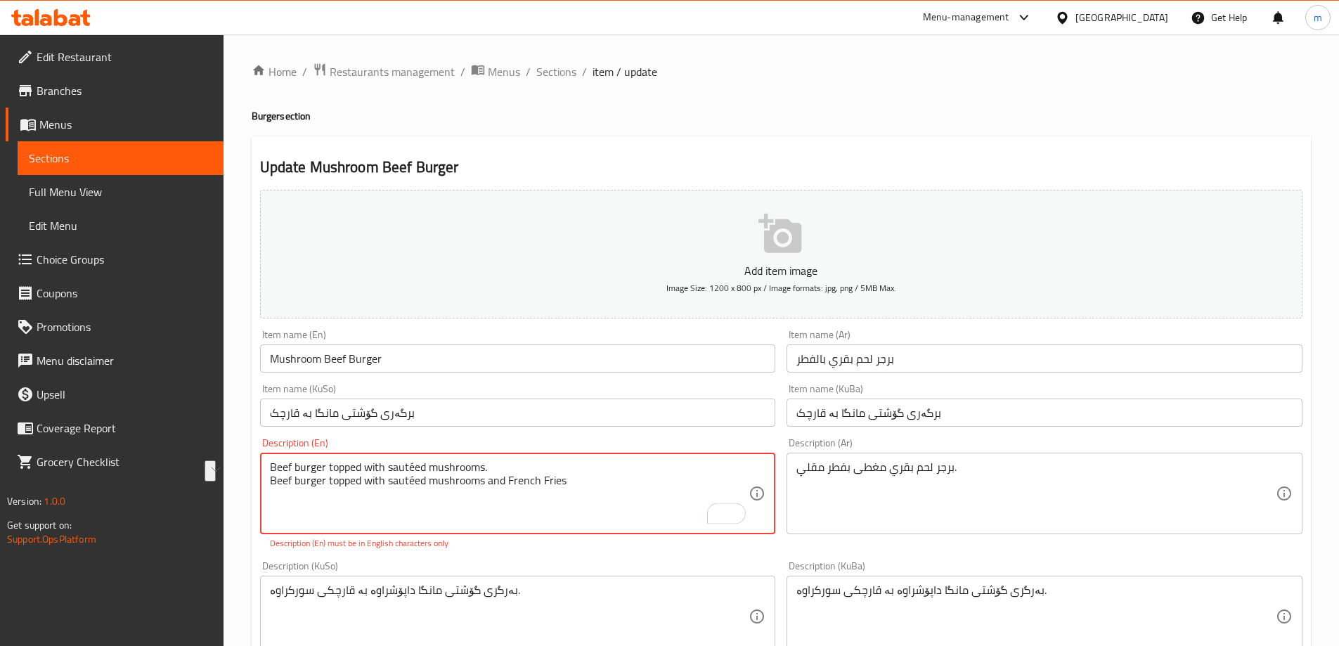
click at [249, 449] on div "Home / Restaurants management / Menus / Sections / item / update Burger section…" at bounding box center [780, 602] width 1115 height 1136
click at [276, 486] on textarea "Beef burger topped with sautéed mushrooms and French Fries" at bounding box center [509, 493] width 479 height 67
click at [268, 484] on div "Beef burger topped with sautéed mushrooms and French Fries Description (En)" at bounding box center [518, 494] width 516 height 82
click at [275, 481] on textarea "Beef burger topped with sautéed mushrooms and French Fries" at bounding box center [509, 493] width 479 height 67
click at [272, 479] on textarea "Beef burger topped with sautéed mushrooms and French Fries" at bounding box center [509, 493] width 479 height 67
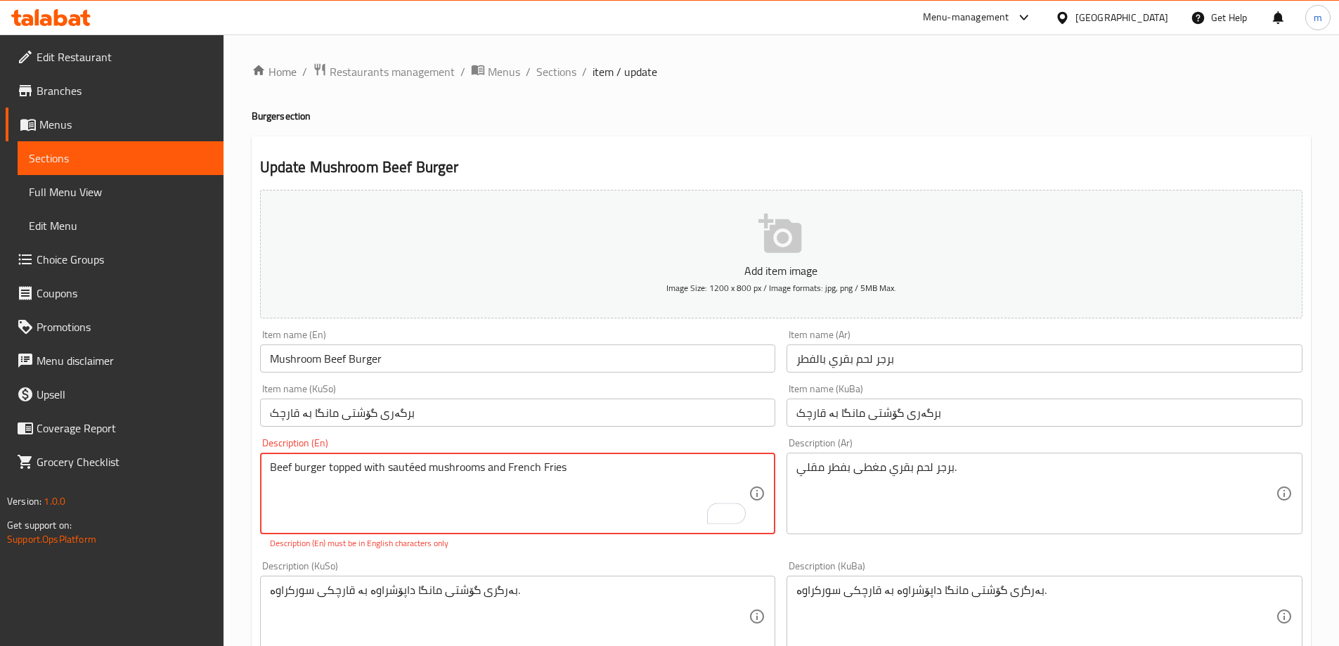
click at [552, 578] on div "بەرگری گۆشتی مانگا داپۆشراوە بە قارچکی سورکراوە. Description (KuSo)" at bounding box center [518, 617] width 516 height 82
drag, startPoint x: 415, startPoint y: 466, endPoint x: 408, endPoint y: 464, distance: 8.0
click at [408, 464] on textarea "Beef burger topped with sautéed mushrooms and French Fries" at bounding box center [509, 493] width 479 height 67
type textarea "Beef burger topped with sauteed mushrooms and French Fries"
click at [542, 564] on div "Description (KuSo) بەرگری گۆشتی مانگا داپۆشراوە بە قارچکی سورکراوە. Description…" at bounding box center [518, 609] width 516 height 96
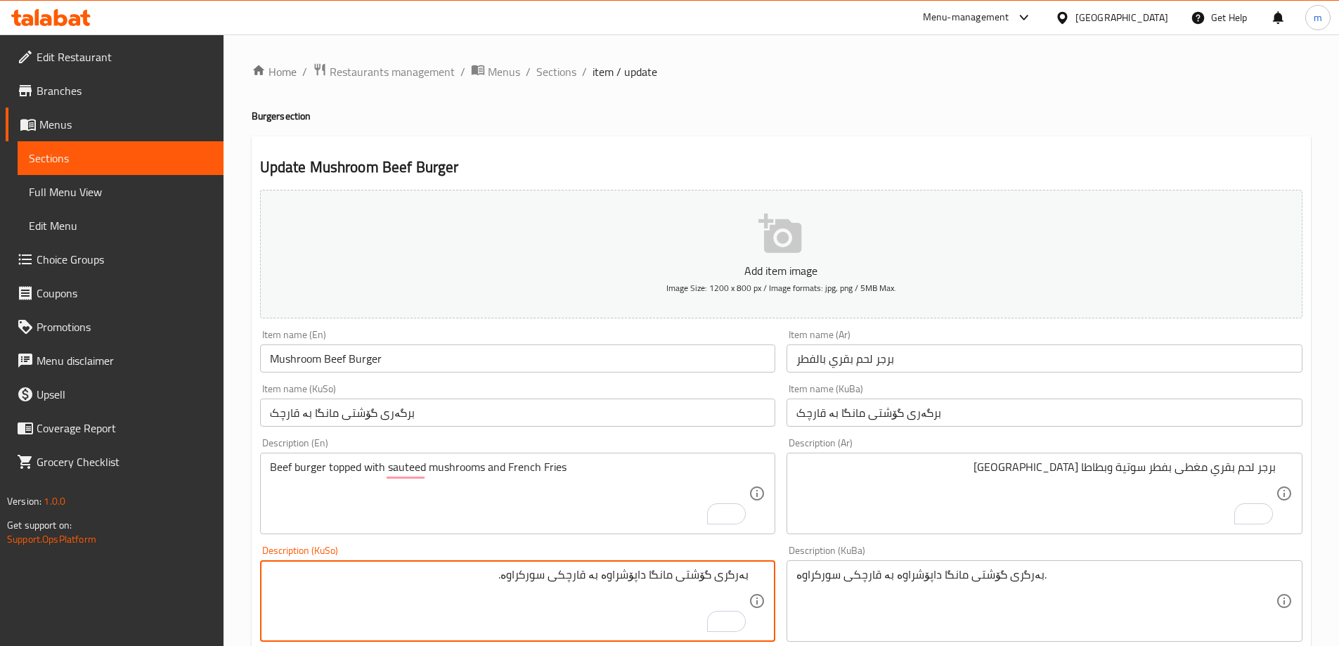
drag, startPoint x: 543, startPoint y: 573, endPoint x: 364, endPoint y: 573, distance: 178.5
click at [368, 573] on textarea "بەرگری گۆشتی مانگا داپۆشراوە بە قارچکی سورکراوە." at bounding box center [509, 601] width 479 height 67
click at [536, 580] on textarea "بەرگری گۆشتی مانگا داپۆشراوە بە قارچکی سوتیە و فینگەر" at bounding box center [509, 601] width 479 height 67
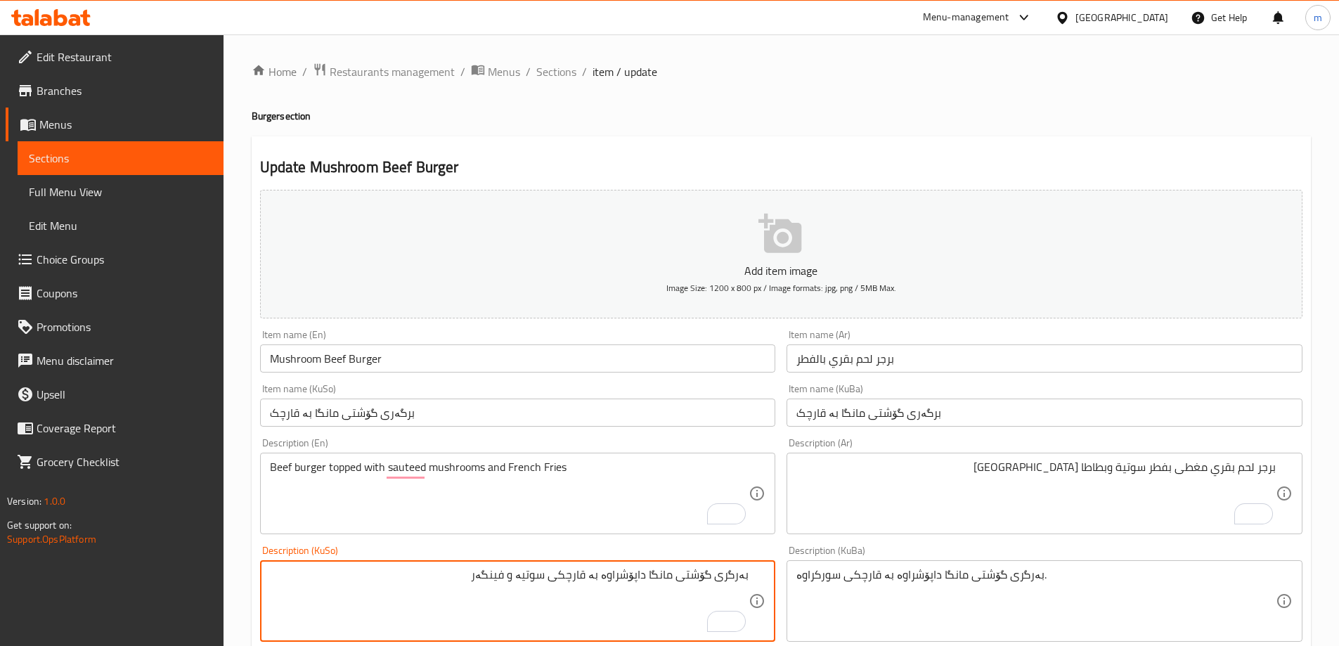
drag, startPoint x: 536, startPoint y: 580, endPoint x: 537, endPoint y: 567, distance: 12.7
click at [537, 580] on textarea "بەرگری گۆشتی مانگا داپۆشراوە بە قارچکی سوتیە و فینگەر" at bounding box center [509, 601] width 479 height 67
click at [536, 576] on textarea "بەرگری گۆشتی مانگا داپۆشراوە بە قارچکی سوتیە و فینگەر" at bounding box center [509, 601] width 479 height 67
paste textarea "یە"
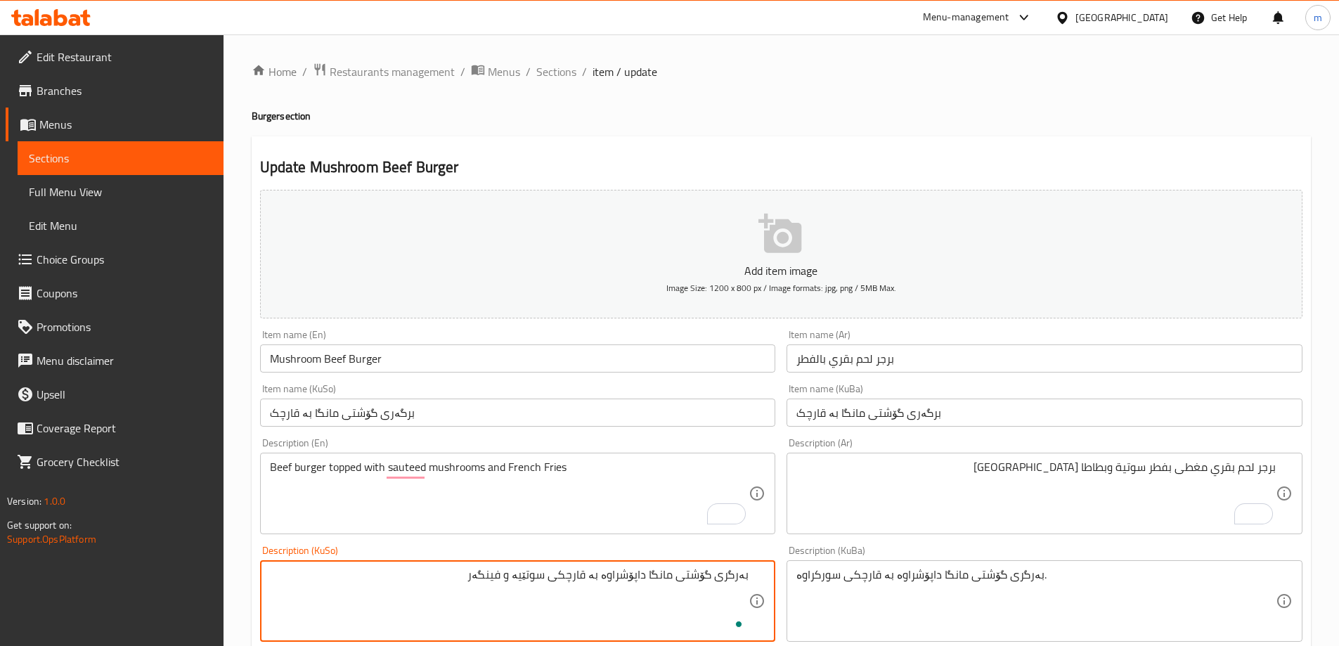
click at [529, 580] on textarea "بەرگری گۆشتی مانگا داپۆشراوە بە قارچکی سوتێیە و فینگەر" at bounding box center [509, 601] width 479 height 67
type textarea "بەرگری گۆشتی مانگا داپۆشراوە بە قارچکی سوتێیە و فینگەر"
click at [822, 580] on textarea "بەرگری گۆشتی مانگا داپۆشراوە بە قارچکی سورکراوە." at bounding box center [1035, 601] width 479 height 67
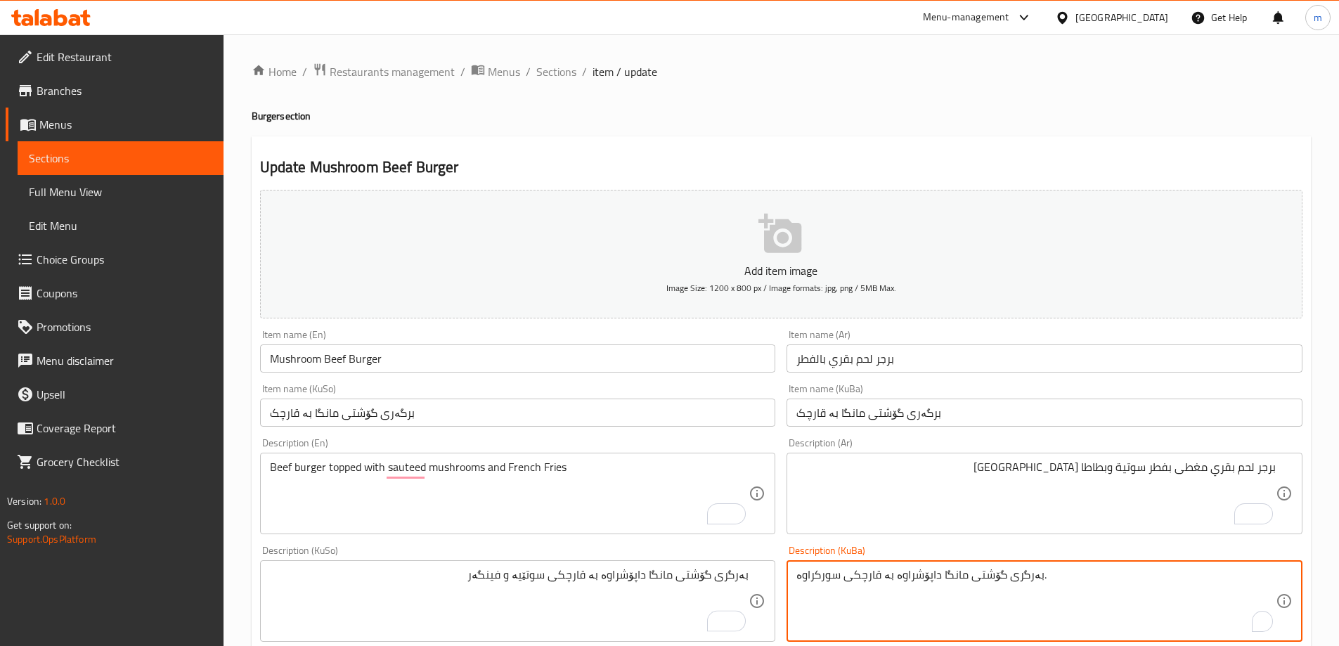
click at [822, 583] on textarea "بەرگری گۆشتی مانگا داپۆشراوە بە قارچکی سورکراوە." at bounding box center [1035, 601] width 479 height 67
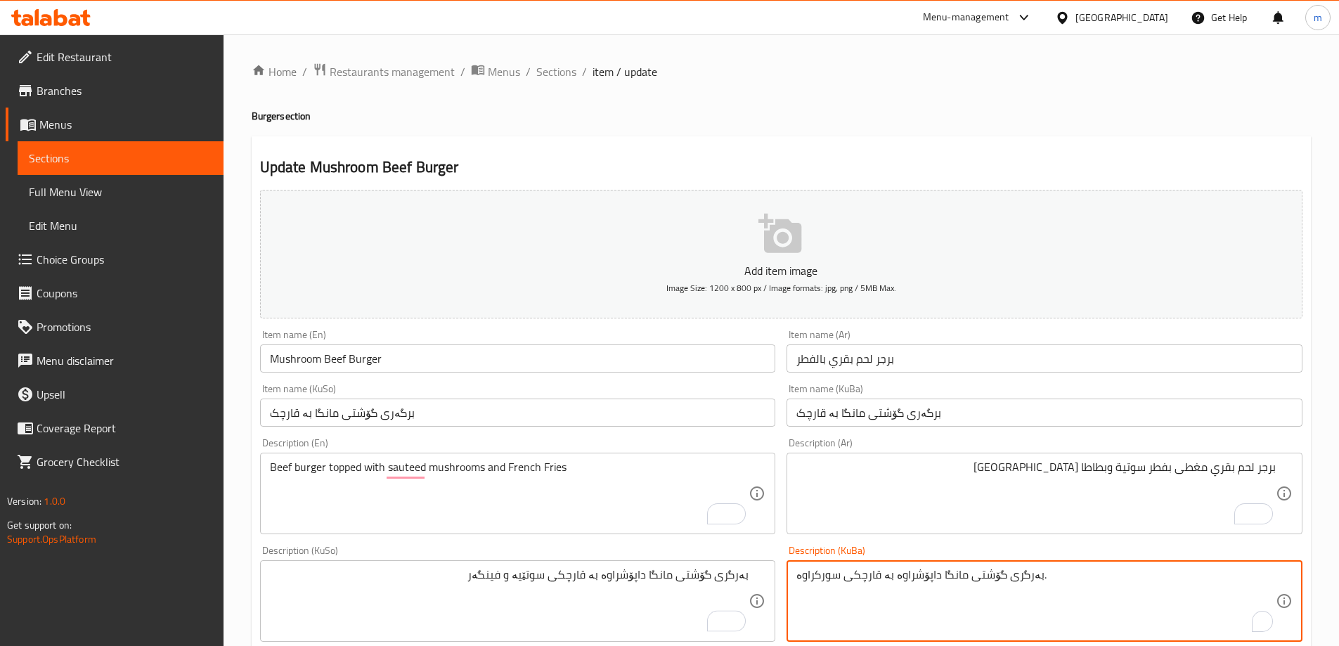
paste textarea "ێیە و فینگەر"
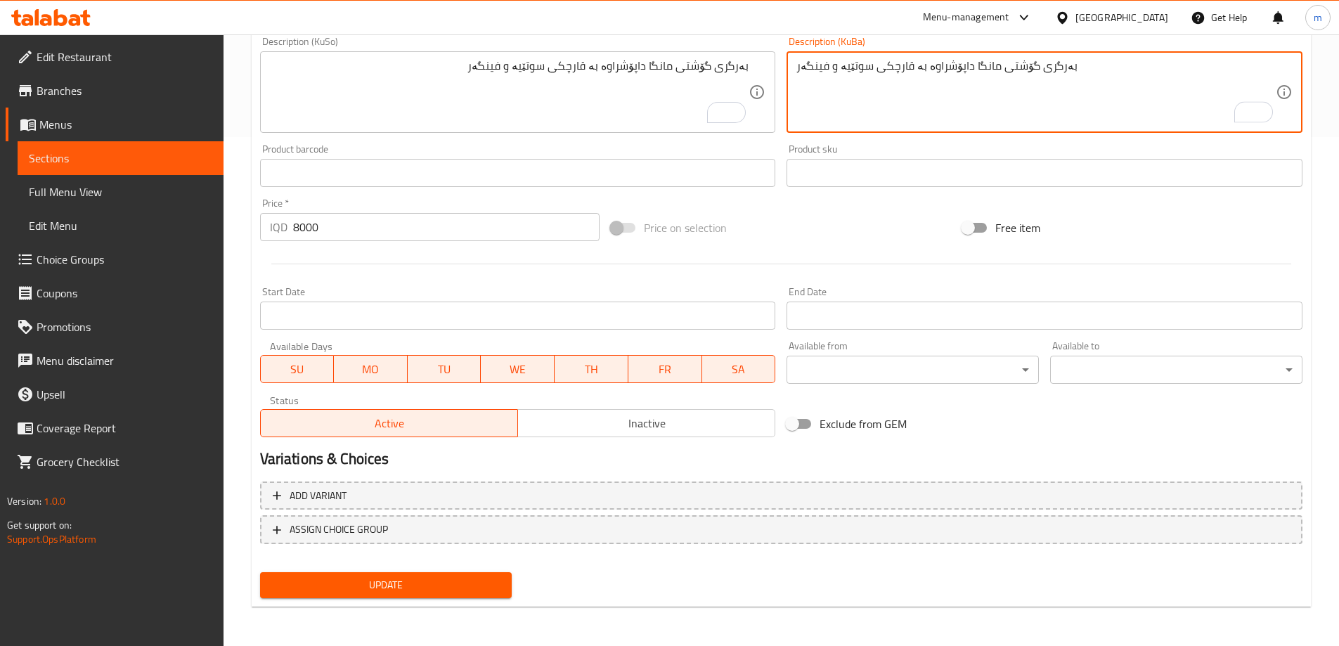
type textarea "بەرگری گۆشتی مانگا داپۆشراوە بە قارچکی سوتێیە و فینگەر"
click at [453, 593] on span "Update" at bounding box center [386, 585] width 230 height 18
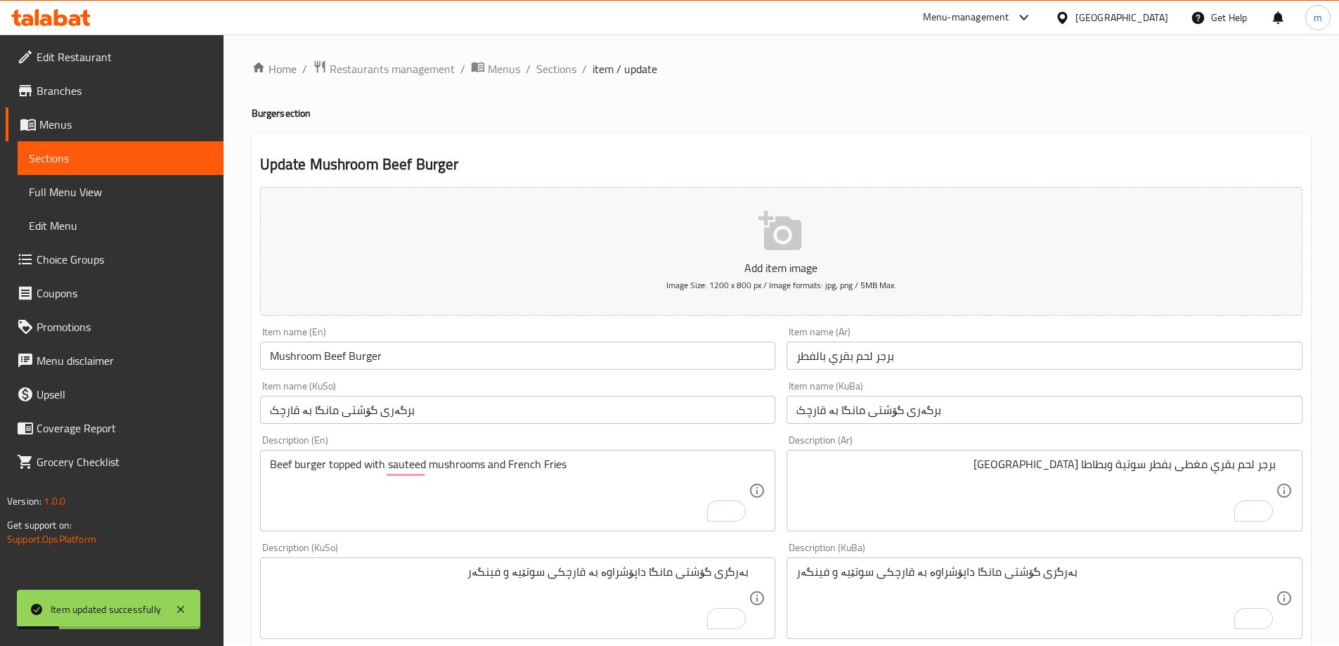
scroll to position [0, 0]
click at [566, 65] on span "Sections" at bounding box center [556, 71] width 40 height 17
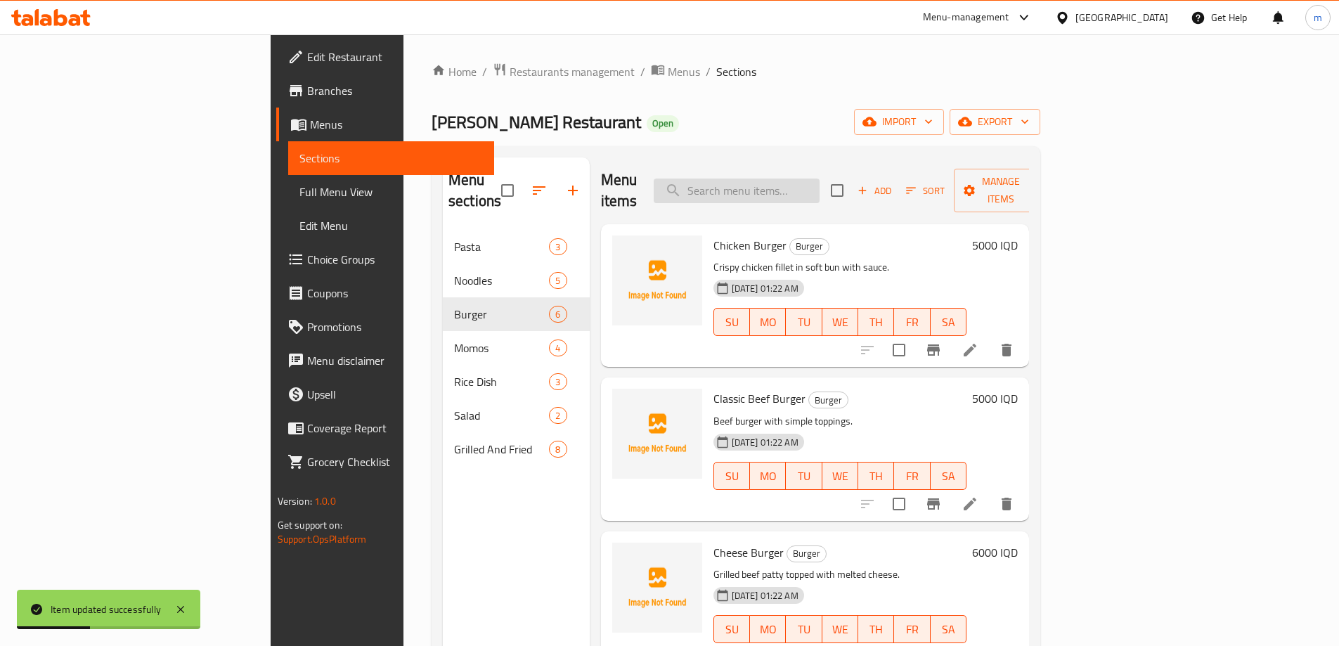
click at [781, 182] on input "search" at bounding box center [737, 191] width 166 height 25
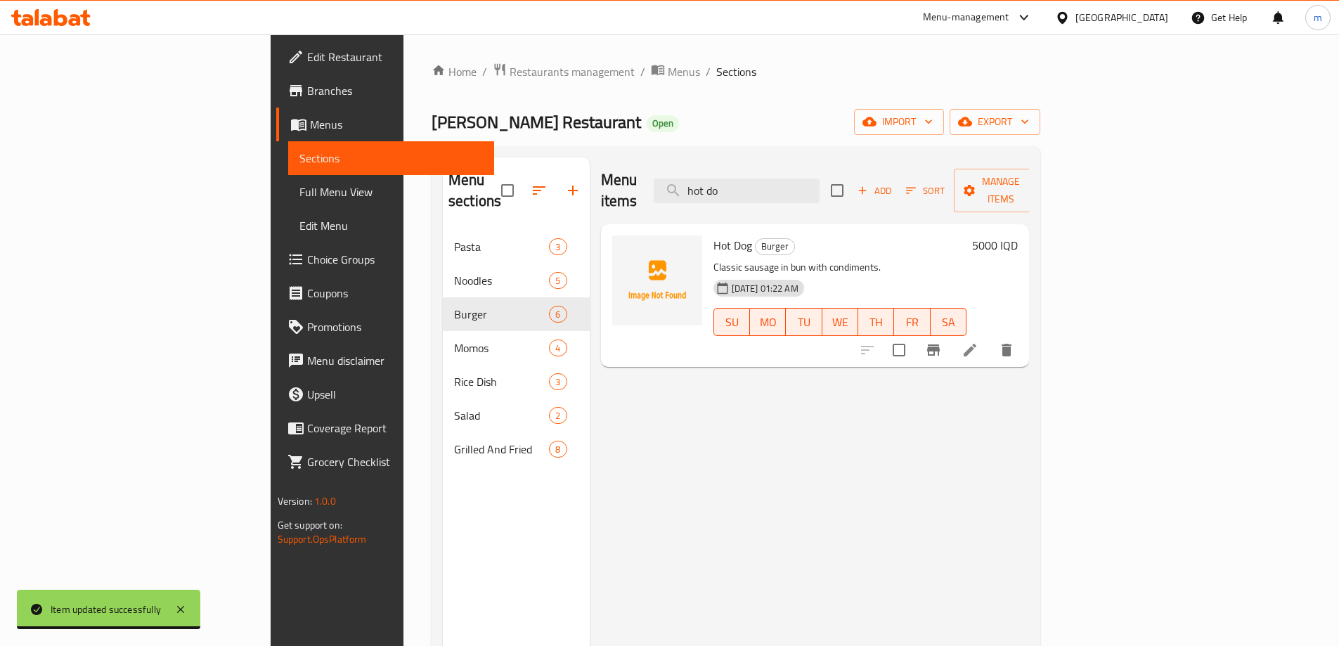
type input "hot do"
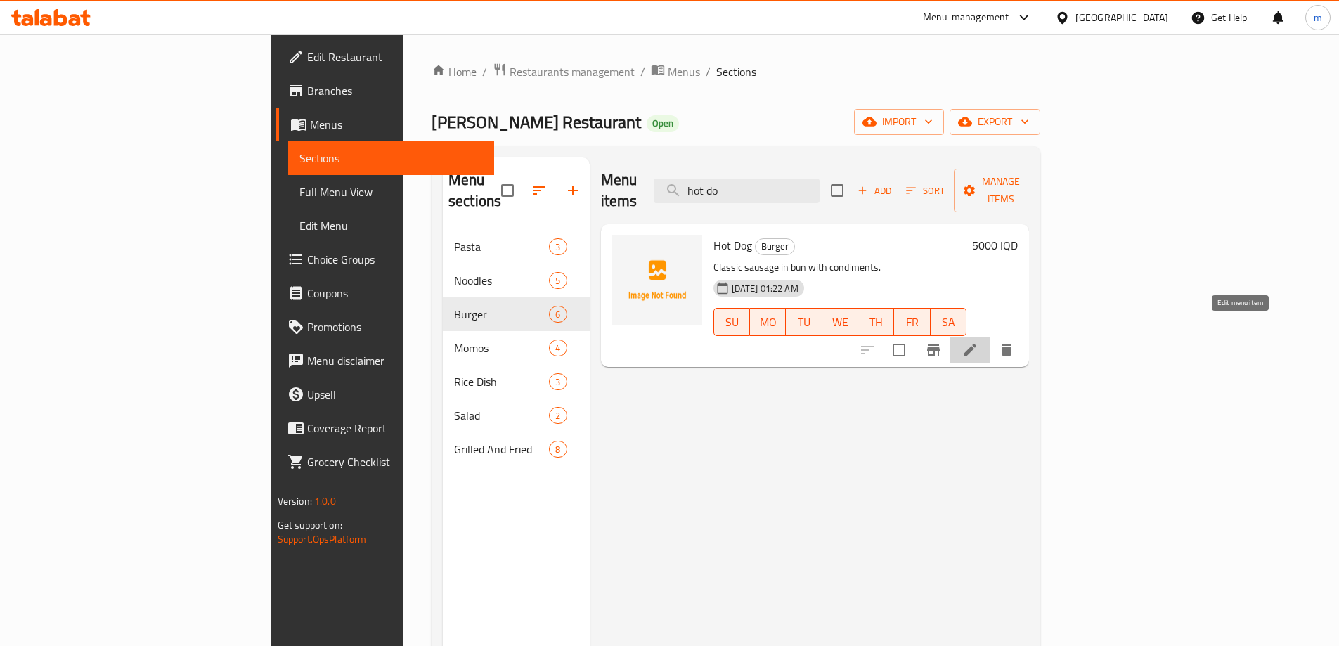
click at [978, 342] on icon at bounding box center [969, 350] width 17 height 17
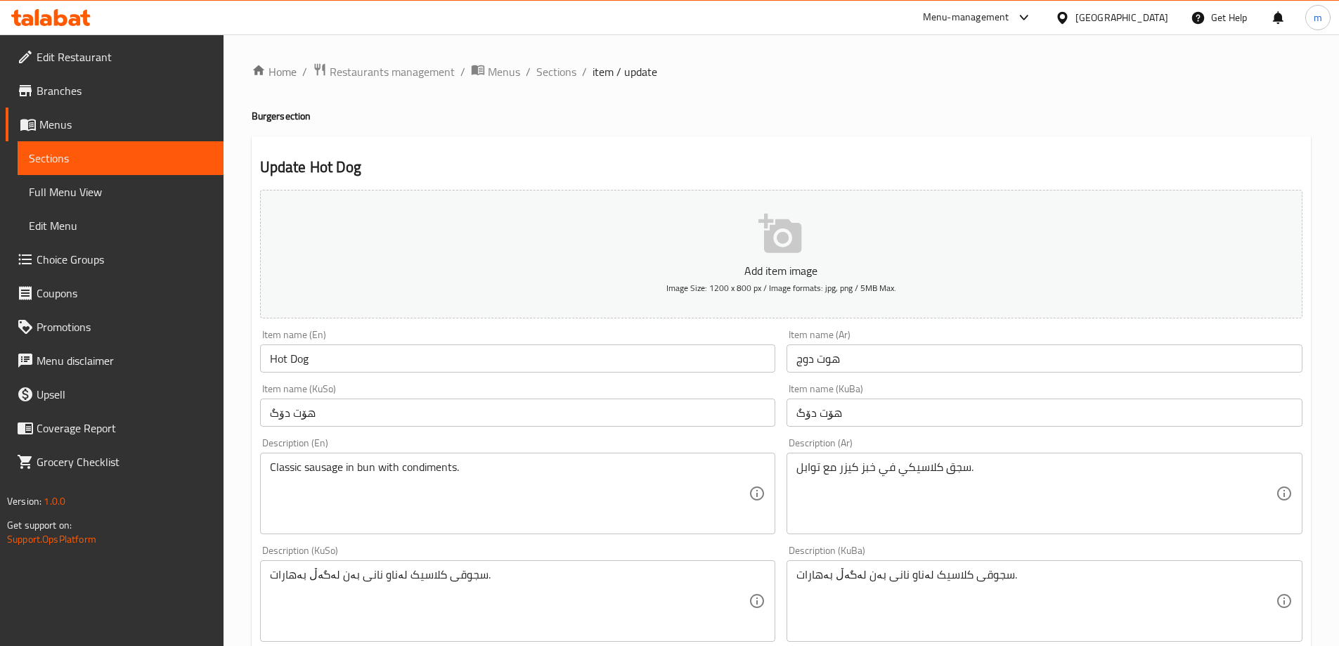
click at [484, 458] on div "Classic sausage in bun with condiments. Description (En)" at bounding box center [518, 494] width 516 height 82
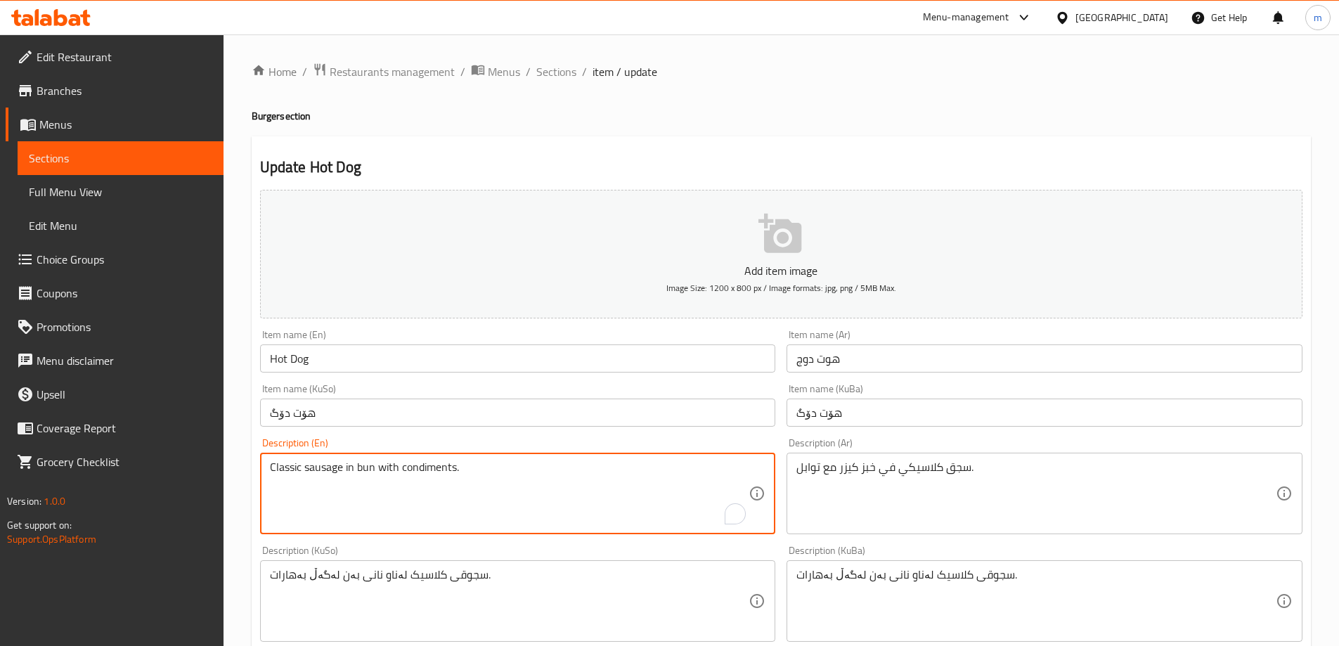
click at [487, 467] on textarea "Classic sausage in bun with condiments." at bounding box center [509, 493] width 479 height 67
paste textarea "Classic sausage in a bun with condiments , French Fries"
click at [480, 465] on textarea "Classic sausage in bun with condiments. Classic sausage in a bun with condiment…" at bounding box center [509, 493] width 479 height 67
click at [512, 448] on div "Description (En) Classic sausage in bun with condiments. Classic sausage in a b…" at bounding box center [518, 486] width 516 height 96
drag, startPoint x: 363, startPoint y: 484, endPoint x: 353, endPoint y: 484, distance: 9.2
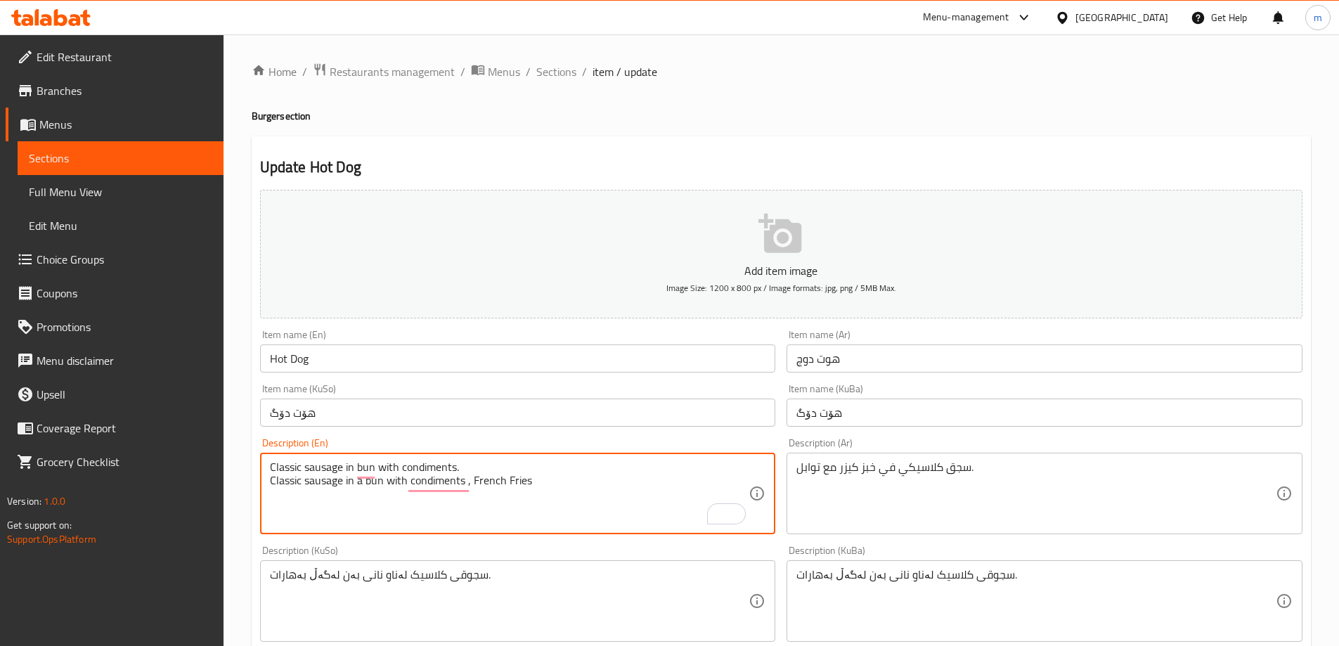
click at [353, 484] on textarea "Classic sausage in bun with condiments. Classic sausage in a bun with condiment…" at bounding box center [509, 493] width 479 height 67
click at [458, 483] on textarea "Classic sausage in bun with condiments. Classic sausage in bun with condiments,…" at bounding box center [509, 493] width 479 height 67
drag, startPoint x: 510, startPoint y: 486, endPoint x: 518, endPoint y: 493, distance: 10.4
click at [518, 493] on textarea "Classic sausage in bun with condiments. Classic sausage in bun with condiments …" at bounding box center [509, 493] width 479 height 67
drag, startPoint x: 495, startPoint y: 469, endPoint x: 431, endPoint y: 470, distance: 64.0
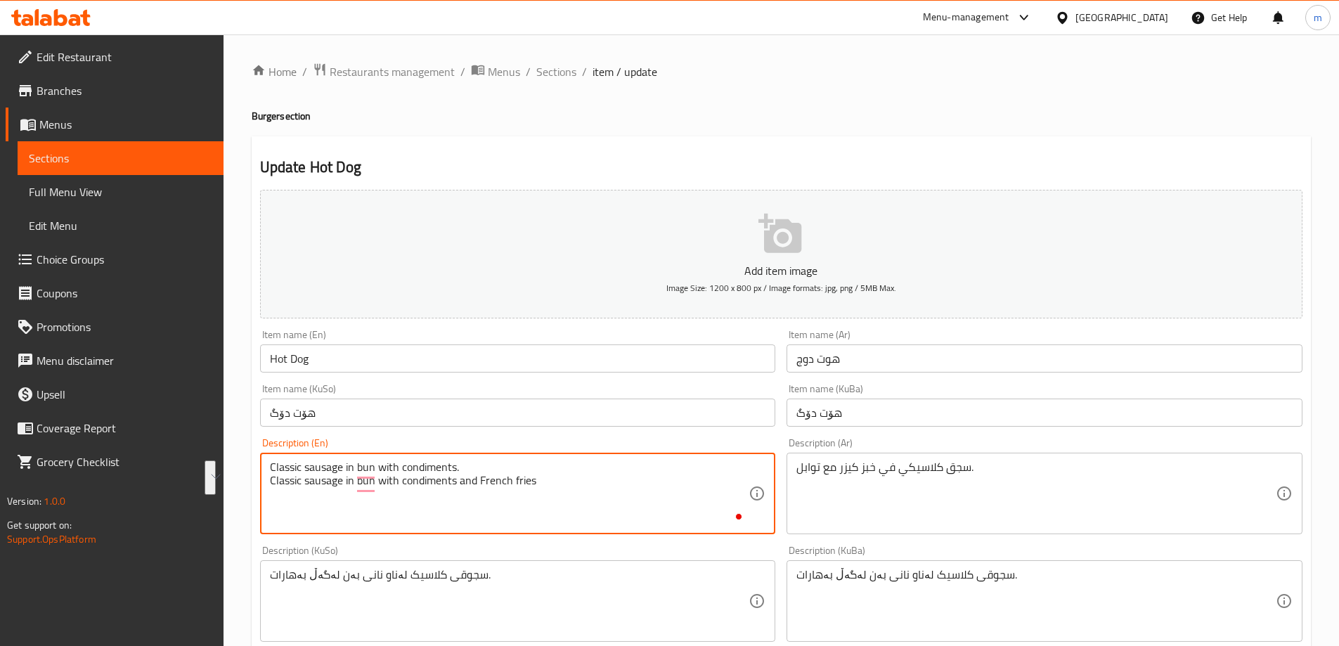
click at [431, 470] on textarea "Classic sausage in bun with condiments. Classic sausage in bun with condiments …" at bounding box center [509, 493] width 479 height 67
click at [472, 465] on textarea "Classic sausage in bun with condiments. Classic sausage in bun with condiments …" at bounding box center [509, 493] width 479 height 67
drag, startPoint x: 478, startPoint y: 463, endPoint x: 261, endPoint y: 463, distance: 216.5
click at [264, 464] on div "Classic sausage in bun with condiments. Classic sausage in bun with condiments …" at bounding box center [518, 494] width 516 height 82
click at [271, 486] on textarea "Classic sausage in bun with condiments and French fries" at bounding box center [509, 493] width 479 height 67
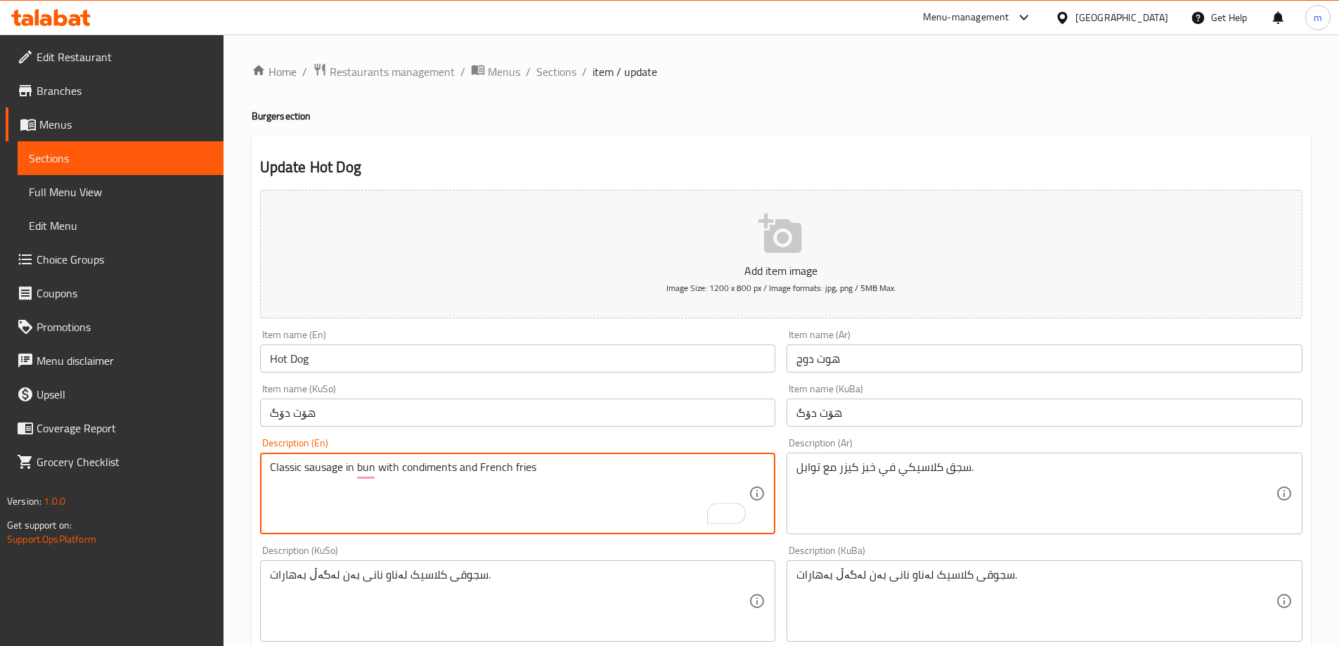
type textarea "Classic sausage in bun with condiments and French fries"
drag, startPoint x: 826, startPoint y: 502, endPoint x: 822, endPoint y: 520, distance: 17.9
click at [826, 503] on textarea "سجق كلاسيكي في خبز كيزر مع توابل." at bounding box center [1035, 493] width 479 height 67
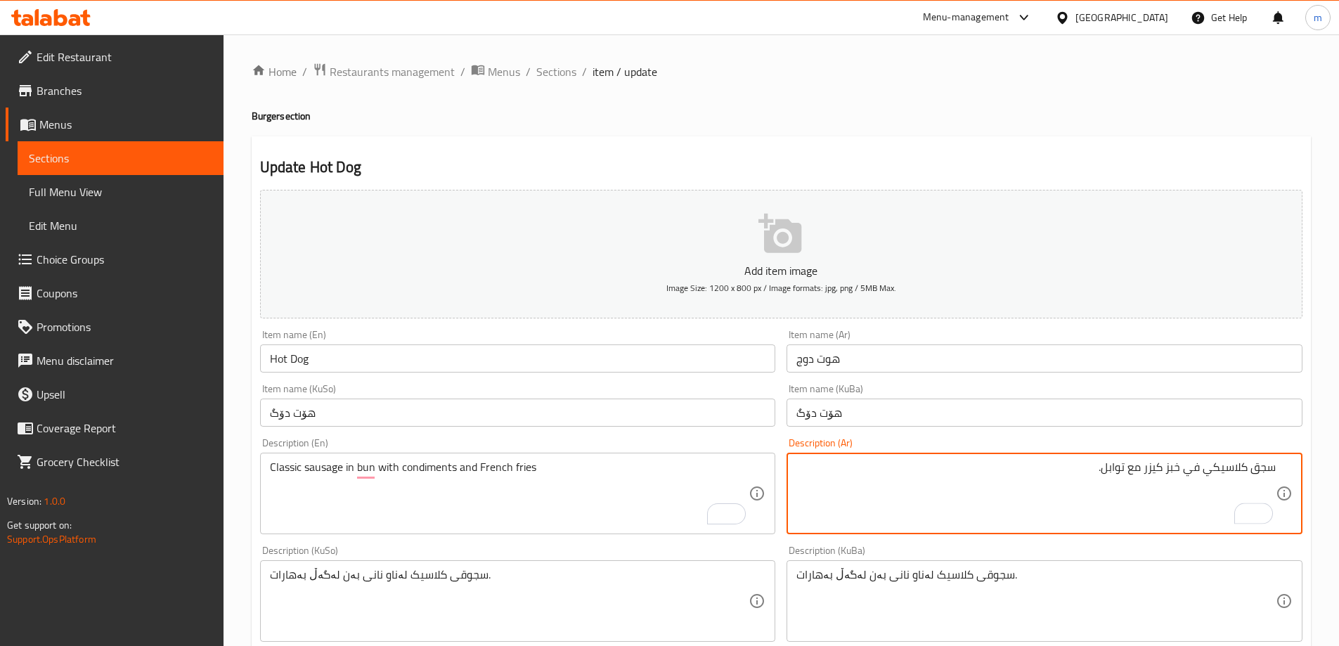
click at [413, 465] on textarea "Classic sausage in bun with condiments and French fries" at bounding box center [509, 493] width 479 height 67
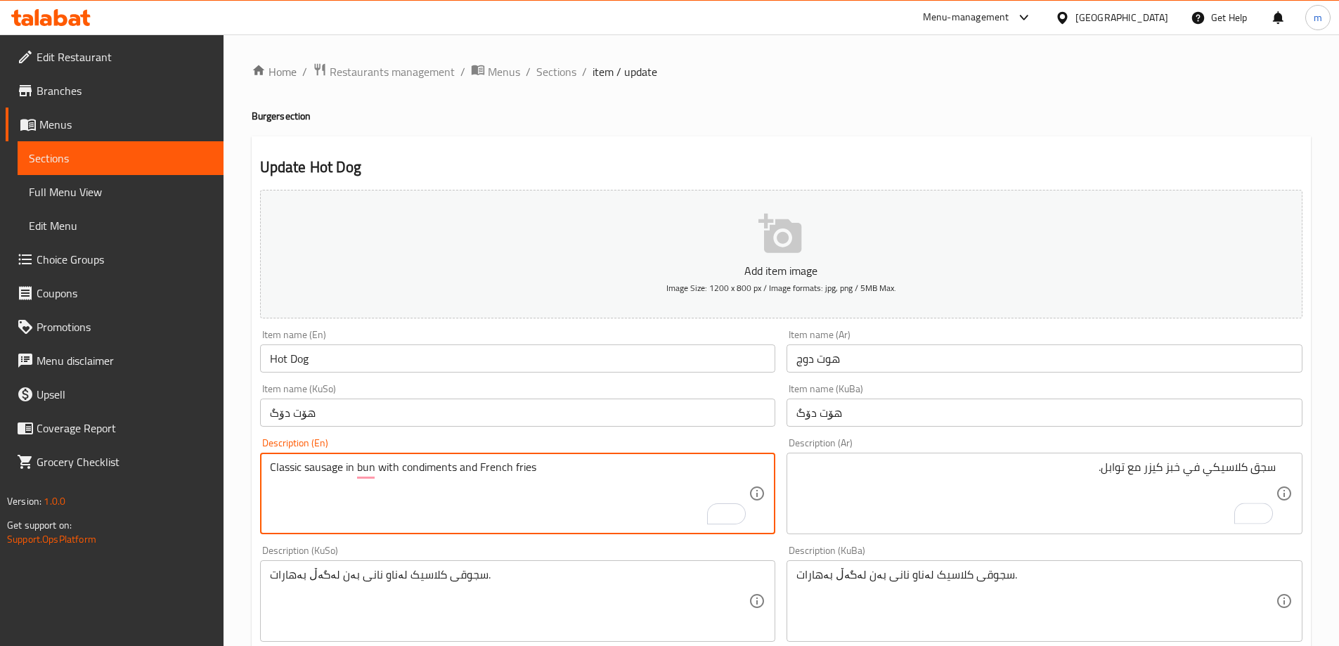
click at [413, 465] on textarea "Classic sausage in bun with condiments and French fries" at bounding box center [509, 493] width 479 height 67
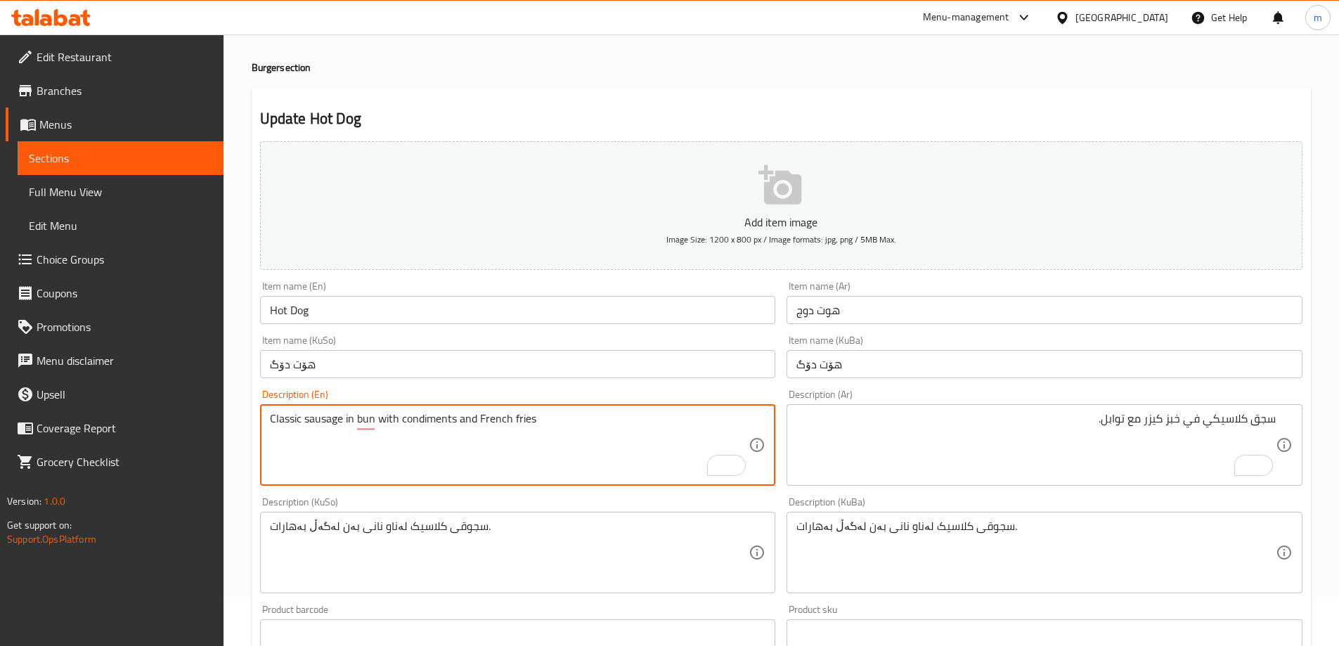
click at [1087, 422] on textarea "سجق كلاسيكي في خبز كيزر مع توابل." at bounding box center [1035, 445] width 479 height 67
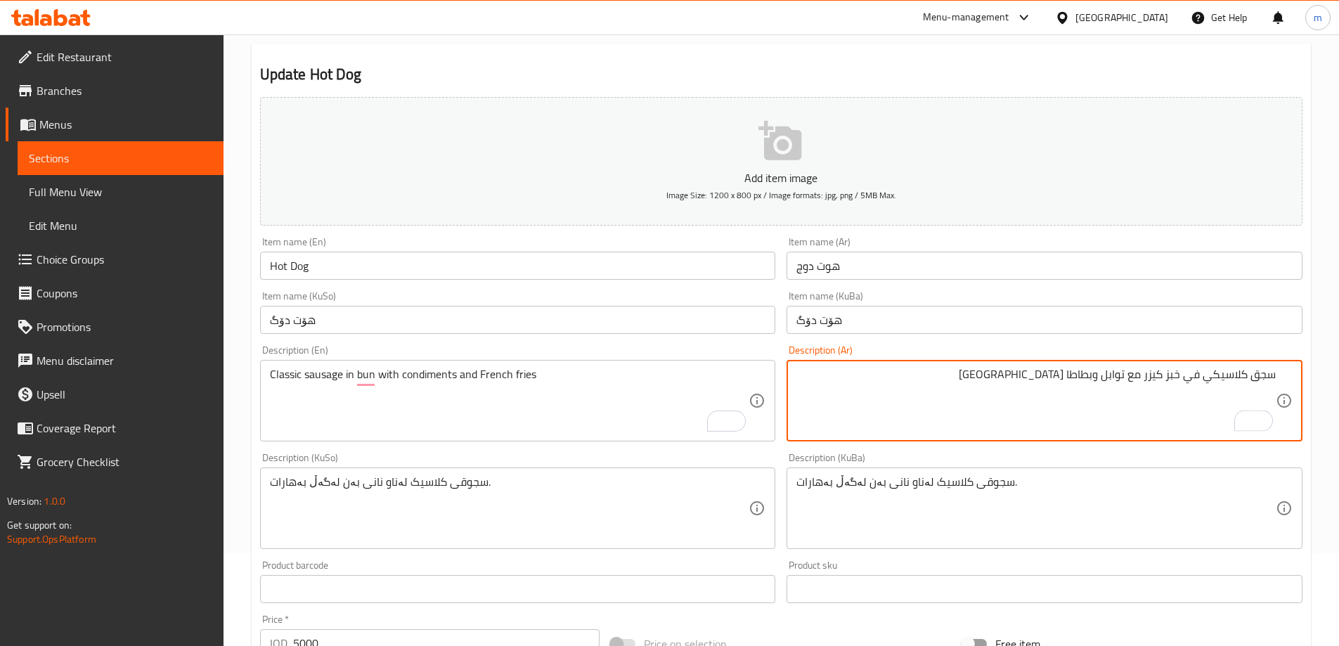
scroll to position [105, 0]
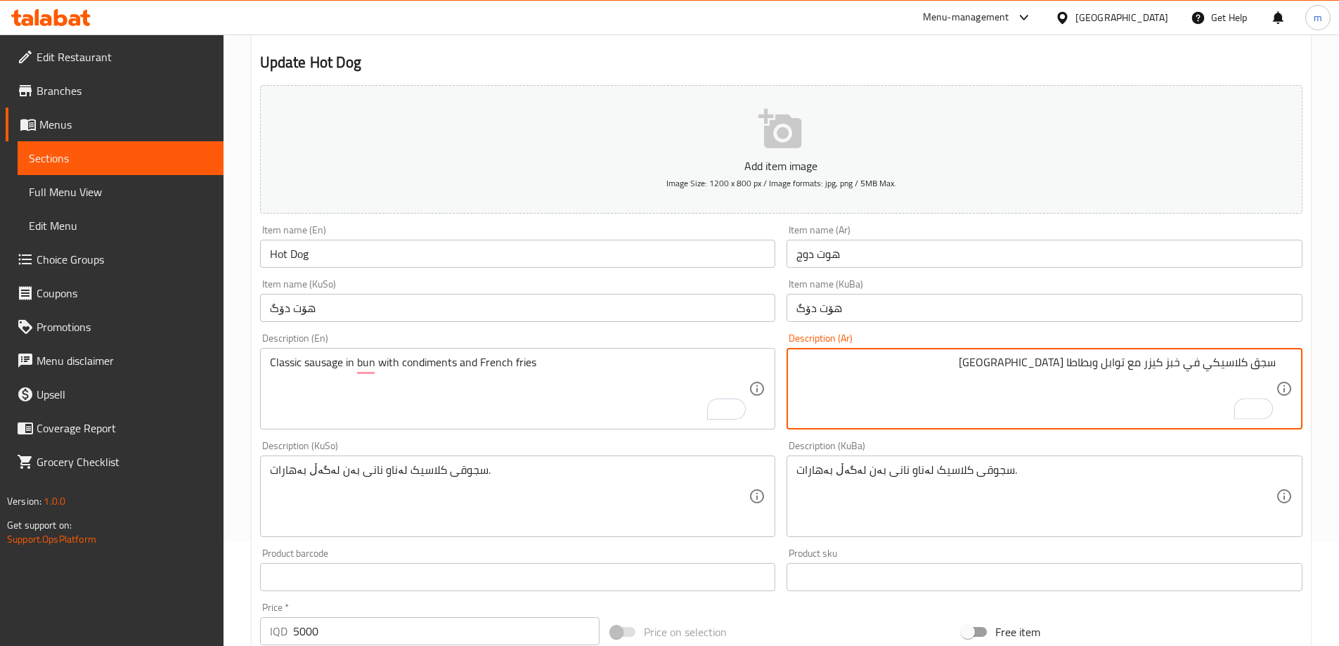
type textarea "سجق كلاسيكي في خبز كيزر مع توابل وبطاطا [GEOGRAPHIC_DATA]"
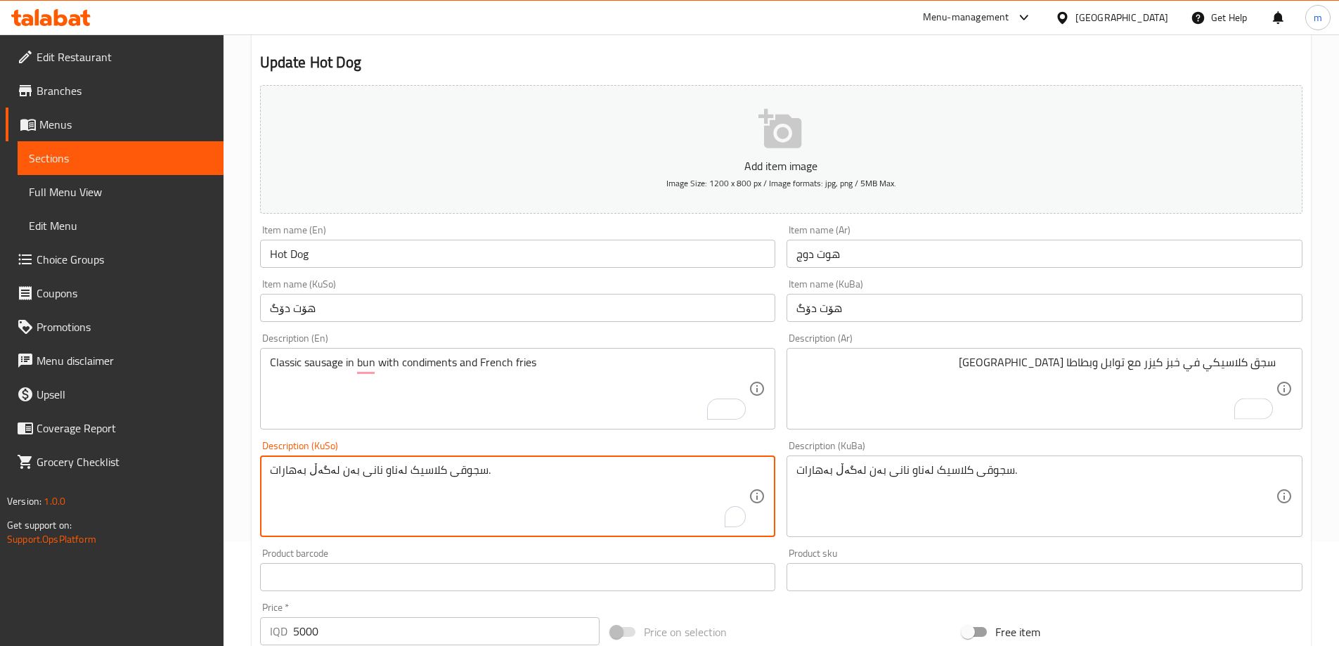
click at [538, 507] on textarea "سجوقی کلاسیک لەناو نانی بەن لەگەڵ بەهارات." at bounding box center [509, 496] width 479 height 67
click at [556, 486] on textarea "سجوقی کلاسیک لەناو نانی بەن لەگەڵ بەهارات و فینگەر" at bounding box center [509, 496] width 479 height 67
type textarea "سجوقی کلاسیک لەناو نانی بەن لەگەڵ بەهارات و فینگەر"
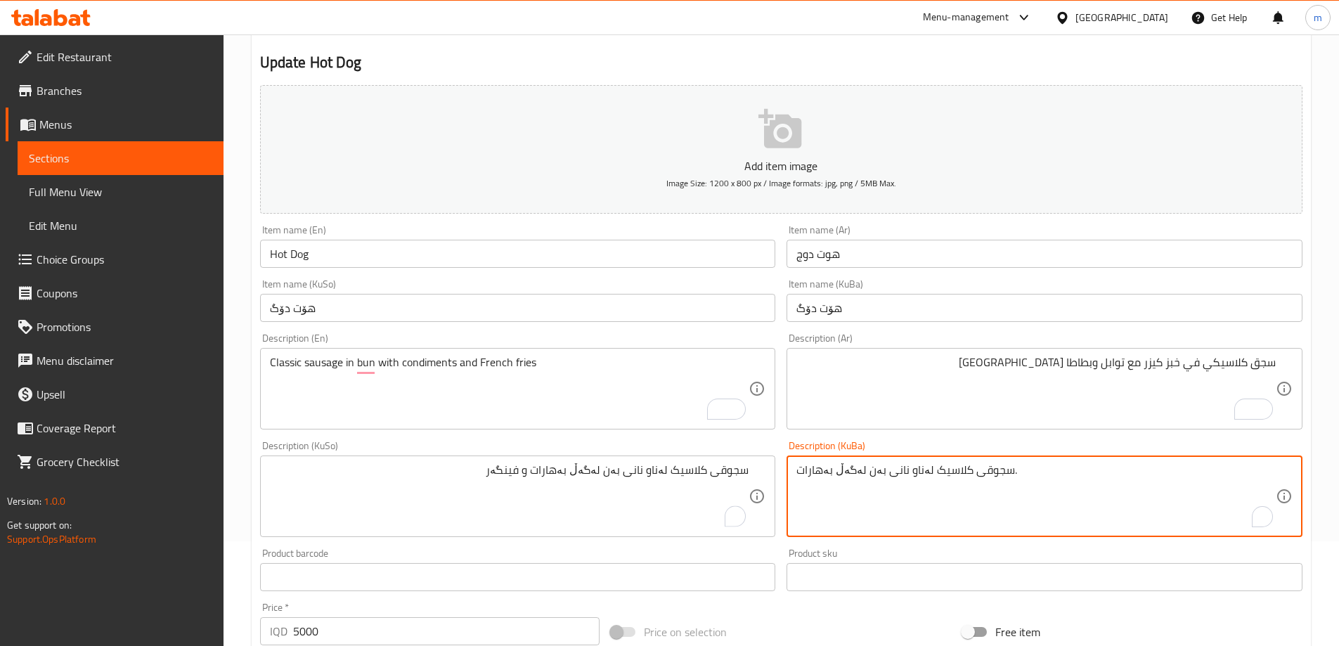
click at [855, 467] on textarea "سجوقی کلاسیک لەناو نانی بەن لەگەڵ بەهارات." at bounding box center [1035, 496] width 479 height 67
paste textarea "و فینگەر"
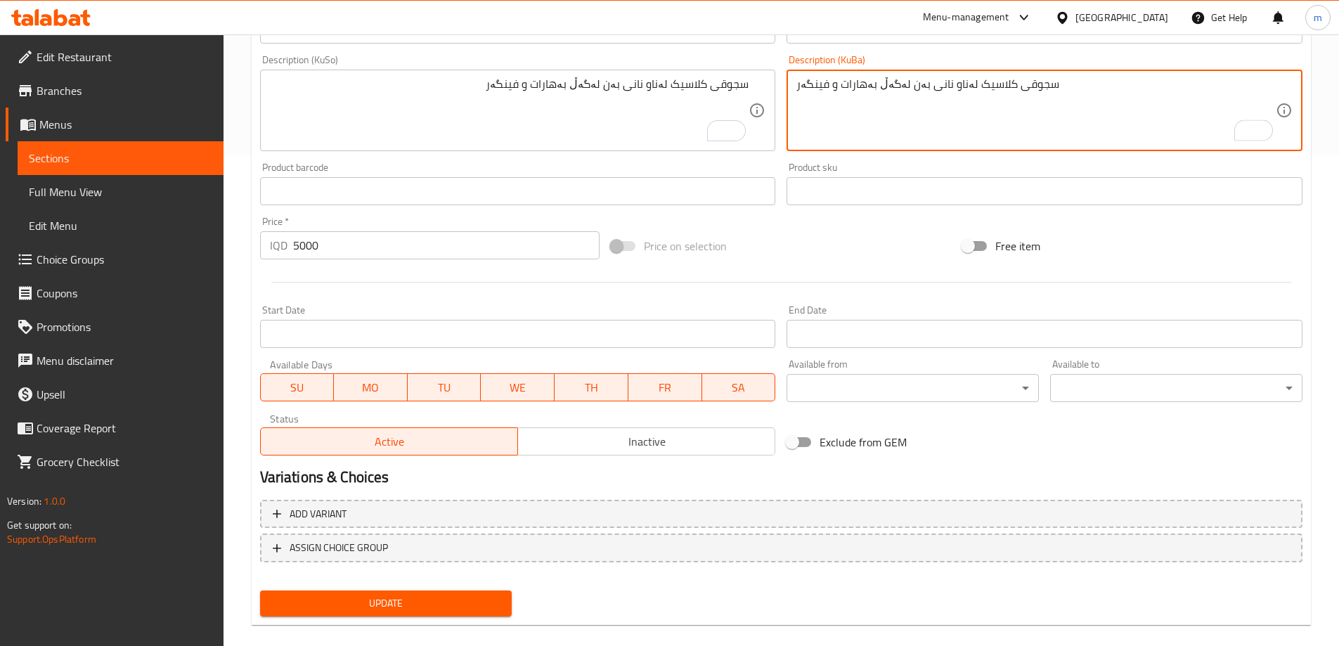
scroll to position [509, 0]
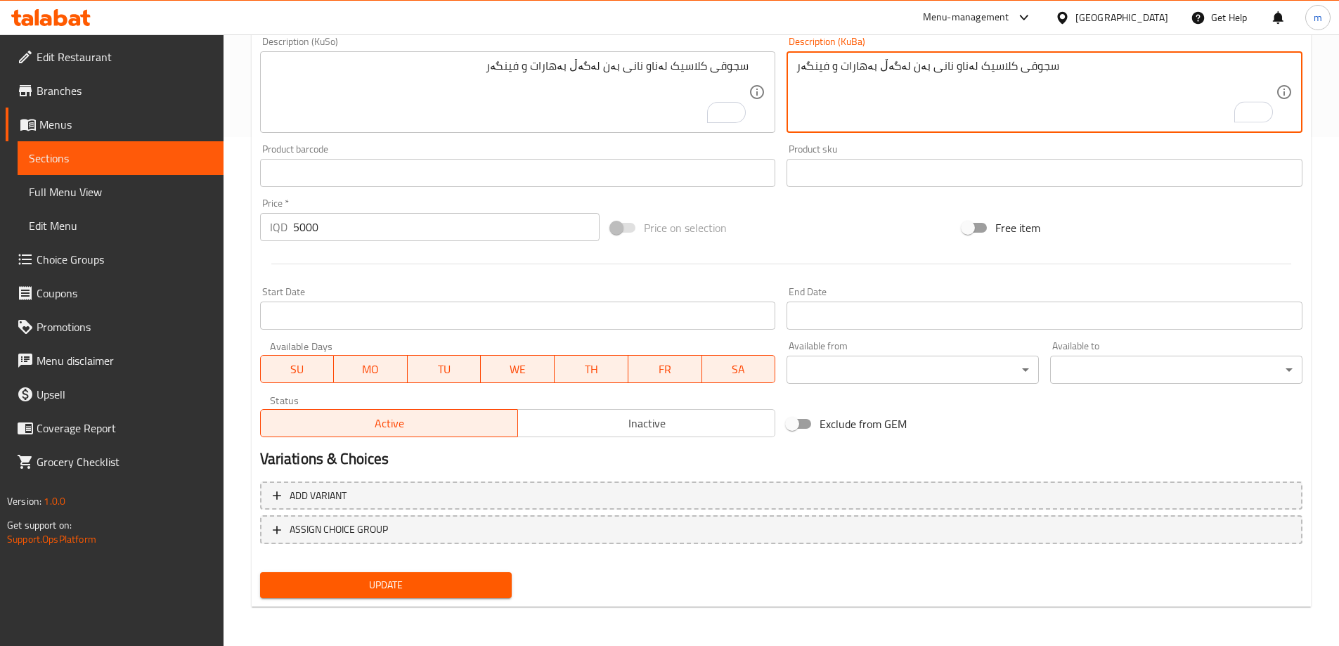
type textarea "سجوقی کلاسیک لەناو نانی بەن لەگەڵ بەهارات و فینگەر"
click at [469, 585] on span "Update" at bounding box center [386, 585] width 230 height 18
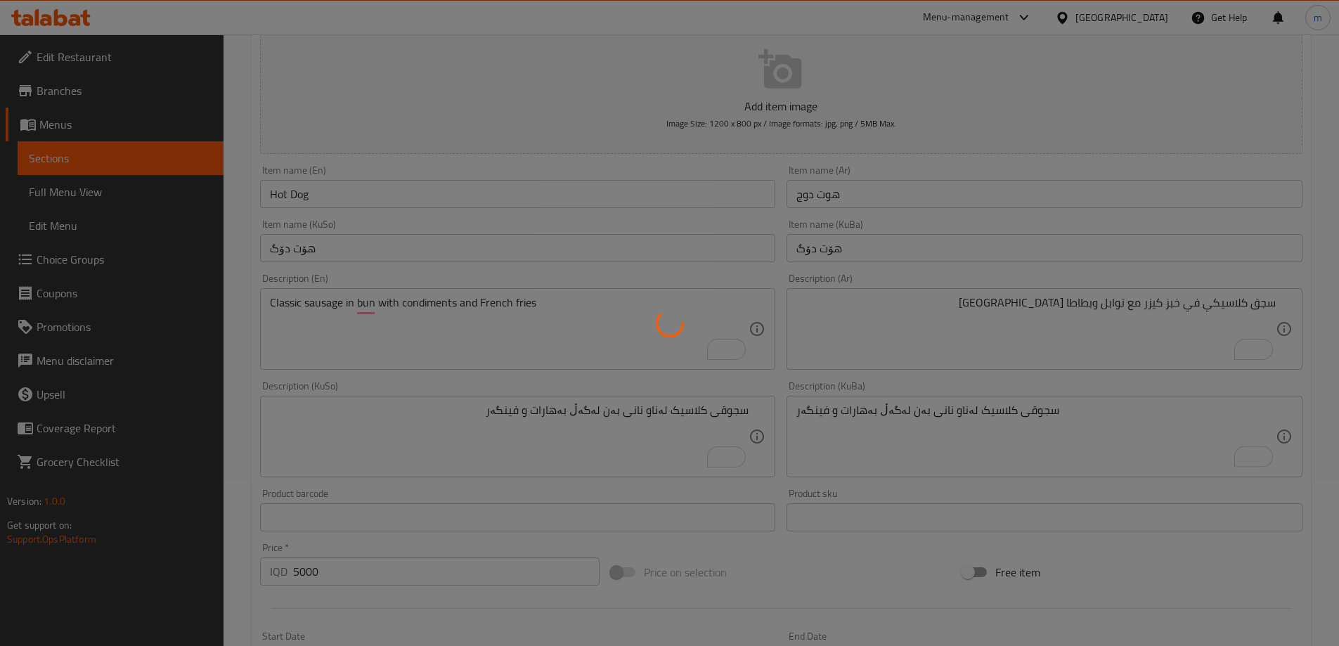
scroll to position [17, 0]
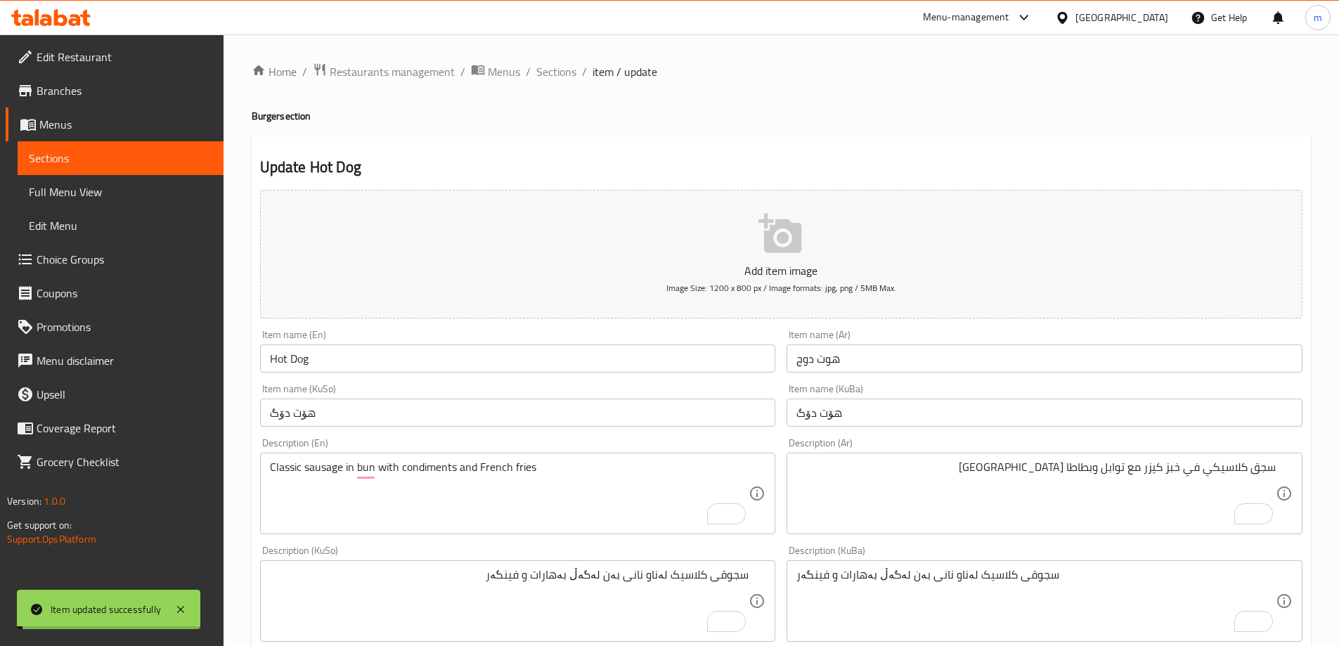
scroll to position [17, 0]
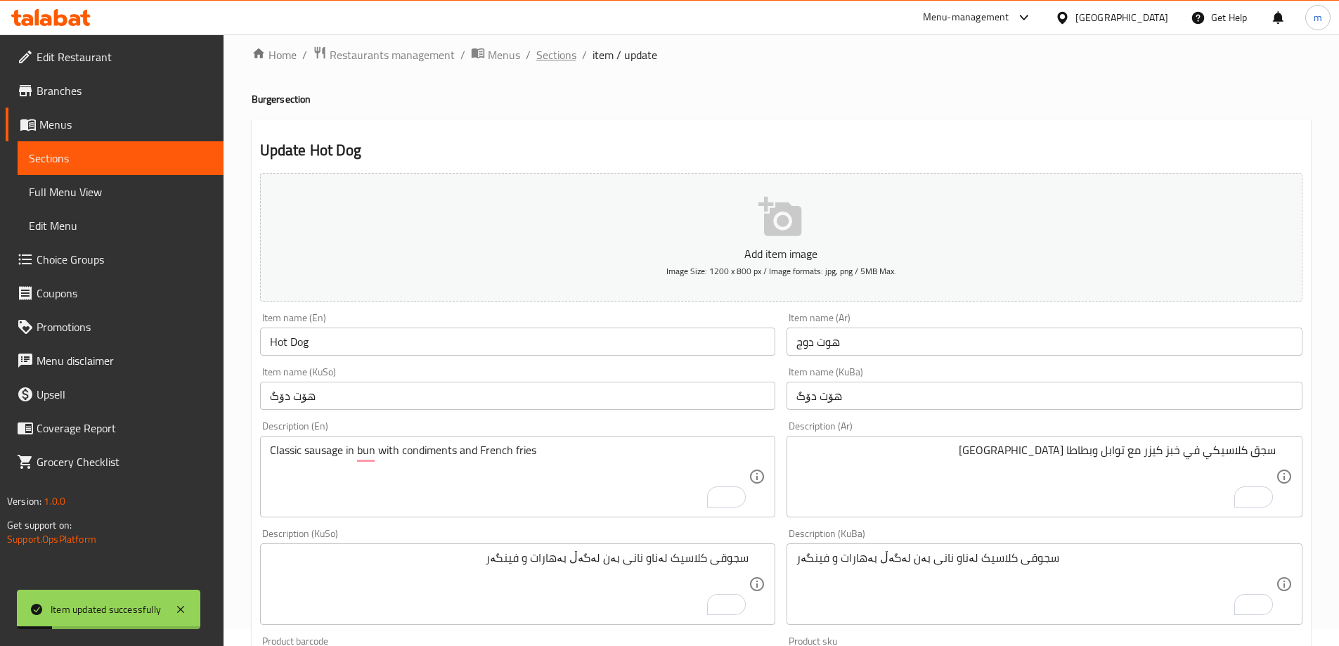
click at [538, 61] on span "Sections" at bounding box center [556, 54] width 40 height 17
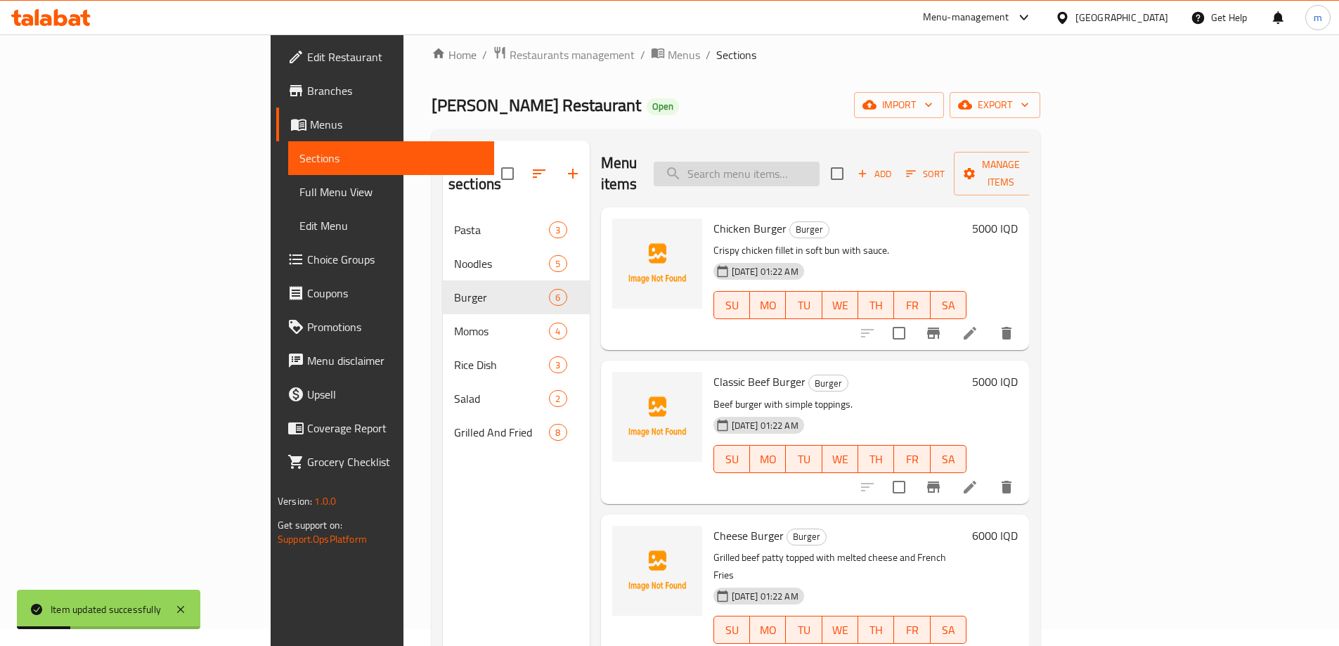
click at [819, 164] on input "search" at bounding box center [737, 174] width 166 height 25
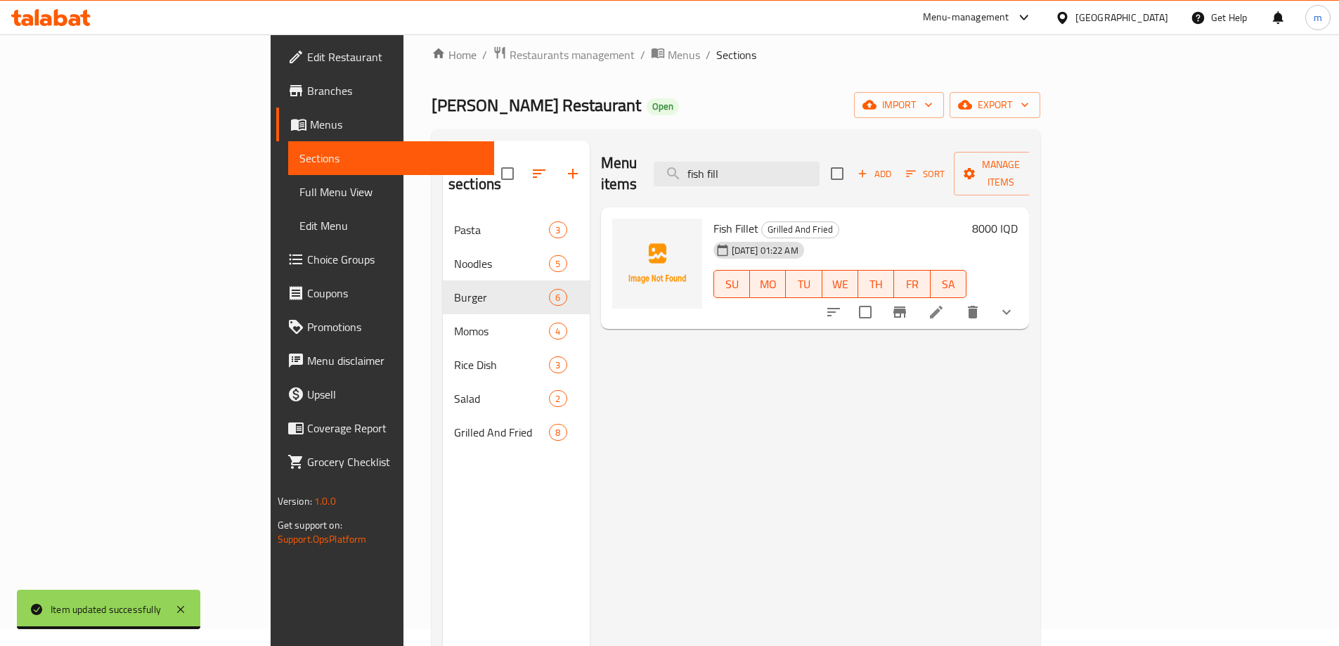
type input "fish fill"
click at [956, 299] on li at bounding box center [935, 311] width 39 height 25
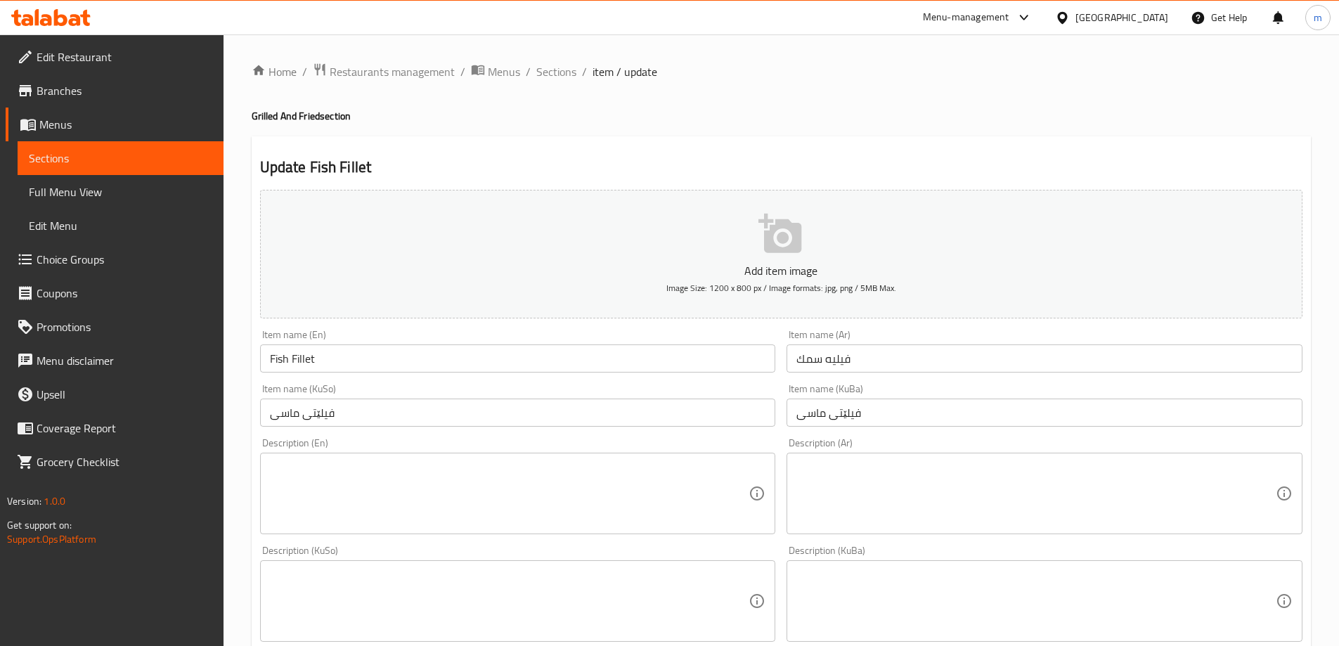
click at [496, 514] on textarea at bounding box center [509, 493] width 479 height 67
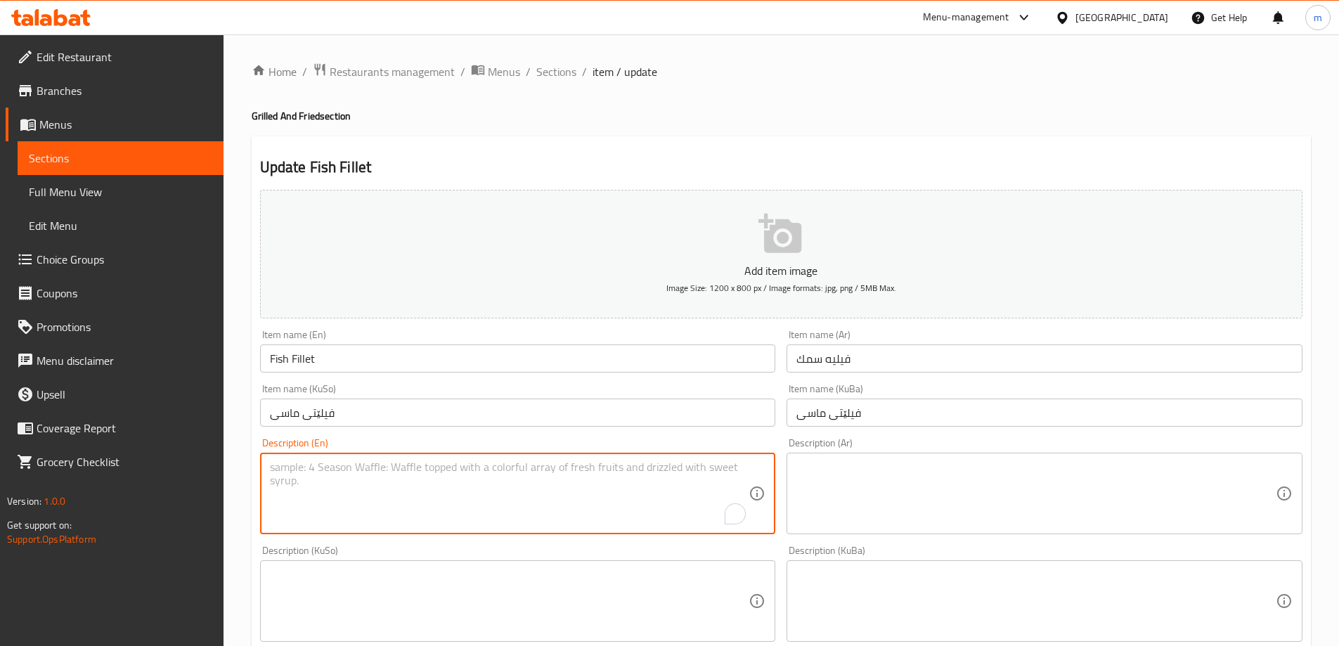
paste textarea "Crispy fried or grilled fish fillet , French Fries"
click at [410, 467] on textarea "Crispy fried or grilled fish fillet , French Fries" at bounding box center [509, 493] width 479 height 67
click at [317, 467] on textarea "Crispy fried or grilled fish fillet and French Fries" at bounding box center [509, 493] width 479 height 67
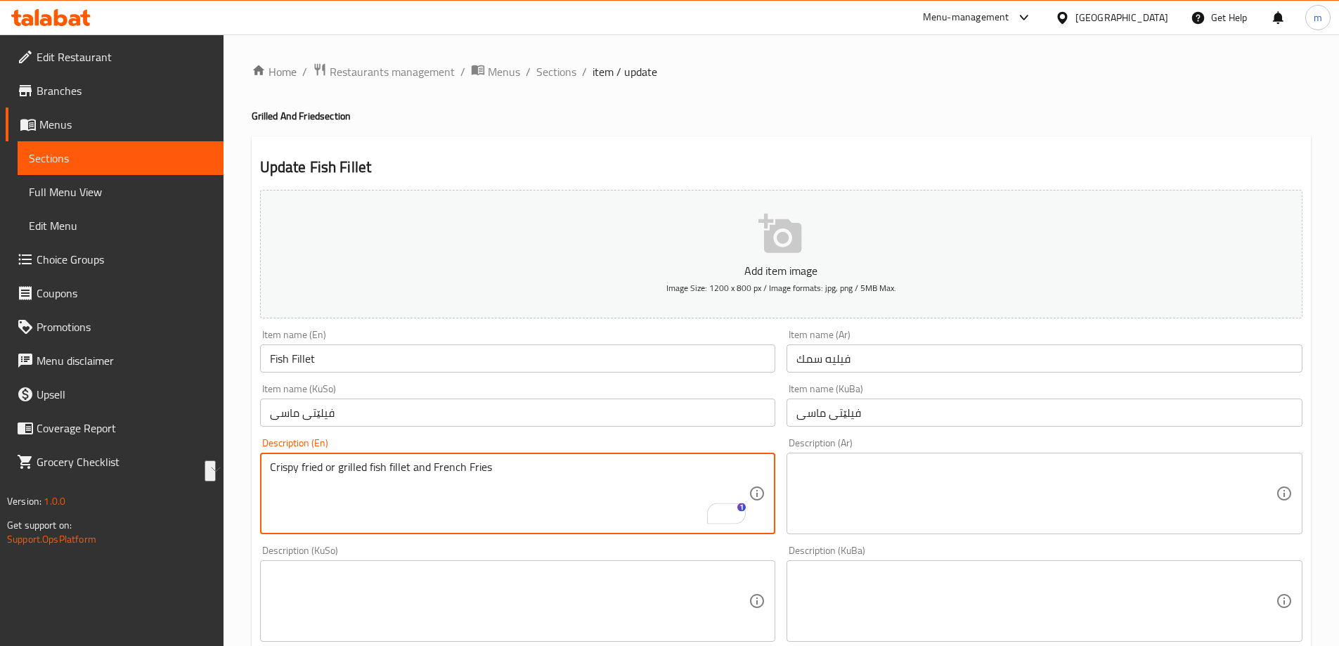
type textarea "Crispy fried or grilled fish fillet and French Fries"
click at [920, 460] on textarea at bounding box center [1035, 493] width 479 height 67
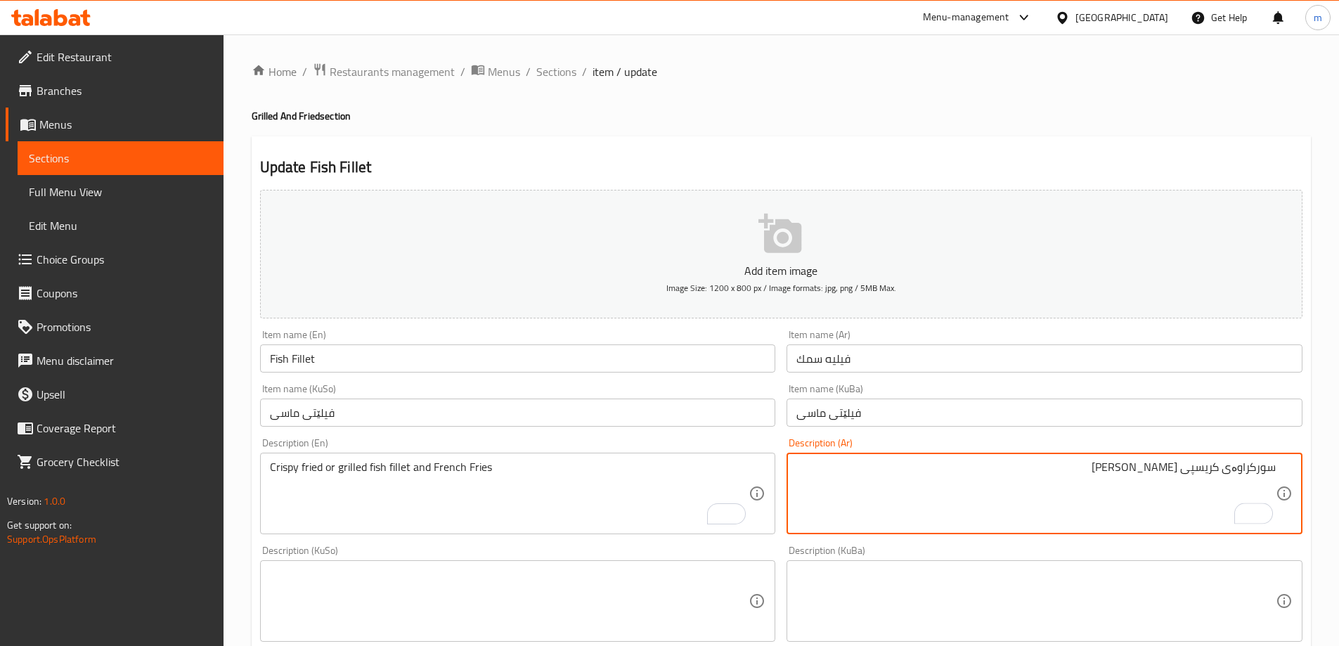
click at [1272, 471] on textarea "سورکراوەی کریسپی یان برژاو" at bounding box center [1035, 493] width 479 height 67
click at [1055, 466] on textarea "ماسی فیلێتی سورکراوەی کریسپی یان برژاو" at bounding box center [1035, 493] width 479 height 67
click at [1079, 460] on textarea "ماسی فیلێتی سورکراوەی کریسپی [PERSON_NAME] و فینگەر" at bounding box center [1035, 493] width 479 height 67
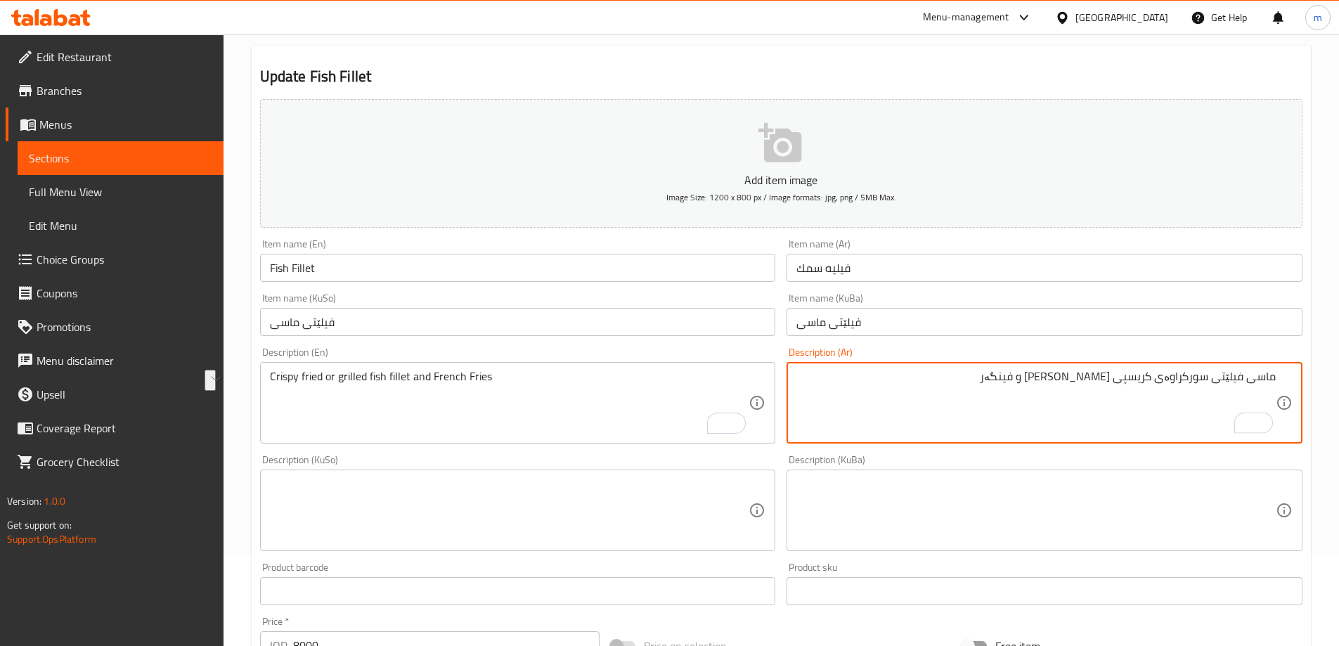
scroll to position [118, 0]
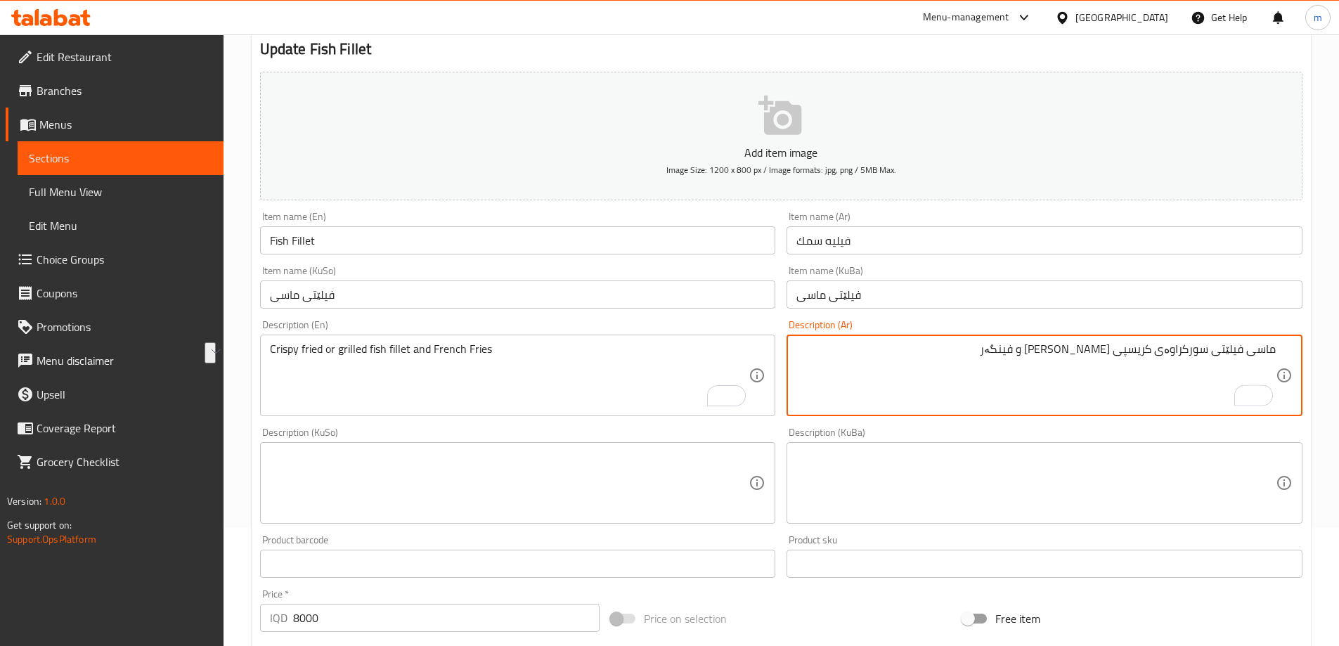
type textarea "ماسی فیلێتی سورکراوەی کریسپی [PERSON_NAME] و فینگەر"
click at [638, 469] on textarea at bounding box center [509, 483] width 479 height 67
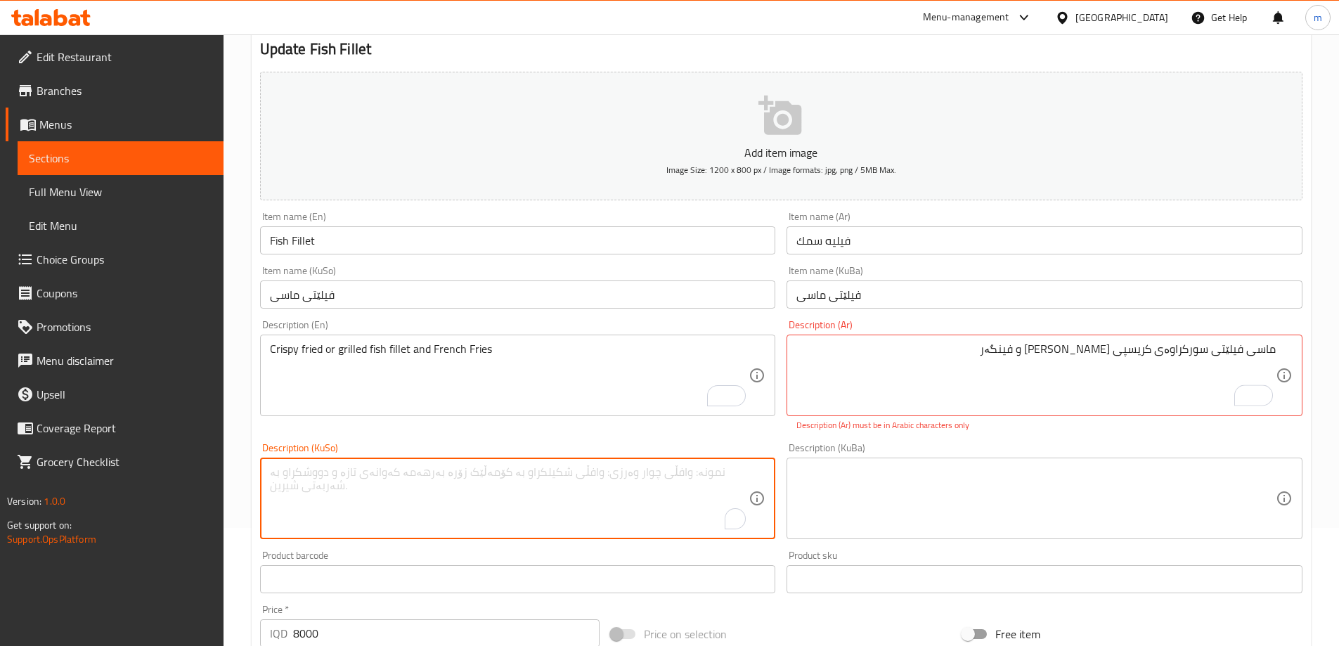
paste textarea "ماسی فیلێتی سورکراوەی کریسپی یان برژاو و فینگەر"
type textarea "ماسی فیلێتی سورکراوەی کریسپی یان برژاو و فینگەر"
click at [881, 494] on textarea at bounding box center [1035, 498] width 479 height 67
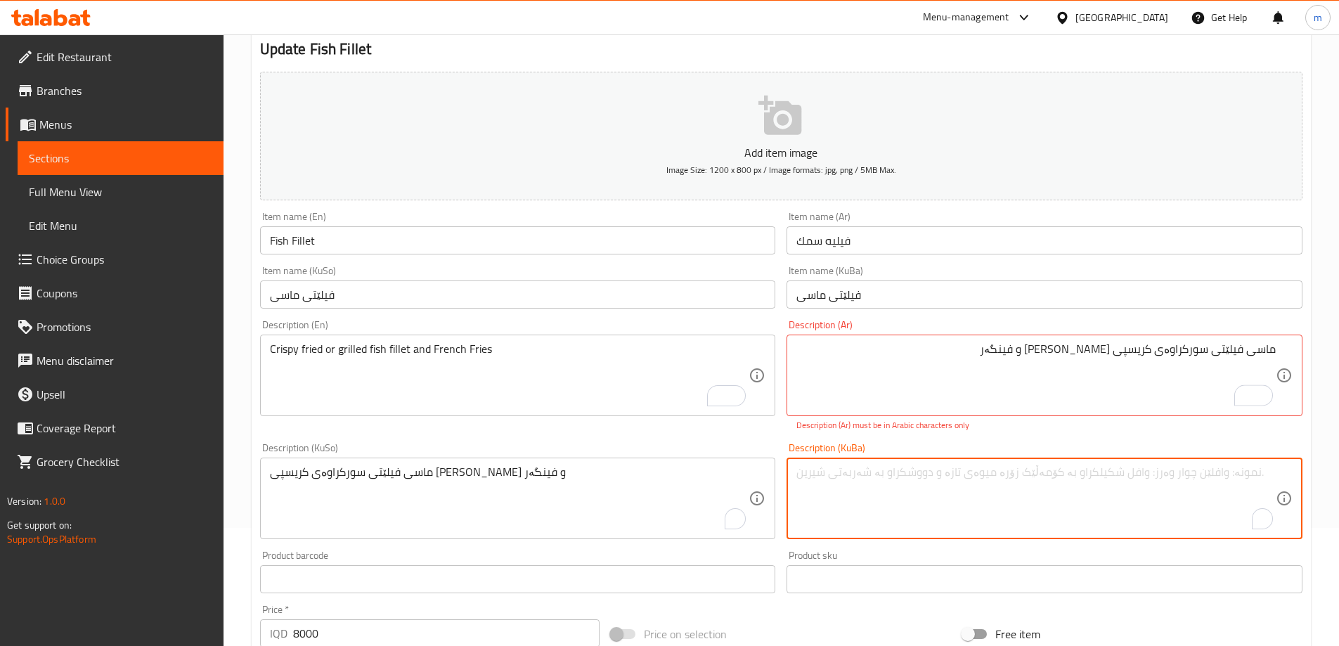
paste textarea "ماسی فیلێتی سورکراوەی کریسپی یان برژاو و فینگەر"
type textarea "ماسی فیلێتی سورکراوەی کریسپی یان برژاو و فینگەر"
click at [911, 396] on textarea "ماسی فیلێتی سورکراوەی کریسپی یان برژاو و فینگەر" at bounding box center [1035, 375] width 479 height 67
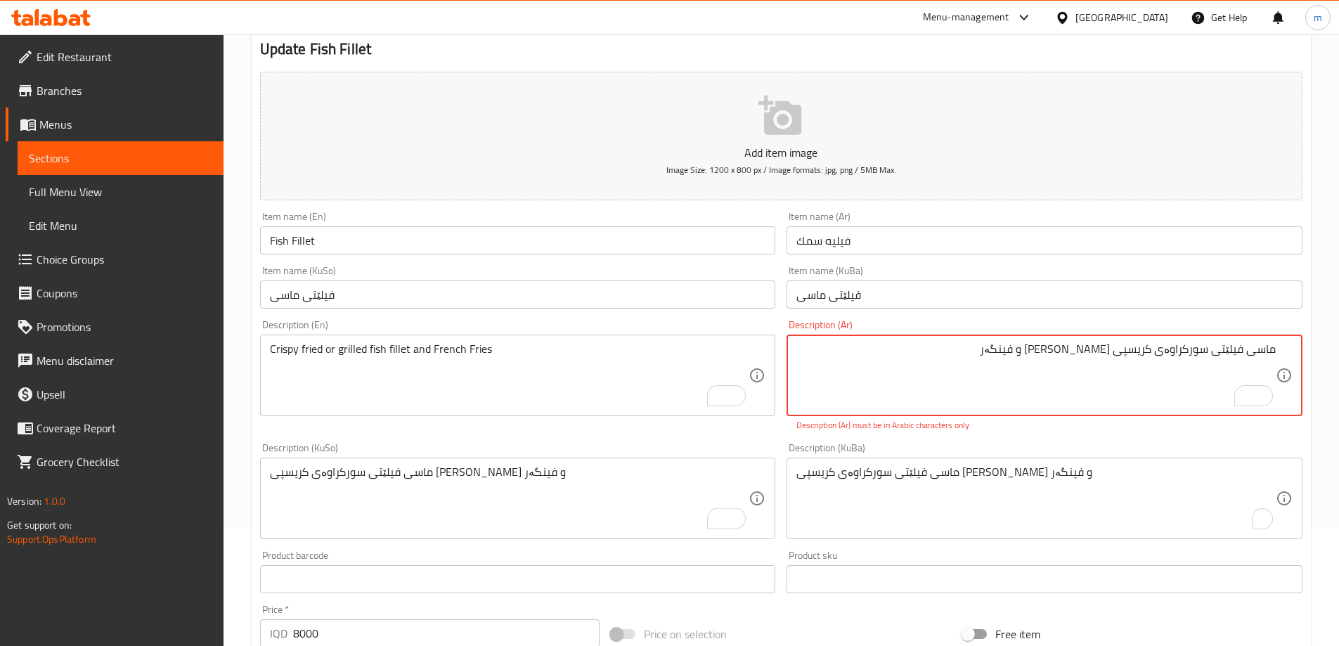
click at [911, 396] on textarea "ماسی فیلێتی سورکراوەی کریسپی یان برژاو و فینگەر" at bounding box center [1035, 375] width 479 height 67
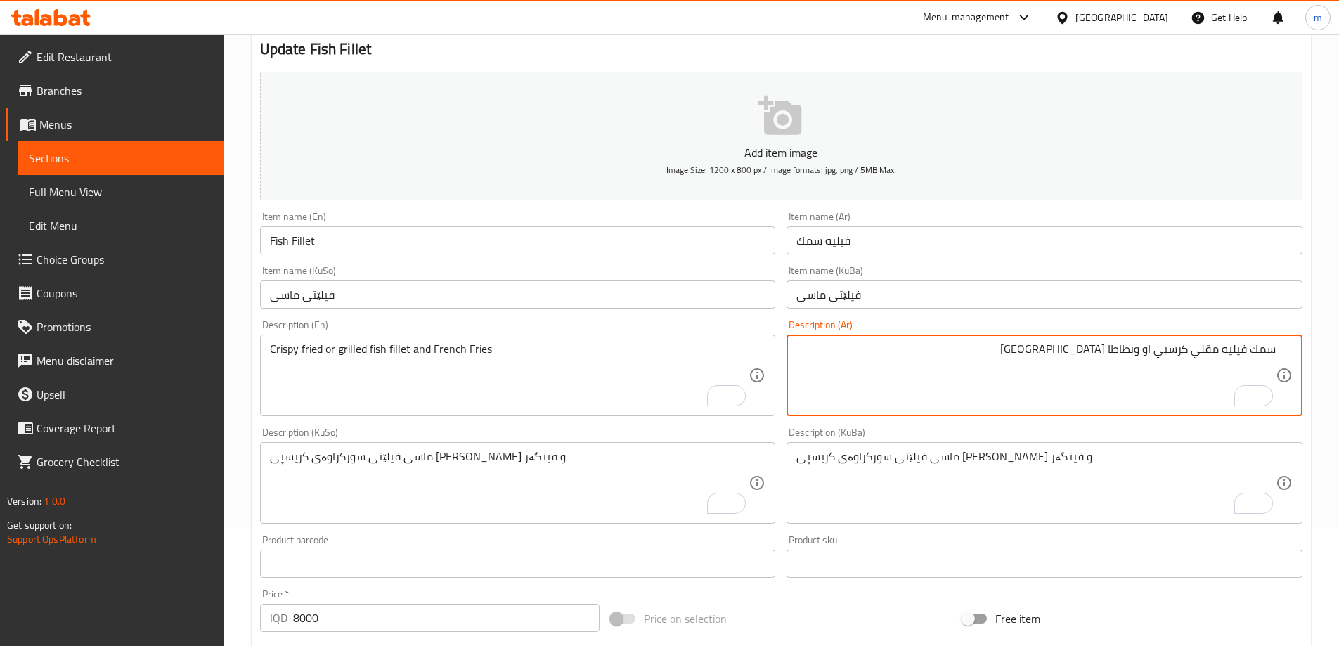
click at [1143, 351] on textarea "سمك فيليه مقلي كرسبي او وبطاطا مقلية" at bounding box center [1035, 375] width 479 height 67
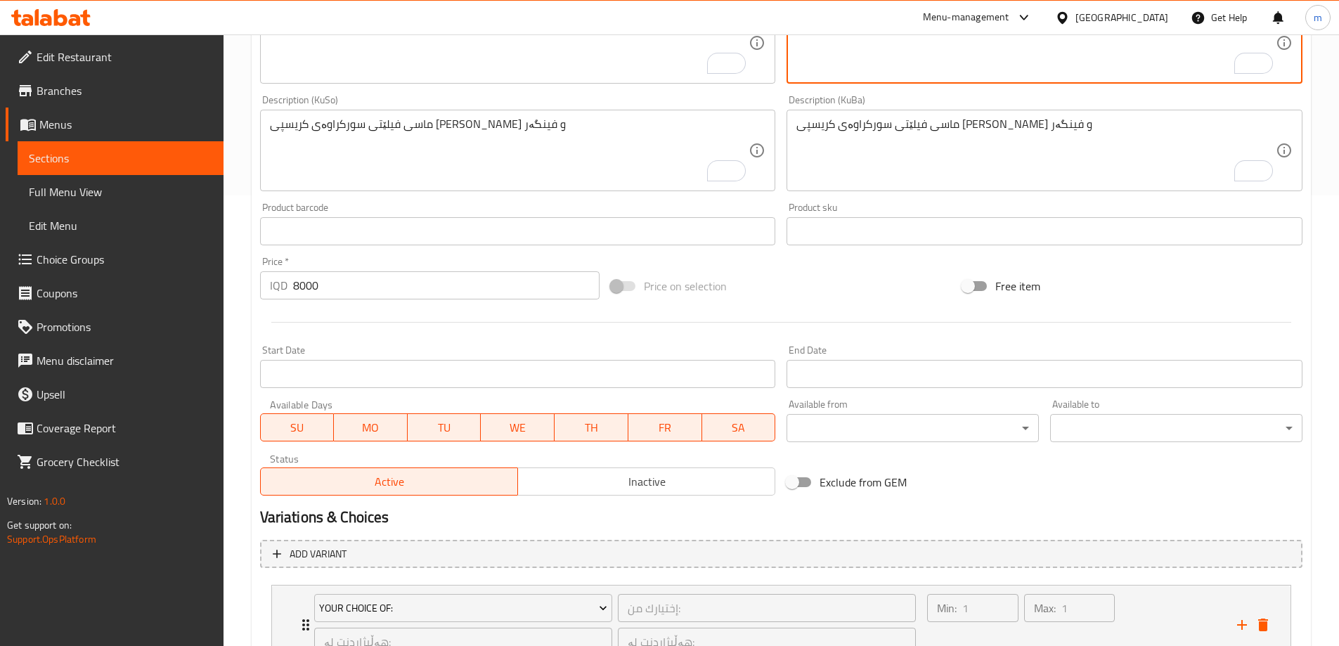
scroll to position [566, 0]
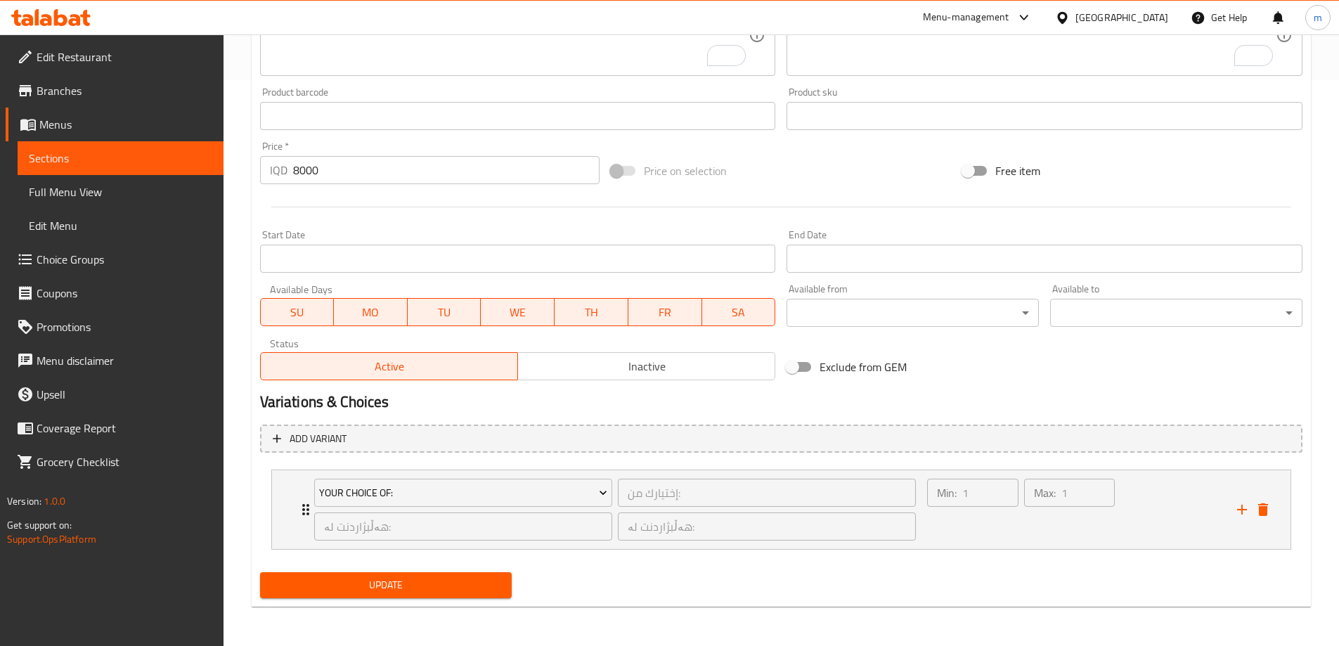
type textarea "سمك فيليه مقلي كرسبي او مشوي وبطاطا مقلية"
click at [501, 582] on button "Update" at bounding box center [386, 585] width 252 height 26
click at [944, 522] on div "Min: 1 ​" at bounding box center [972, 509] width 96 height 67
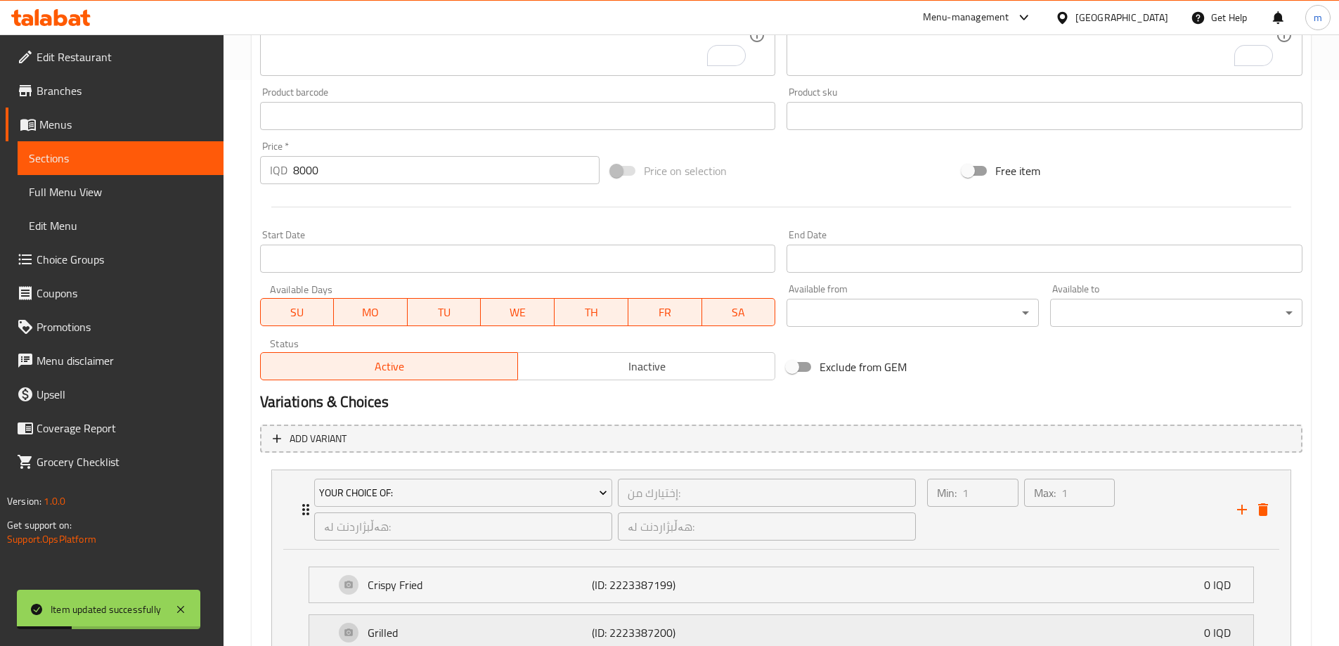
scroll to position [690, 0]
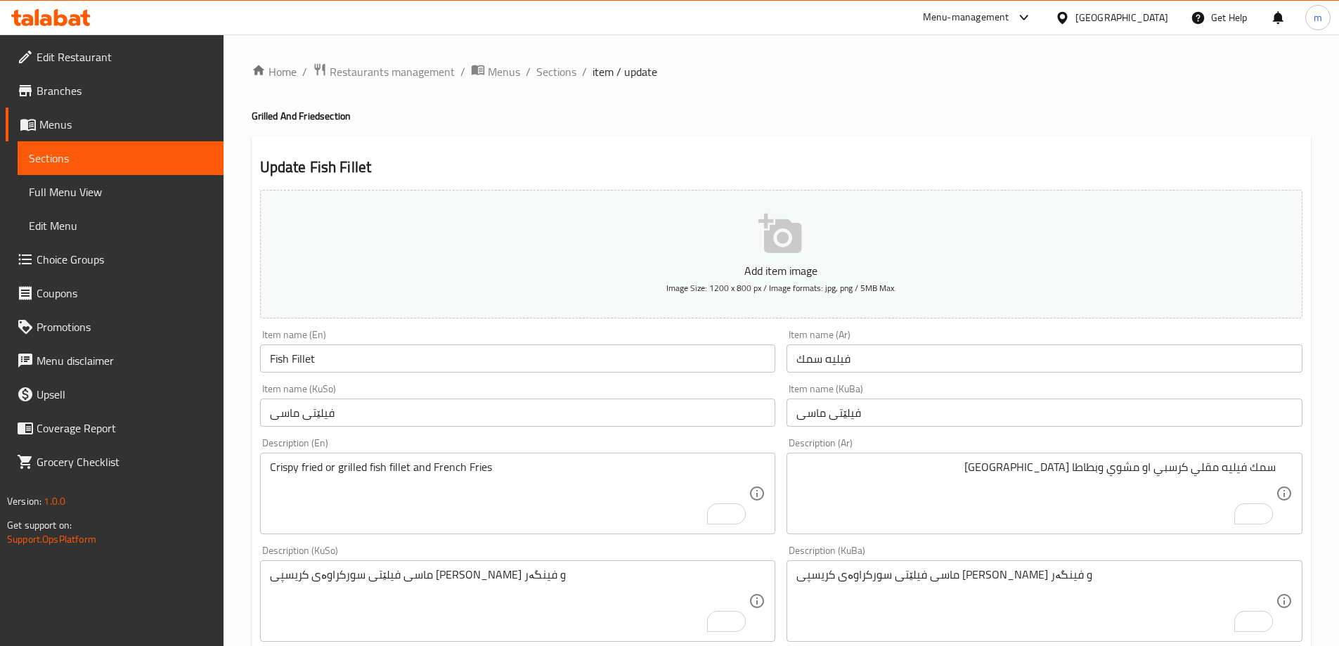
scroll to position [690, 0]
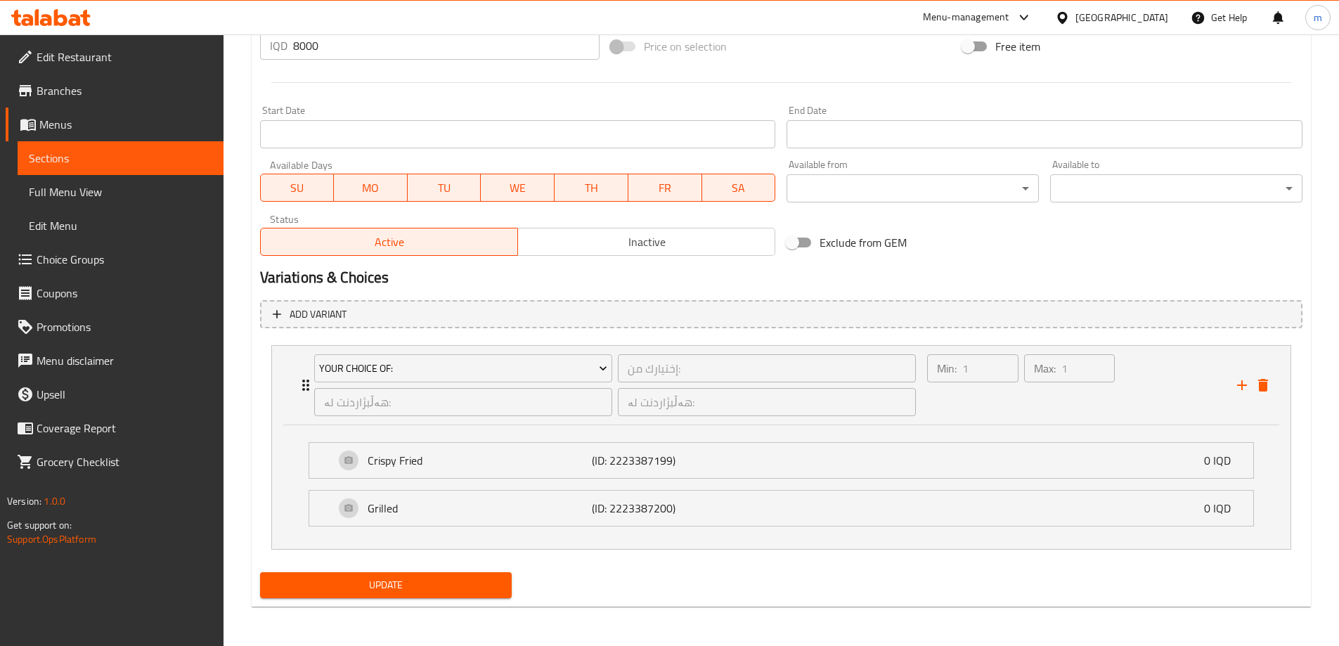
click at [75, 85] on span "Branches" at bounding box center [125, 90] width 176 height 17
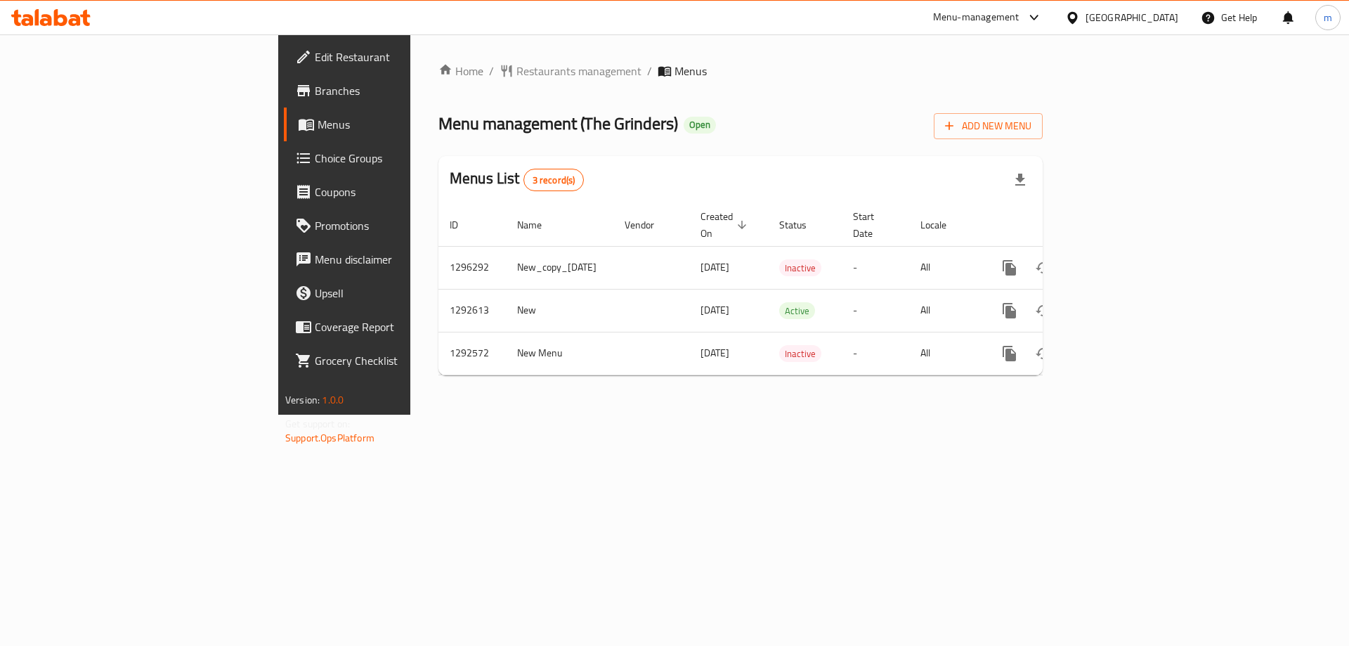
click at [315, 154] on span "Choice Groups" at bounding box center [404, 158] width 178 height 17
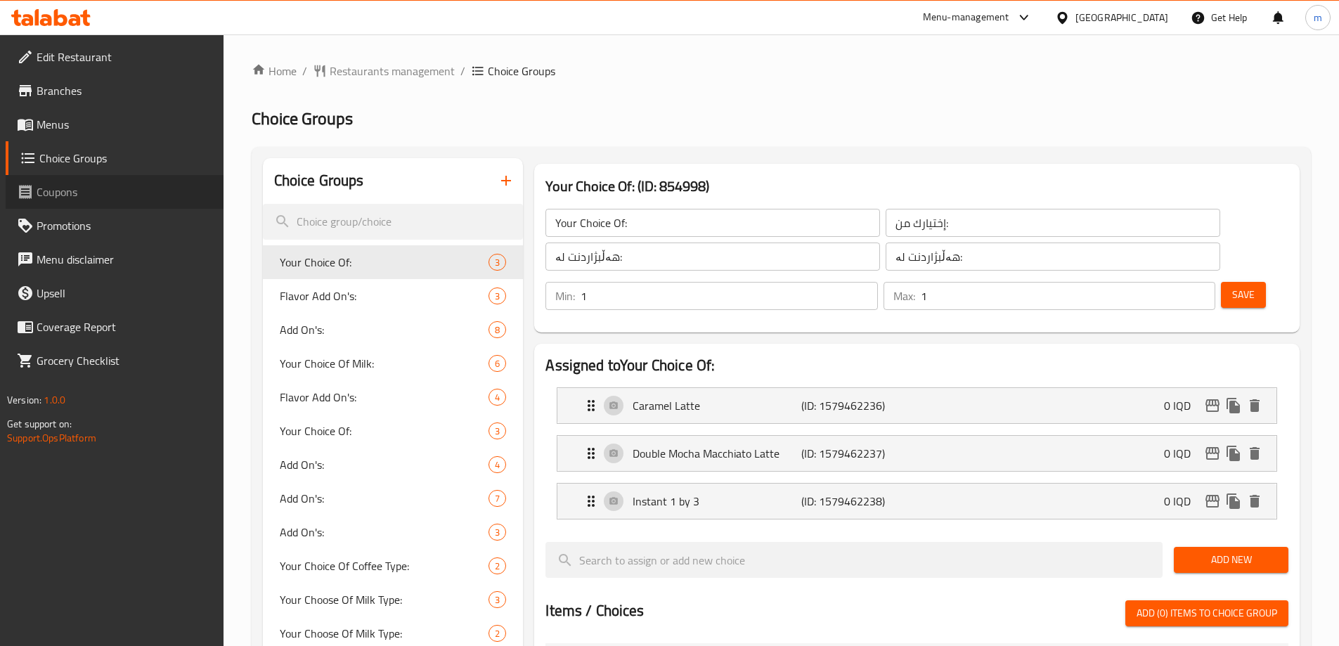
click at [48, 188] on span "Coupons" at bounding box center [125, 191] width 176 height 17
